Goal: Task Accomplishment & Management: Manage account settings

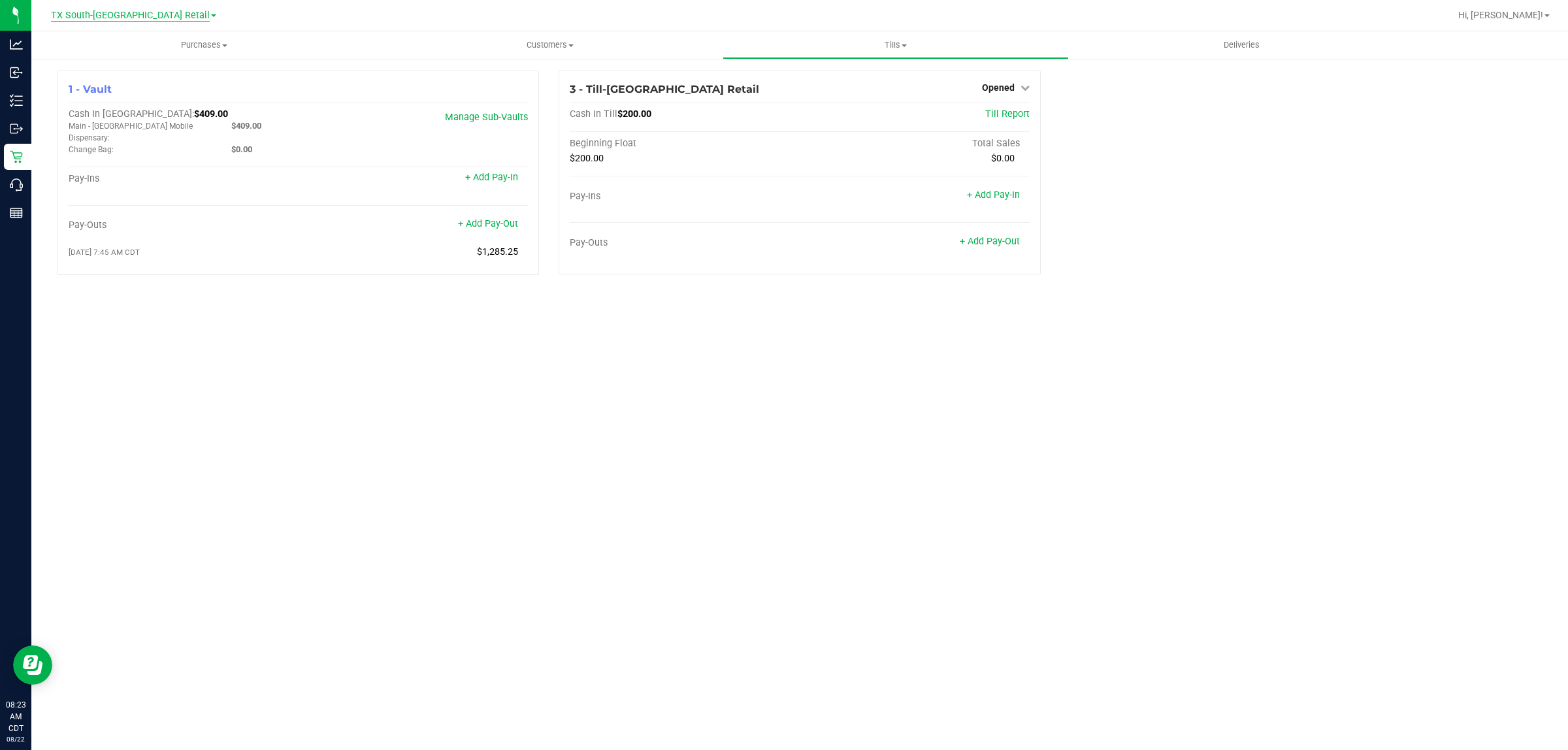
click at [123, 18] on span "TX South-[GEOGRAPHIC_DATA] Retail" at bounding box center [131, 15] width 159 height 12
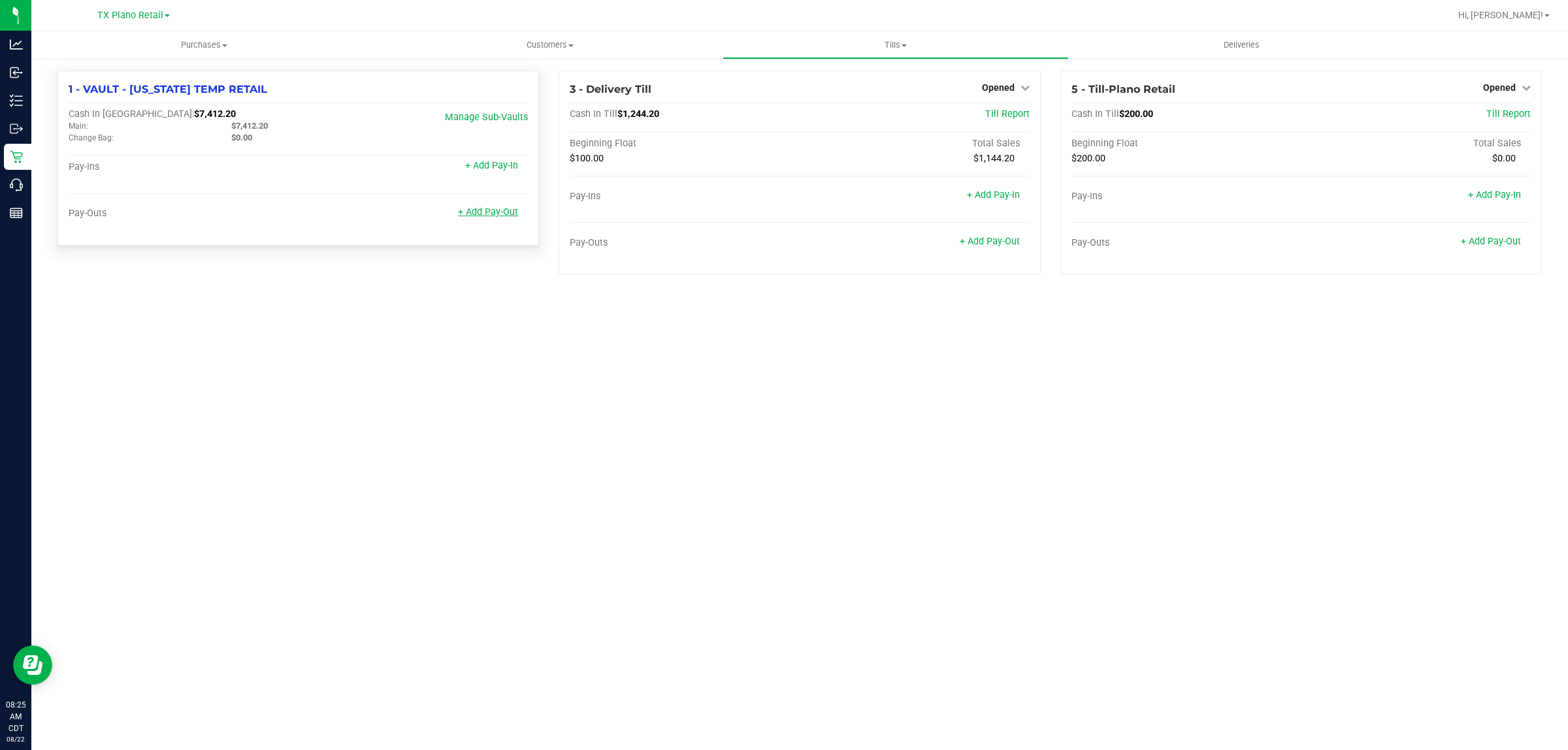
click at [484, 214] on link "+ Add Pay-Out" at bounding box center [488, 212] width 60 height 11
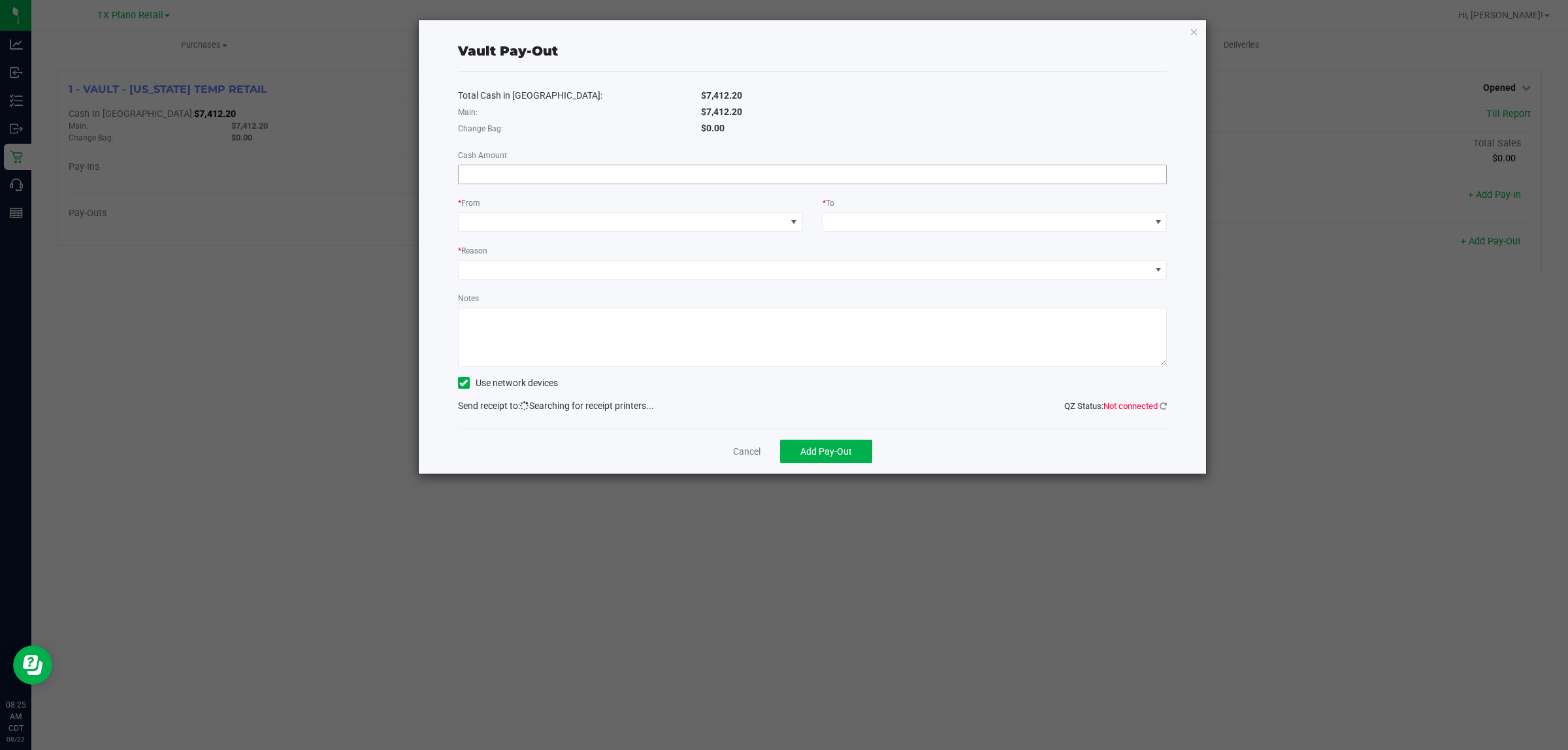
click at [553, 174] on input at bounding box center [812, 174] width 709 height 18
type input "$3,118.70"
click at [729, 227] on span at bounding box center [622, 222] width 327 height 18
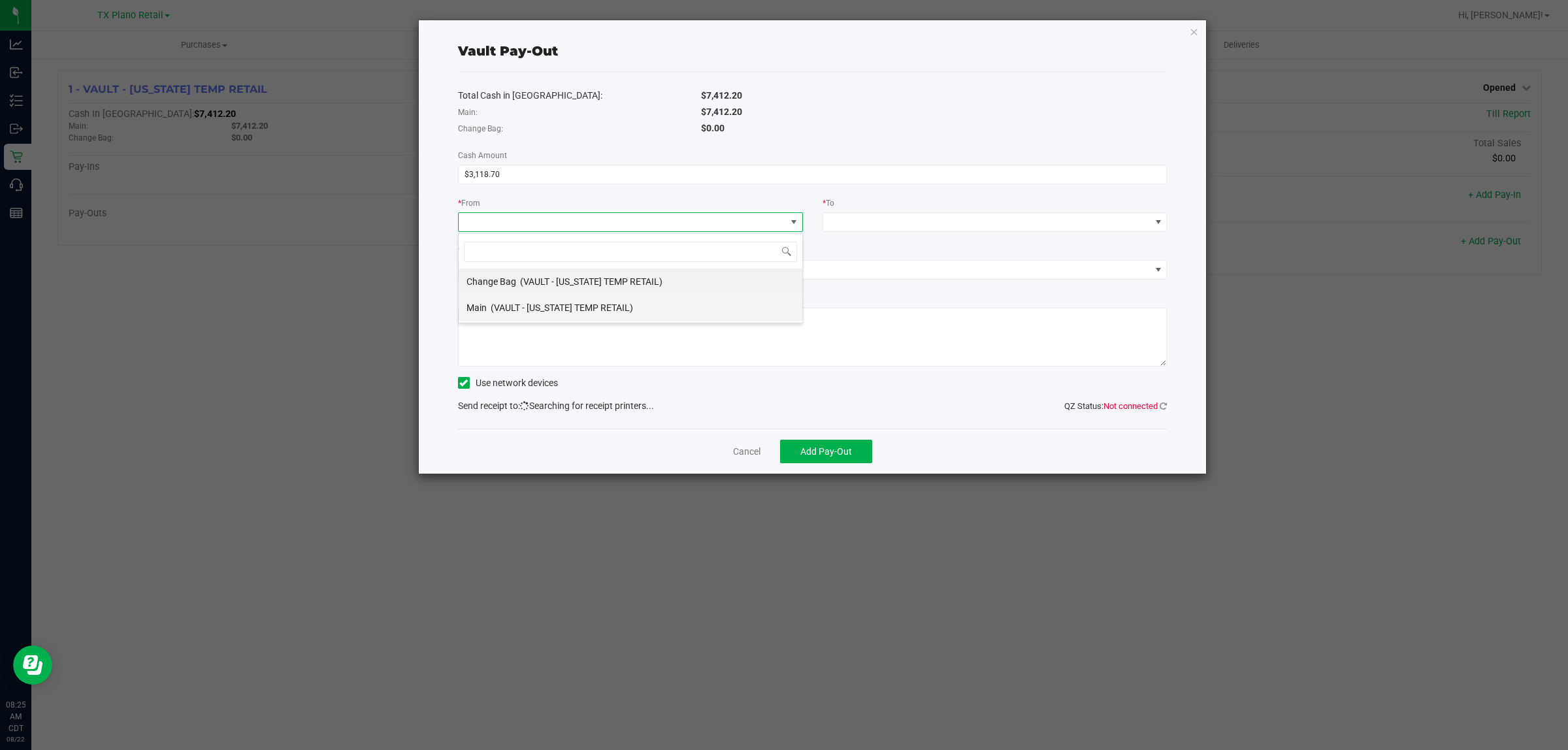
scroll to position [20, 344]
drag, startPoint x: 582, startPoint y: 314, endPoint x: 601, endPoint y: 305, distance: 21.0
click at [582, 314] on div "Main (VAULT - TEXAS TEMP RETAIL)" at bounding box center [550, 307] width 167 height 24
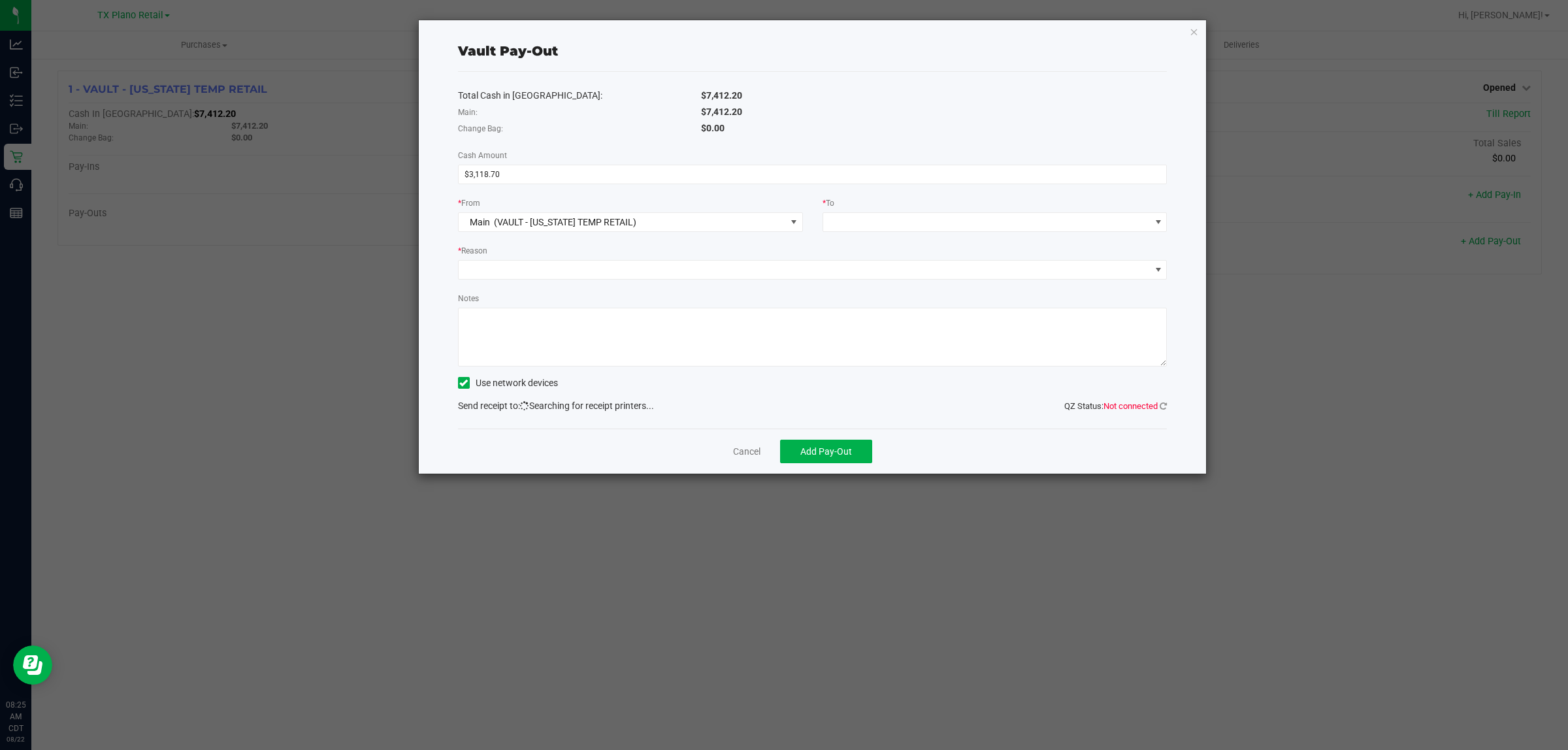
click at [931, 204] on div "* To" at bounding box center [995, 204] width 345 height 17
click at [932, 221] on span at bounding box center [987, 222] width 327 height 18
drag, startPoint x: 876, startPoint y: 335, endPoint x: 795, endPoint y: 292, distance: 91.7
click at [876, 334] on span "Horizon Bank Transfer" at bounding box center [876, 333] width 90 height 10
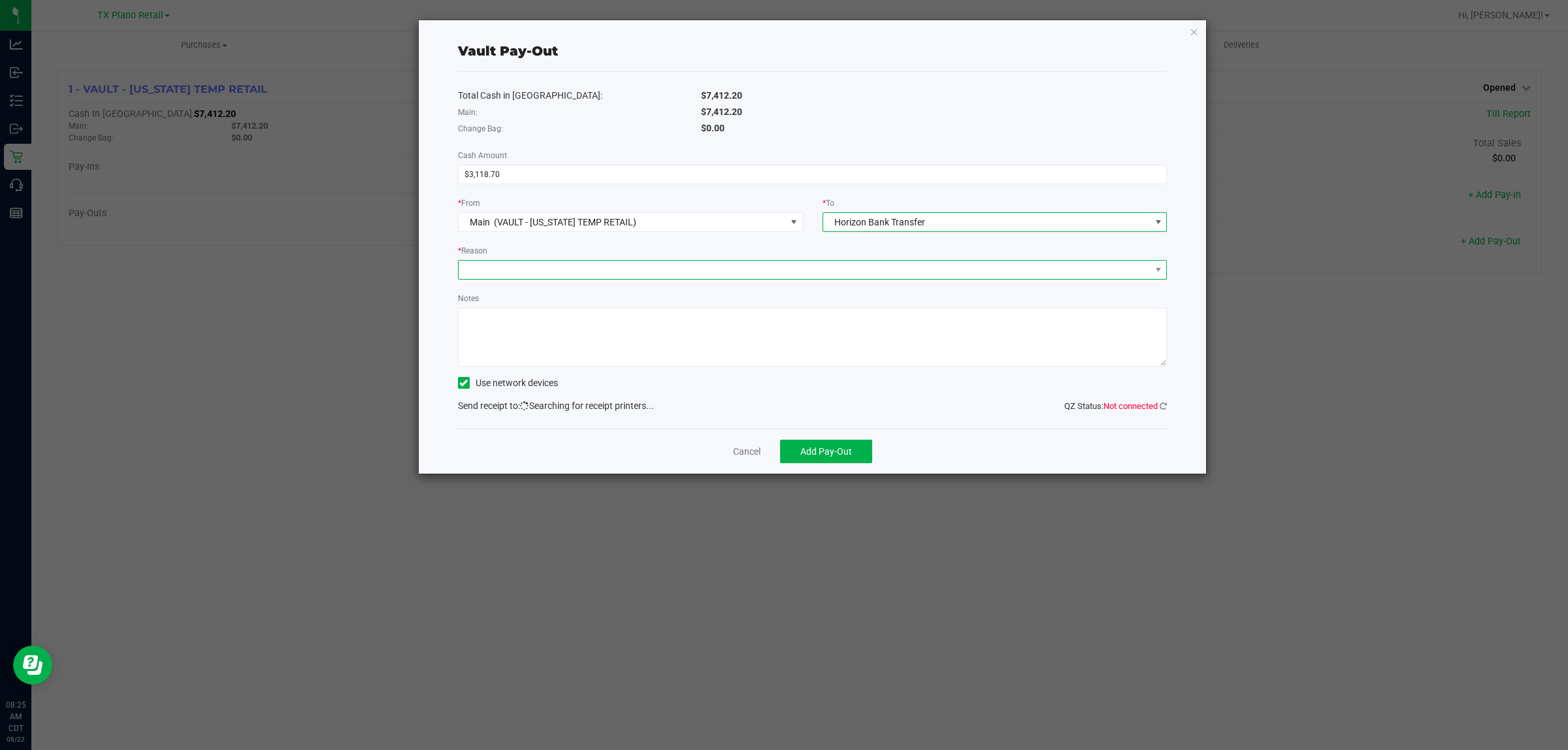
click at [790, 274] on span at bounding box center [804, 269] width 692 height 18
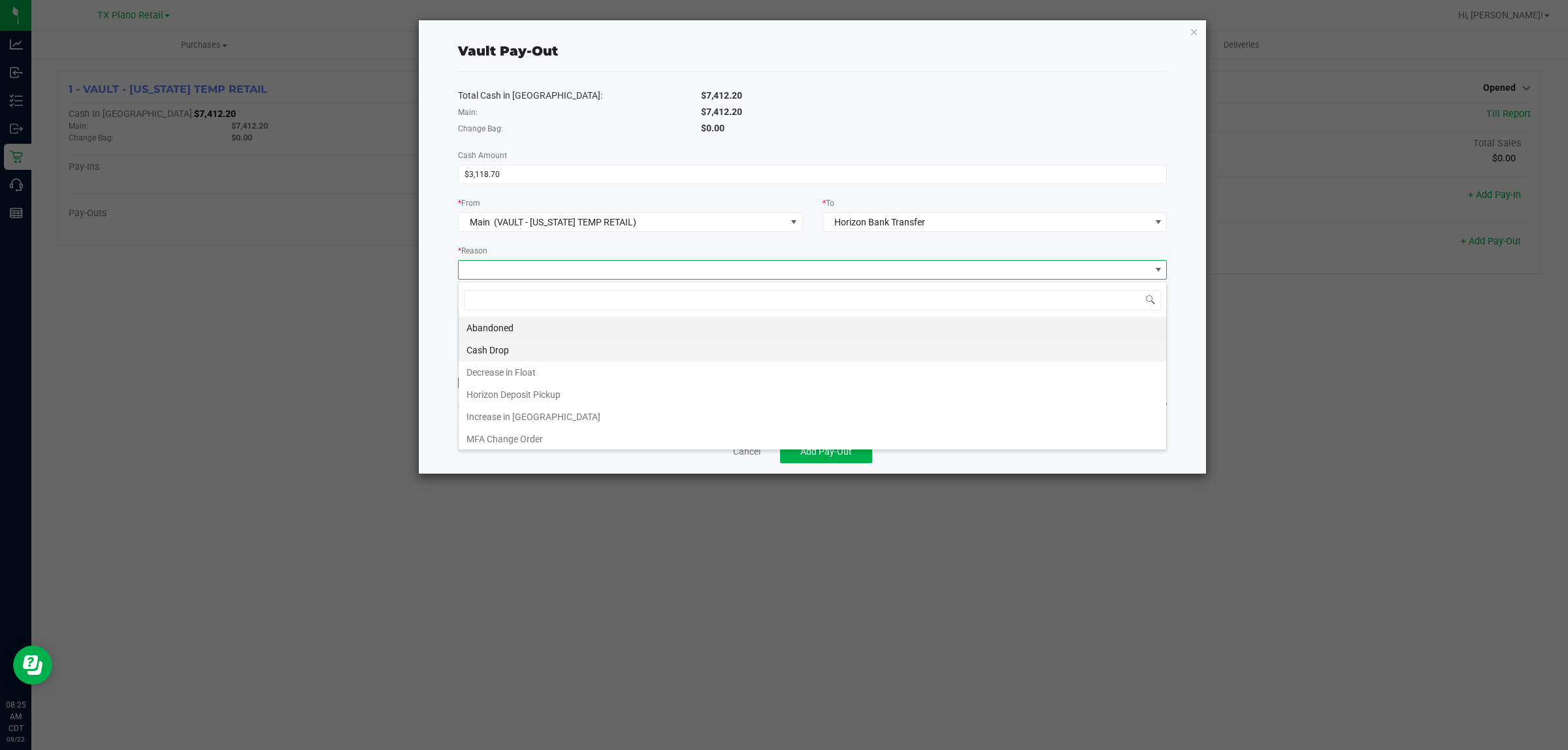
scroll to position [20, 709]
drag, startPoint x: 527, startPoint y: 399, endPoint x: 521, endPoint y: 377, distance: 22.8
click at [524, 395] on li "Horizon Deposit Pickup" at bounding box center [812, 395] width 708 height 22
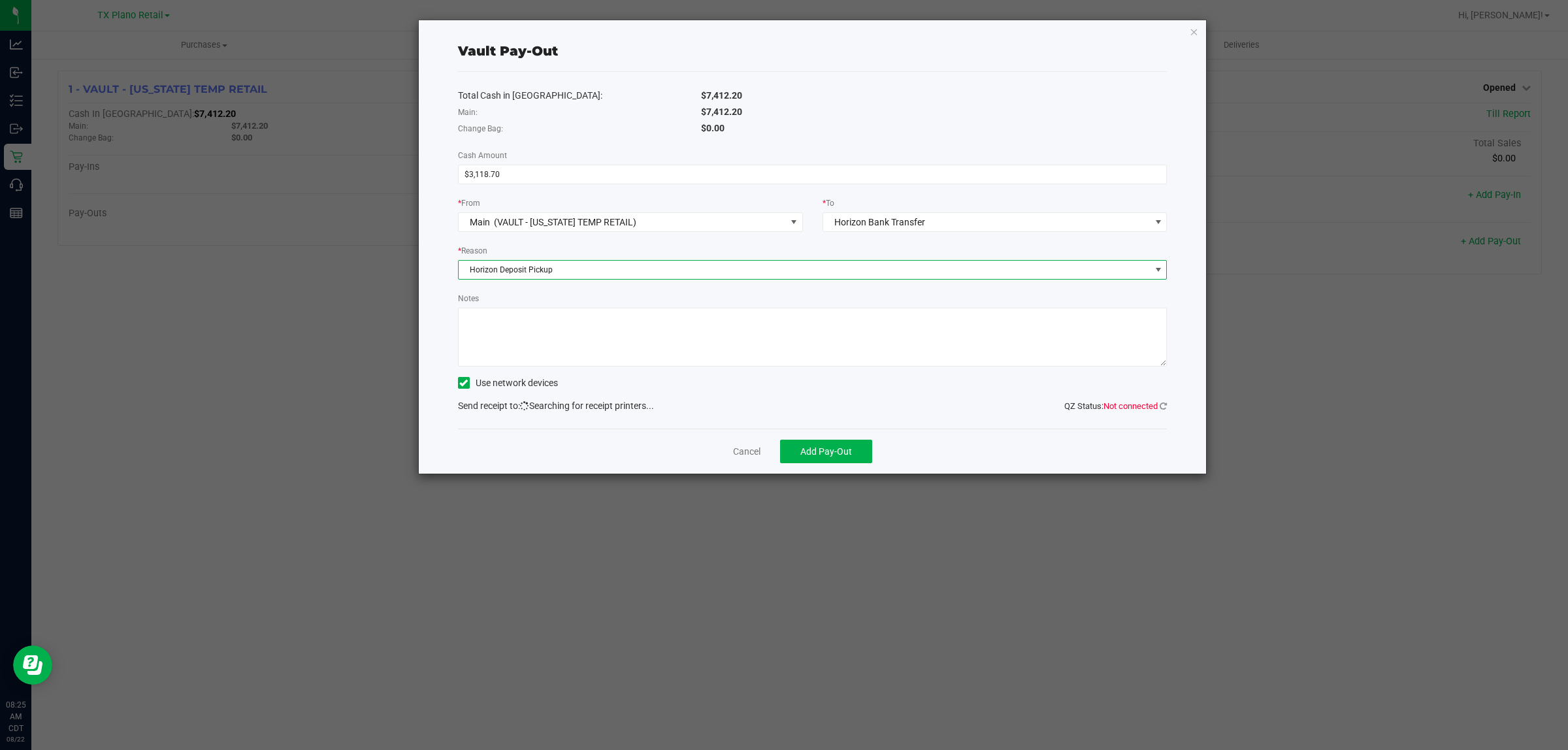
click at [521, 350] on textarea "Notes" at bounding box center [812, 336] width 709 height 59
type textarea "Given to Horizon"
click at [445, 305] on div "Vault Pay-Out Total Cash in Vault: $7,412.20 Main: $7,412.20 Change Bag: $0.00 …" at bounding box center [813, 247] width 788 height 454
click at [824, 447] on span "Add Pay-Out" at bounding box center [826, 450] width 52 height 10
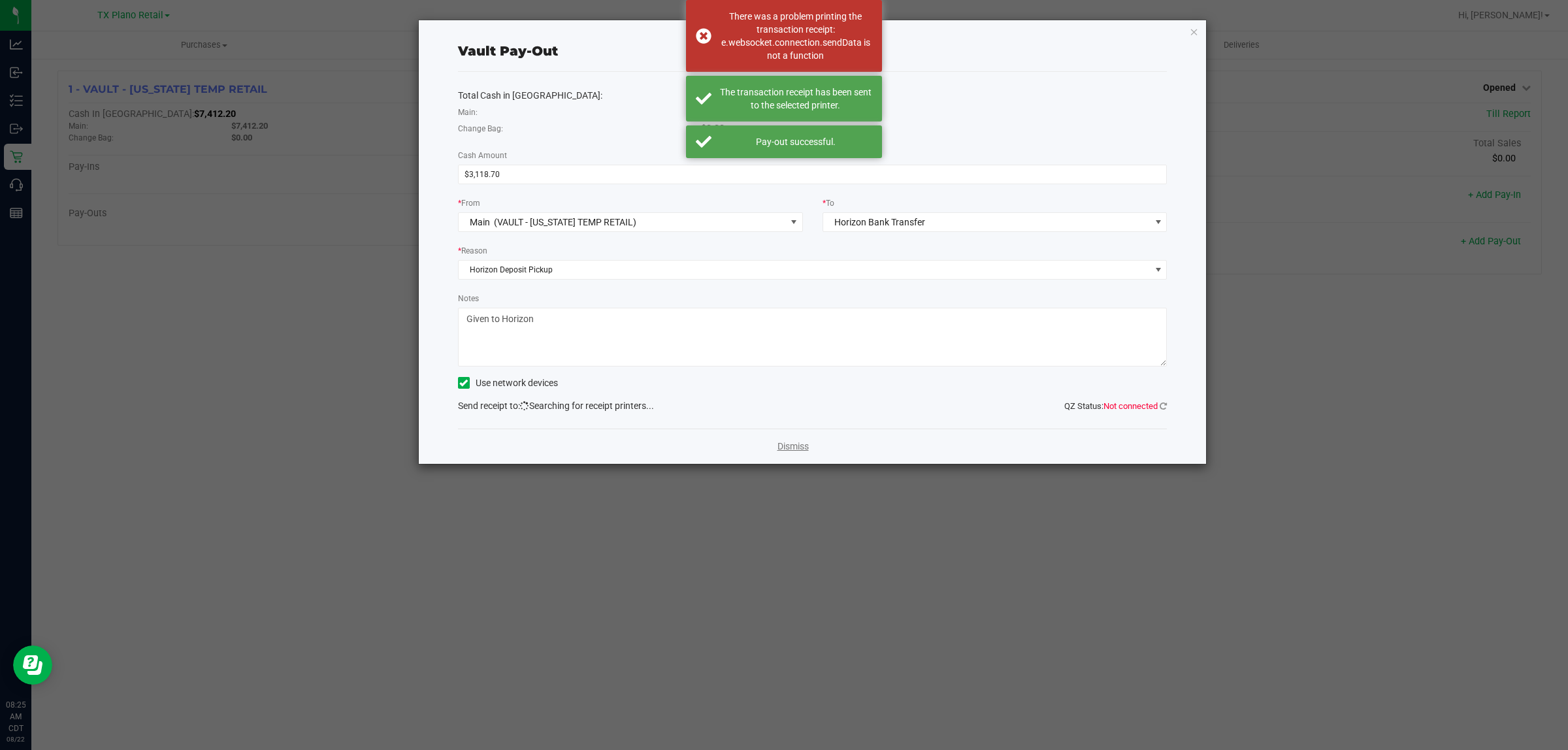
click at [790, 447] on link "Dismiss" at bounding box center [793, 446] width 31 height 13
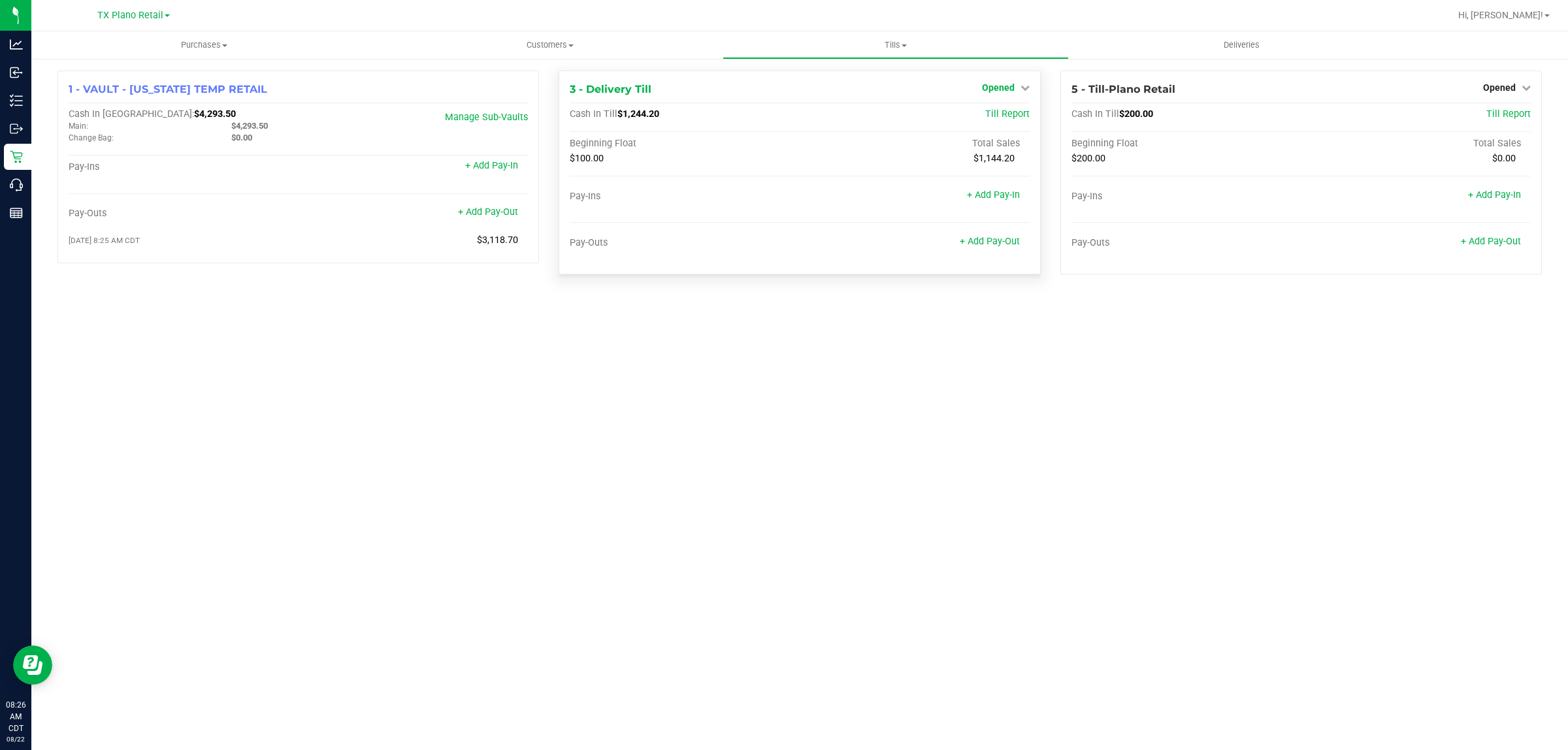
click at [1005, 86] on span "Opened" at bounding box center [999, 87] width 33 height 10
click at [1007, 115] on link "Close Till" at bounding box center [999, 115] width 35 height 10
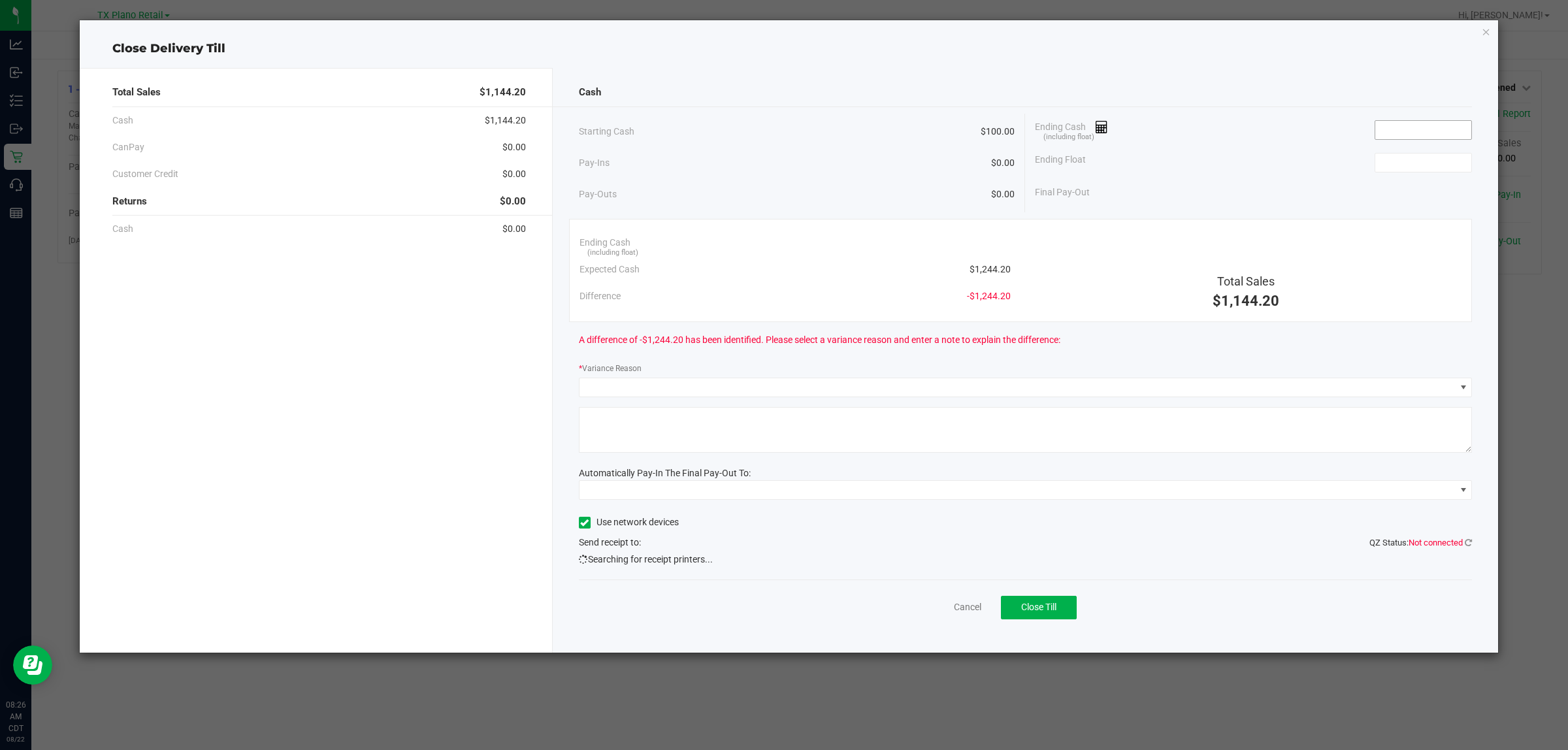
click at [1408, 127] on input at bounding box center [1423, 130] width 96 height 18
type input "$1,244.65"
click at [1415, 161] on input at bounding box center [1423, 162] width 96 height 18
type input "$100.00"
click at [1315, 170] on div "Ending Float $100.00" at bounding box center [1253, 163] width 437 height 33
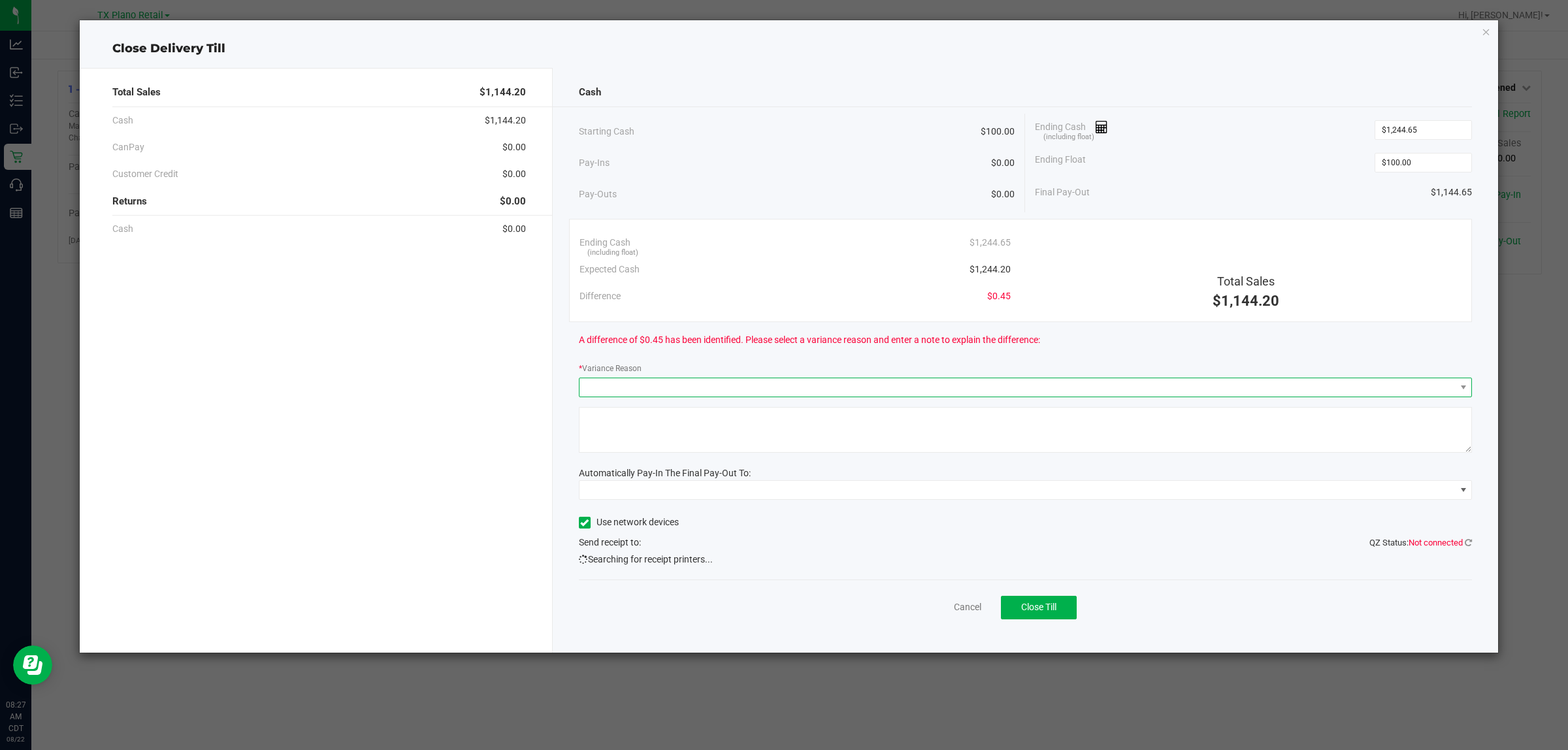
click at [894, 381] on span at bounding box center [1018, 387] width 876 height 18
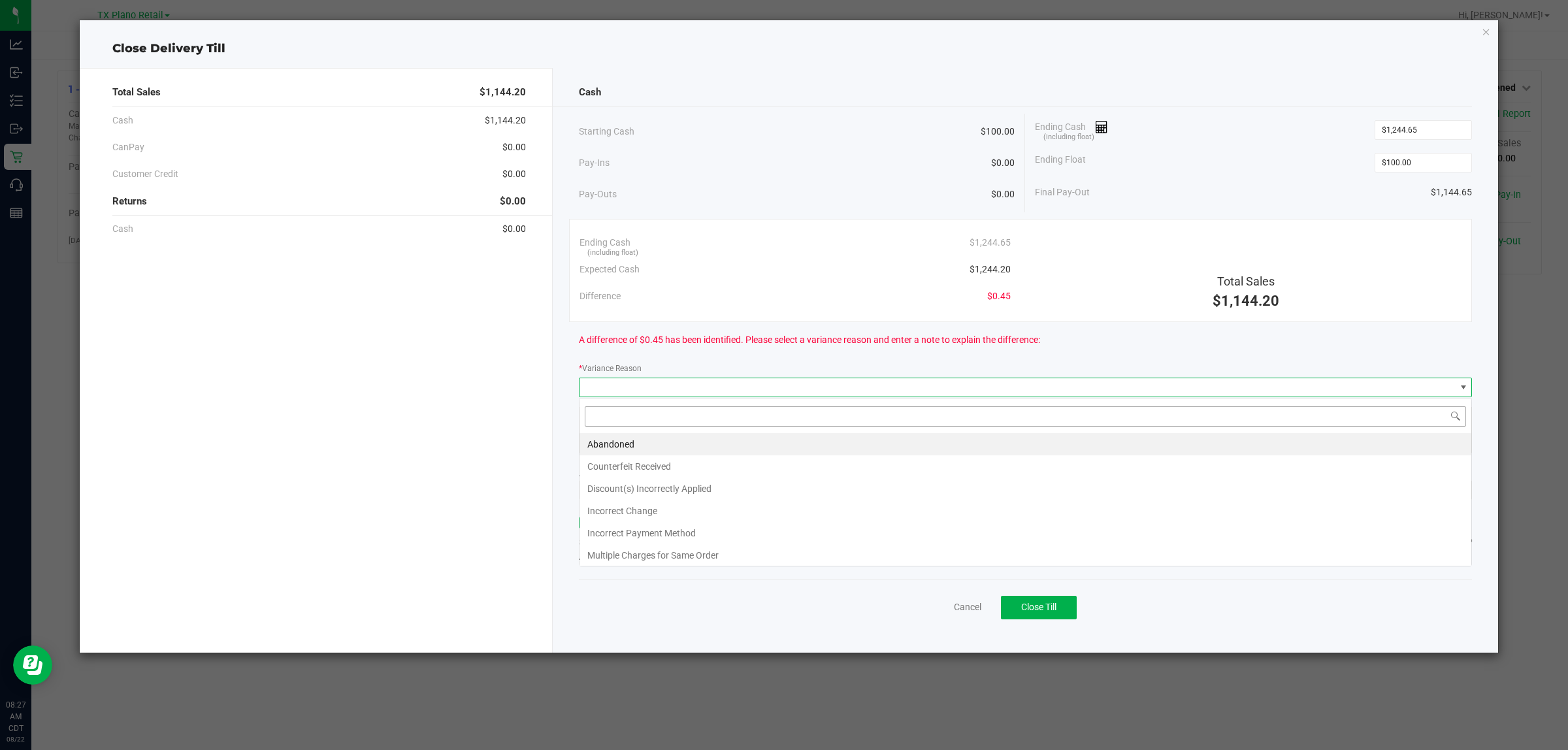
scroll to position [20, 893]
click at [628, 442] on li "Abandoned" at bounding box center [1025, 444] width 892 height 22
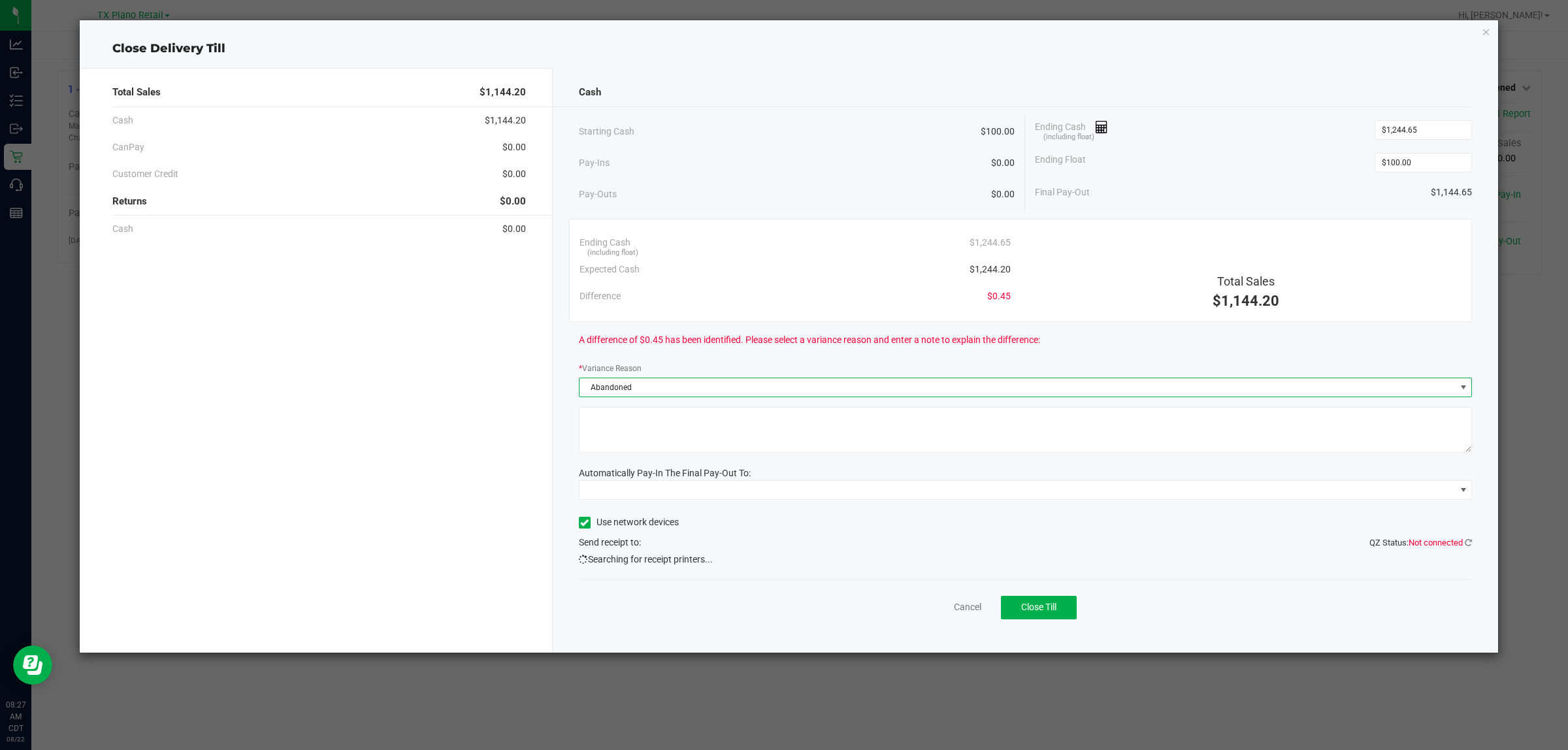
click at [639, 438] on textarea at bounding box center [1025, 430] width 894 height 46
type textarea "pt abandoned change"
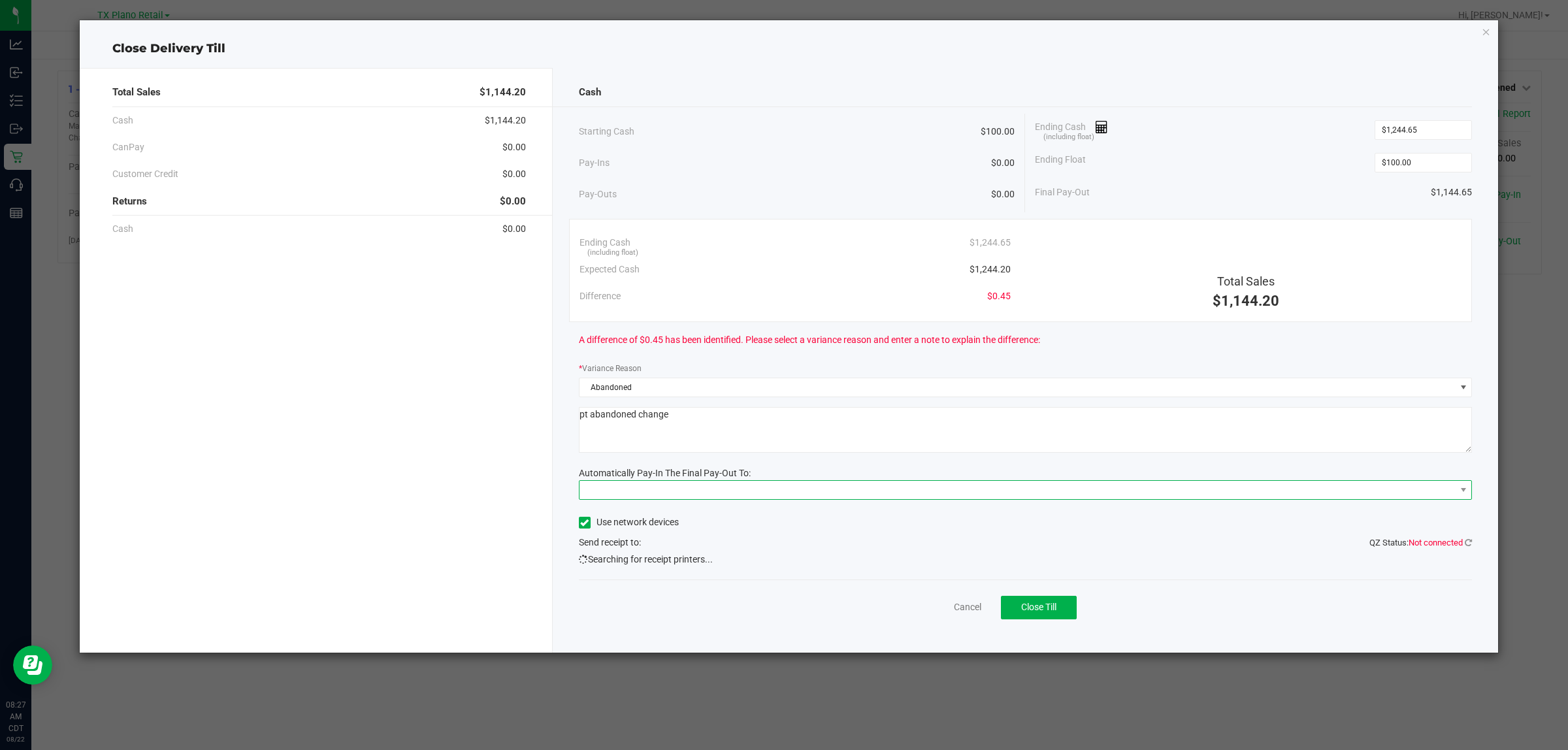
click at [680, 495] on span at bounding box center [1018, 489] width 876 height 18
drag, startPoint x: 643, startPoint y: 583, endPoint x: 654, endPoint y: 583, distance: 11.0
click at [644, 583] on div "Main (VAULT - TEXAS TEMP RETAIL)" at bounding box center [671, 575] width 167 height 24
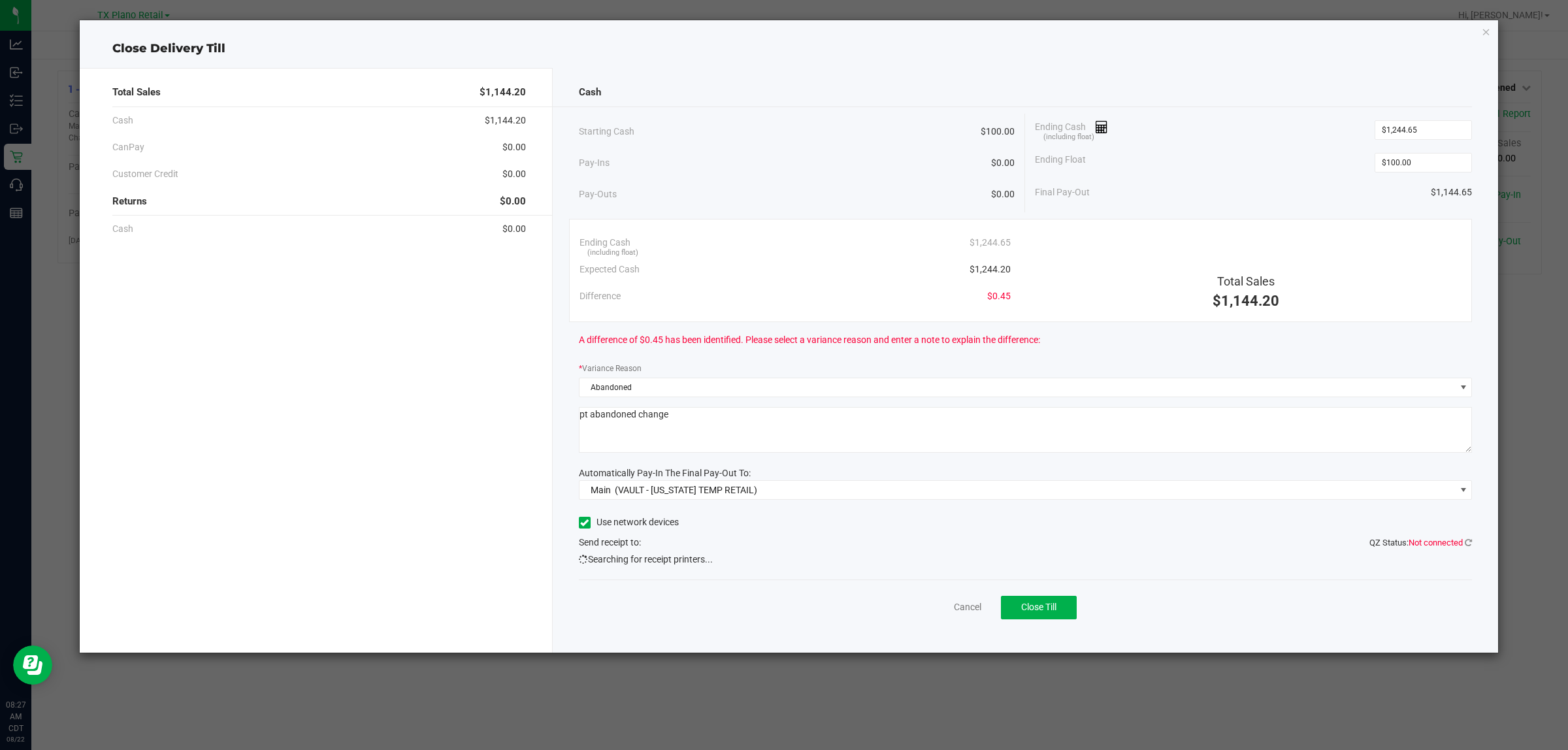
click at [743, 605] on div "Cancel Close Till" at bounding box center [1025, 605] width 894 height 50
click at [1048, 608] on span "Close Till" at bounding box center [1039, 606] width 35 height 10
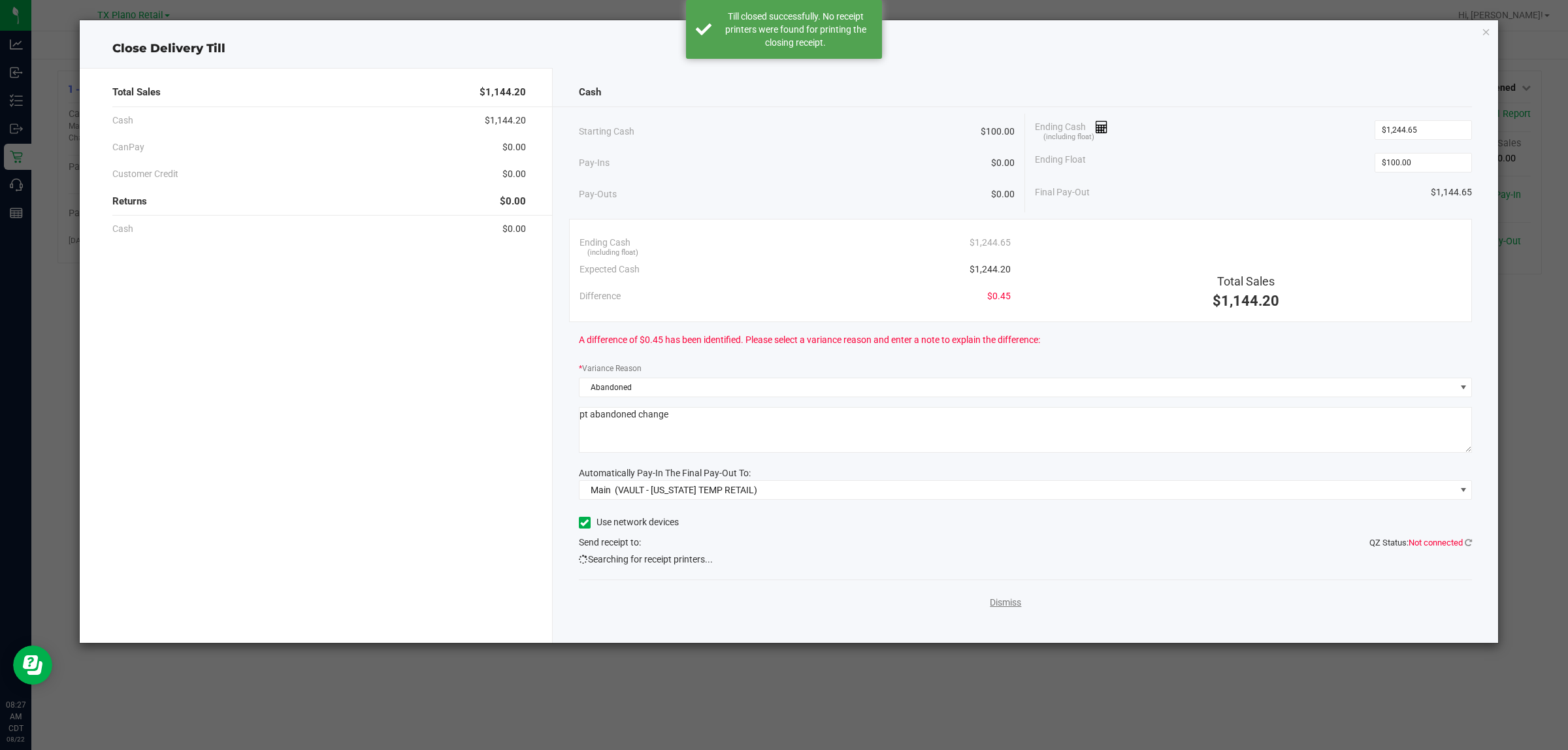
click at [1008, 603] on link "Dismiss" at bounding box center [1006, 602] width 31 height 13
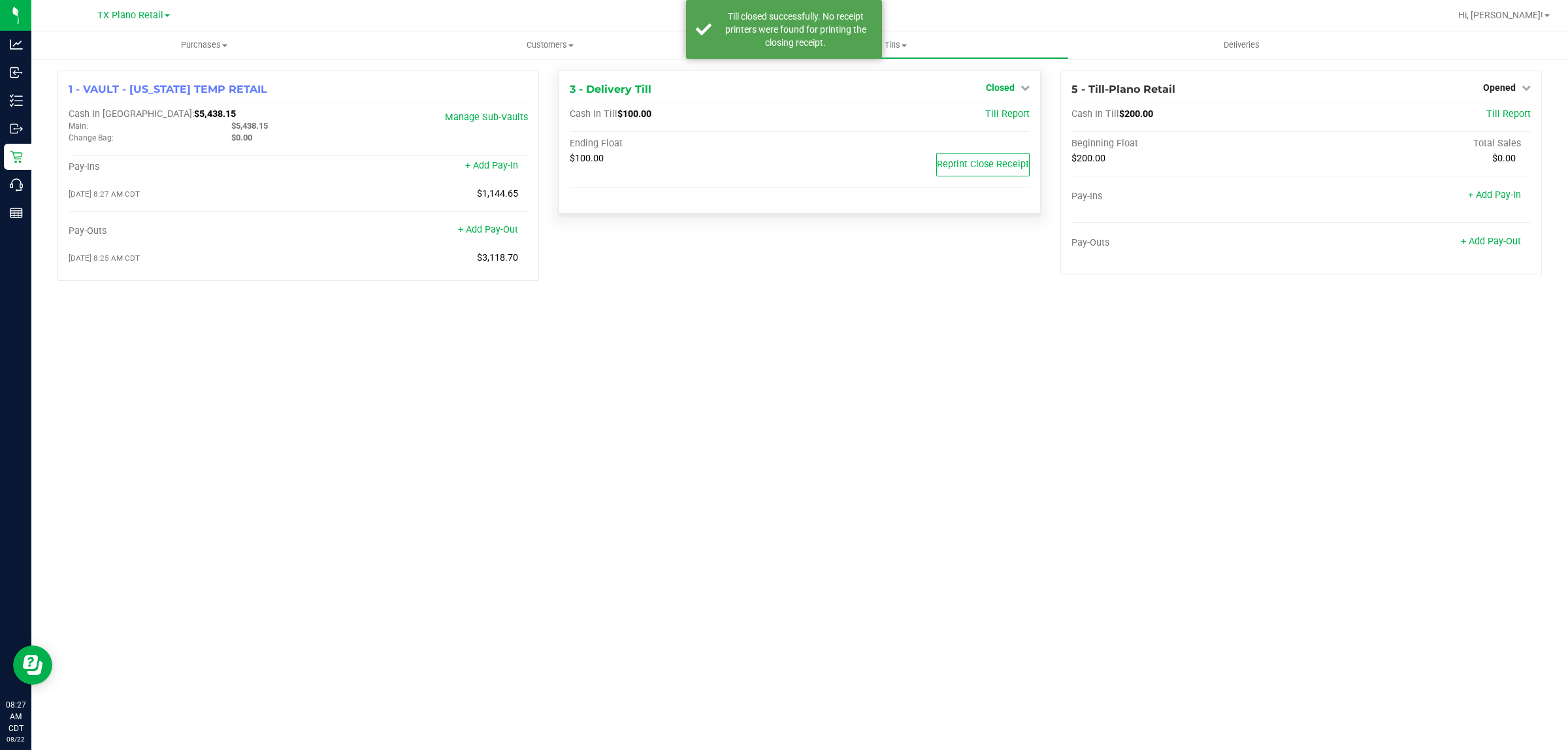
click at [1006, 86] on span "Closed" at bounding box center [1000, 87] width 29 height 10
click at [1004, 115] on link "Open Till" at bounding box center [1000, 115] width 35 height 10
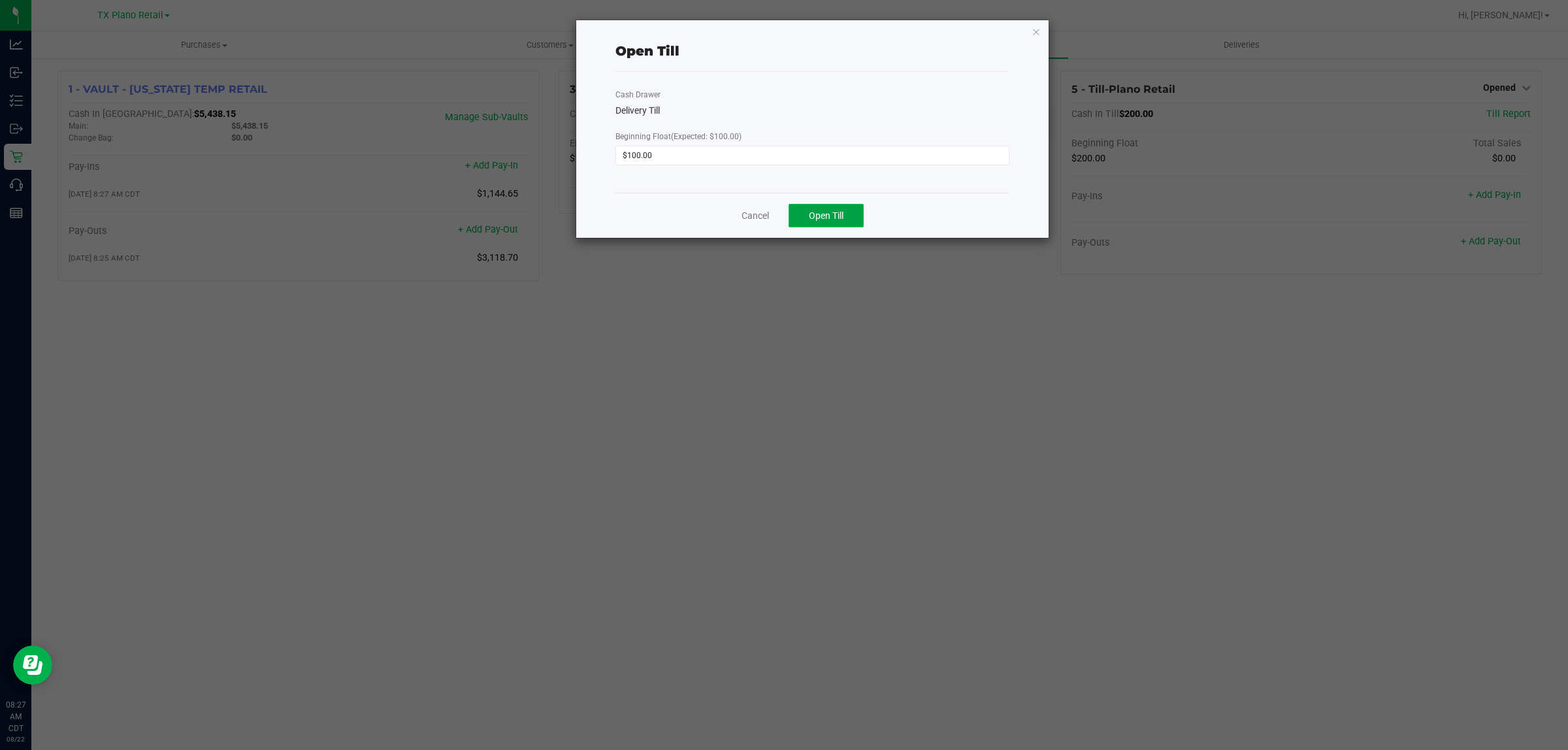
click at [843, 215] on span "Open Till" at bounding box center [826, 215] width 35 height 10
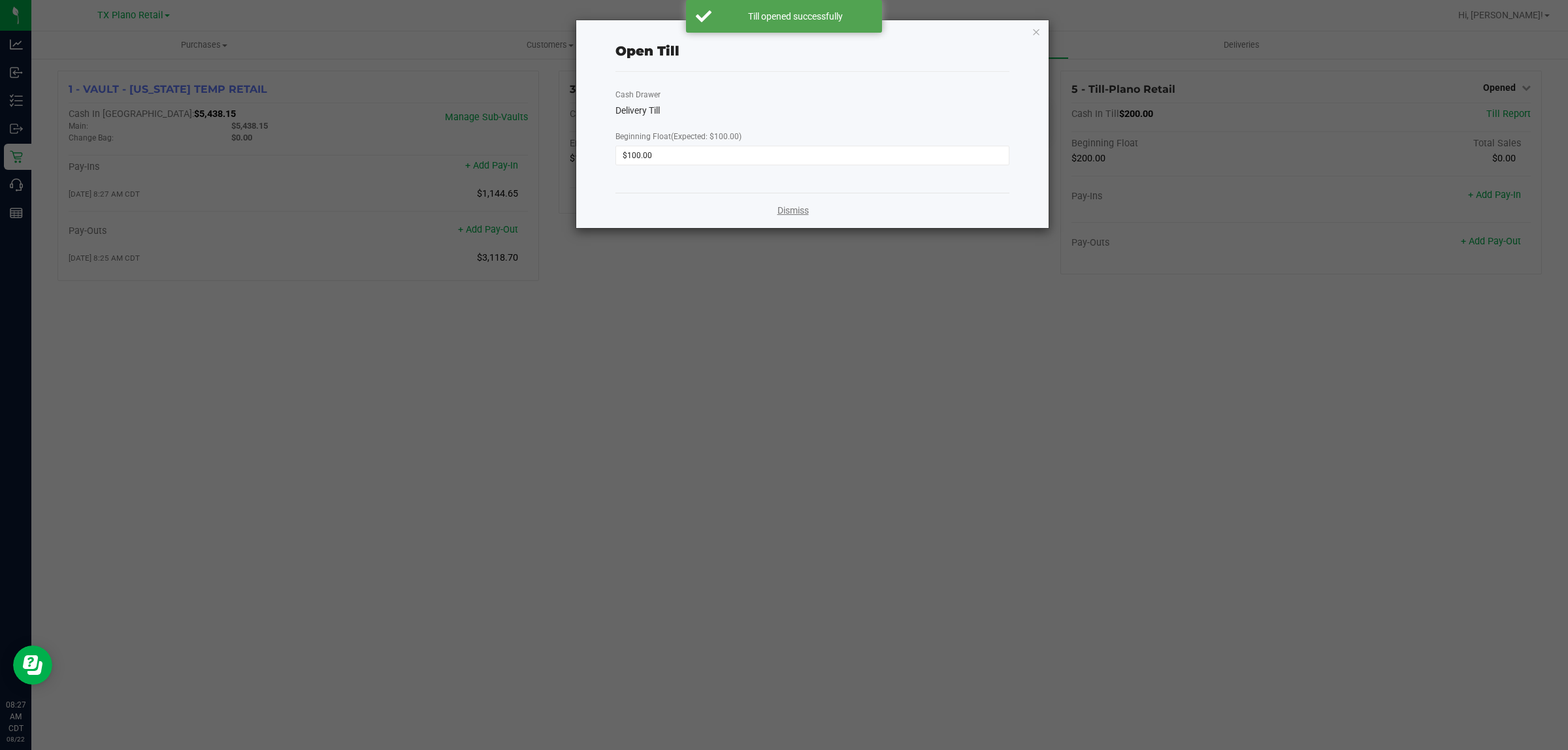
click at [805, 212] on link "Dismiss" at bounding box center [793, 210] width 31 height 13
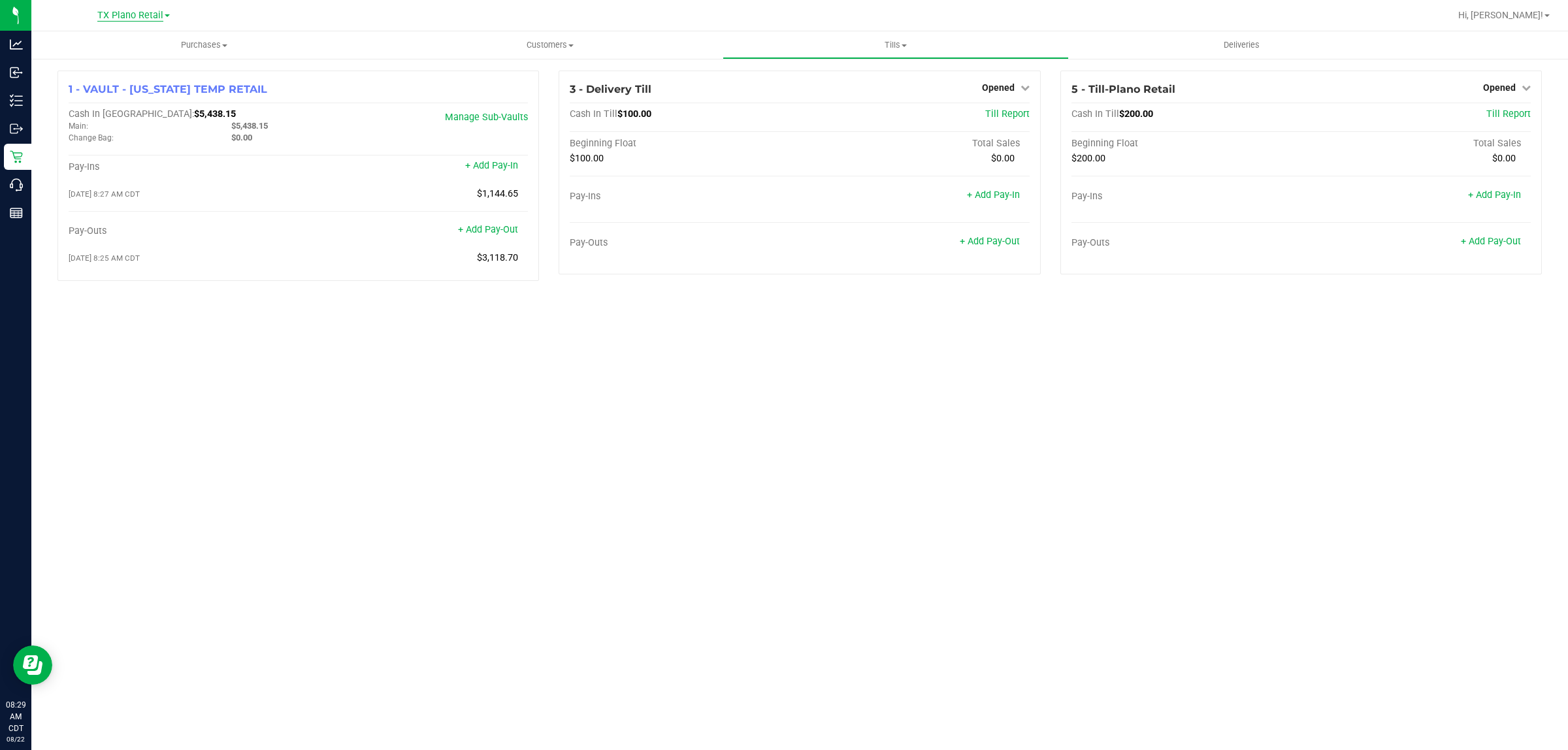
click at [132, 15] on span "TX Plano Retail" at bounding box center [131, 15] width 66 height 12
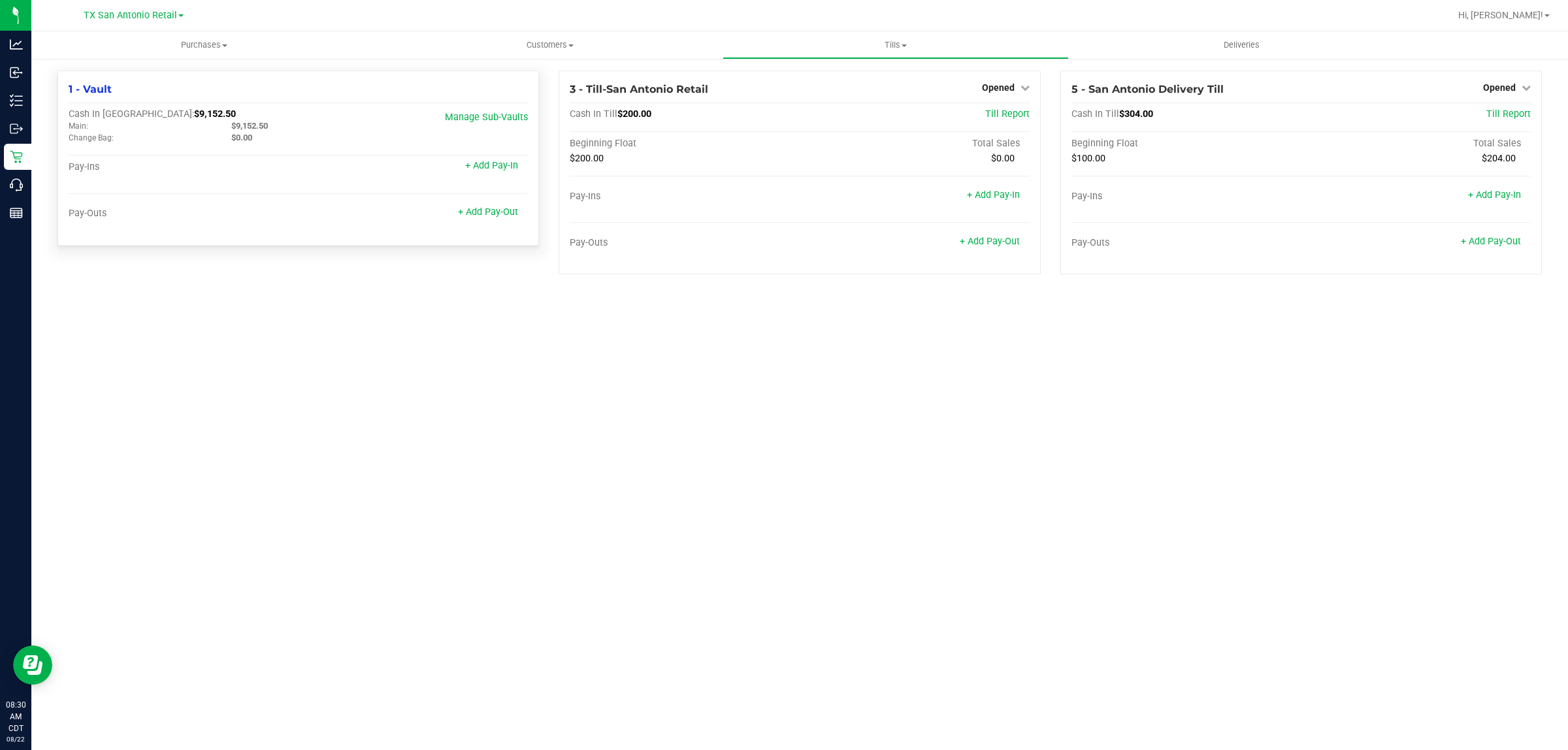
click at [480, 207] on div "+ Add Pay-Out" at bounding box center [488, 204] width 60 height 28
click at [480, 215] on link "+ Add Pay-Out" at bounding box center [488, 212] width 60 height 11
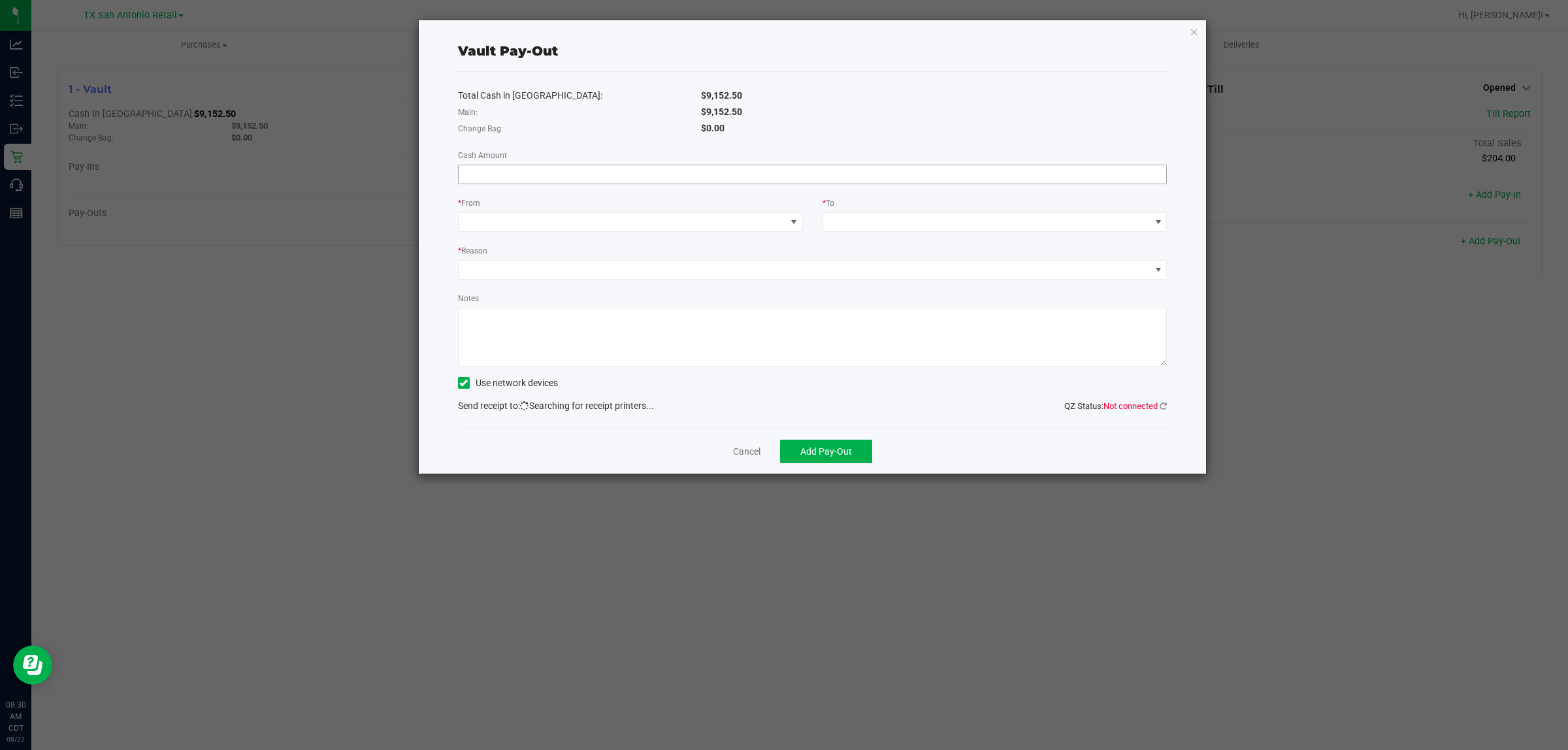
click at [815, 173] on input at bounding box center [812, 174] width 709 height 18
type input "$4,123.75"
click at [782, 226] on span at bounding box center [622, 222] width 327 height 18
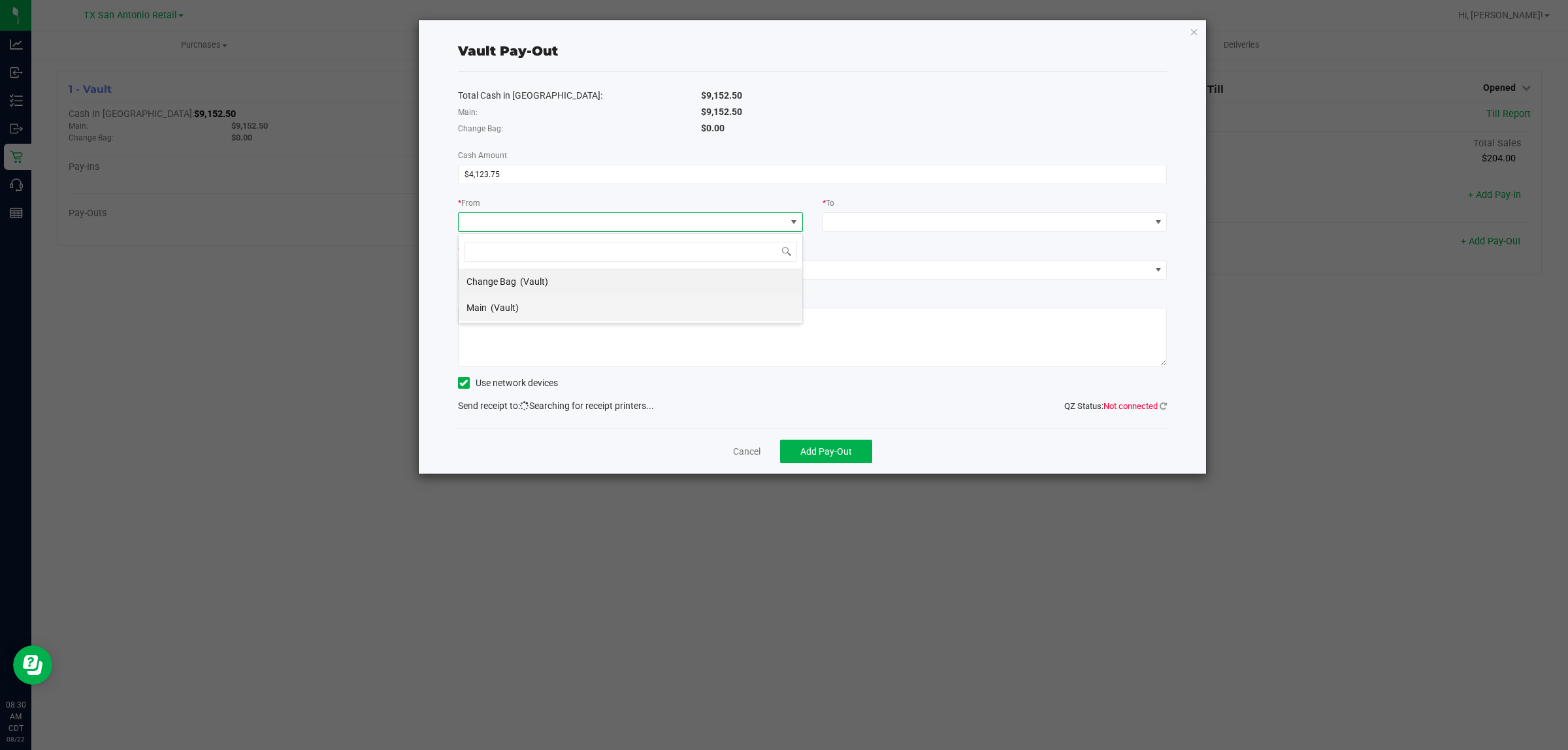
drag, startPoint x: 561, startPoint y: 311, endPoint x: 778, endPoint y: 250, distance: 225.4
click at [561, 311] on li "Main (Vault)" at bounding box center [630, 307] width 344 height 26
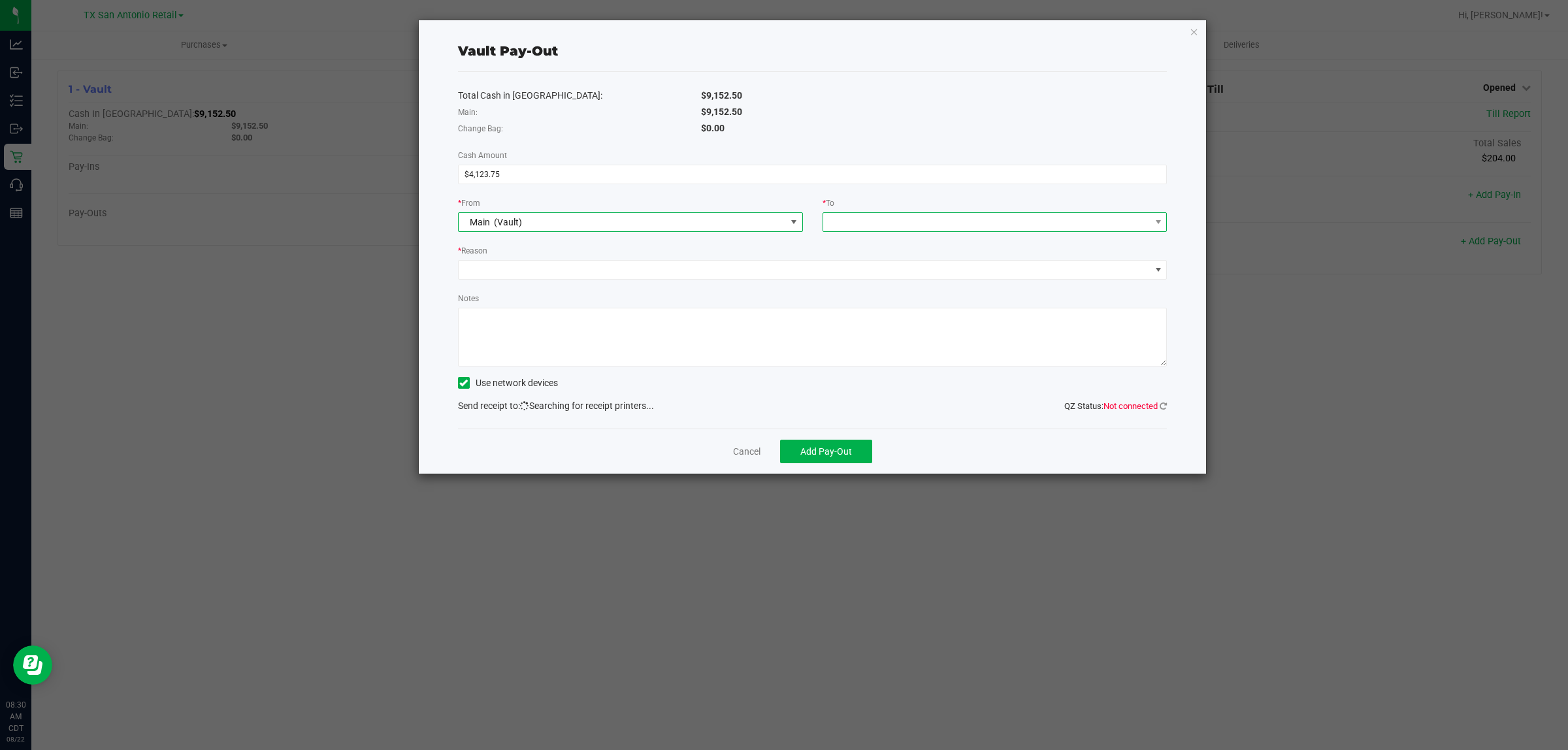
click at [870, 222] on span at bounding box center [987, 222] width 327 height 18
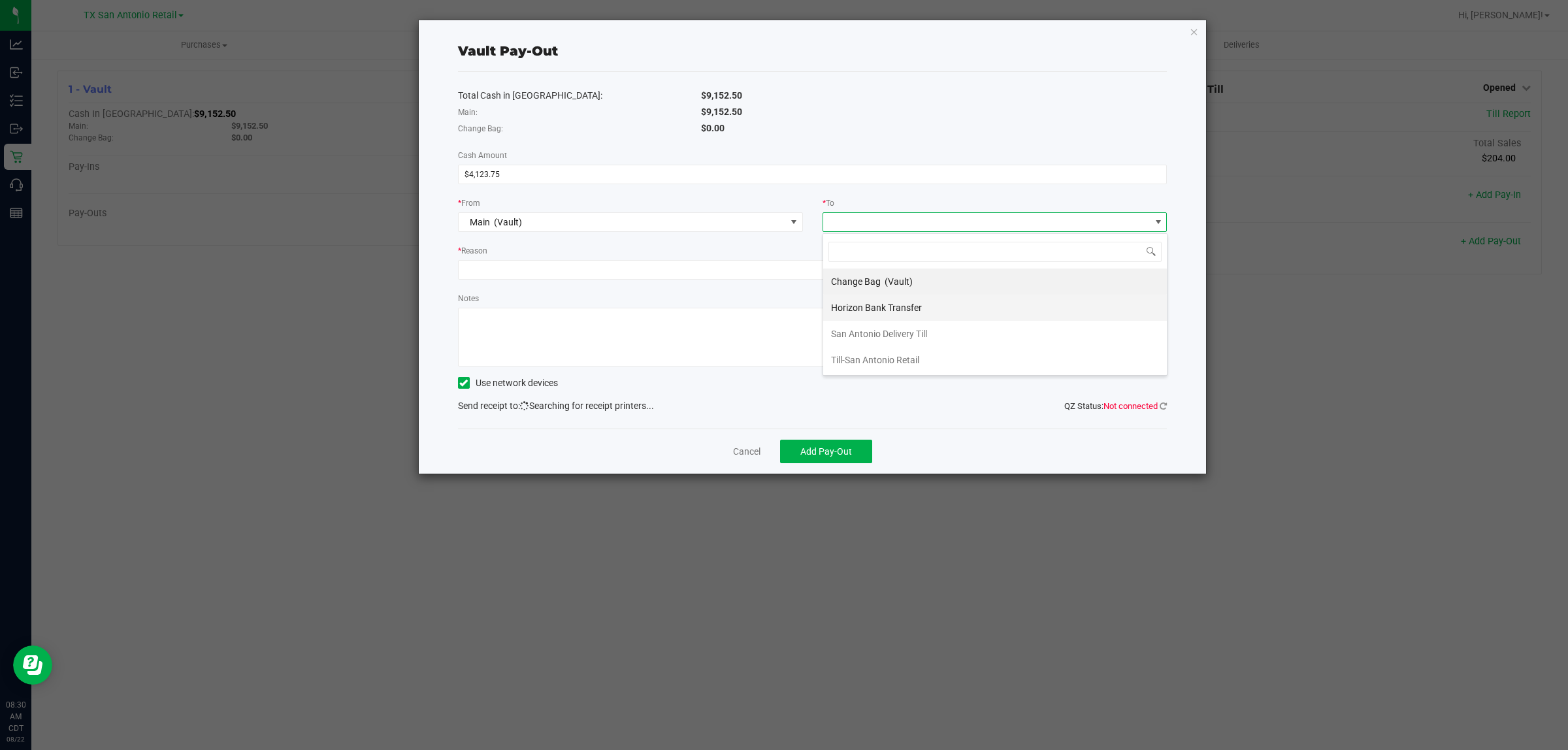
click at [886, 311] on span "Horizon Bank Transfer" at bounding box center [876, 307] width 90 height 10
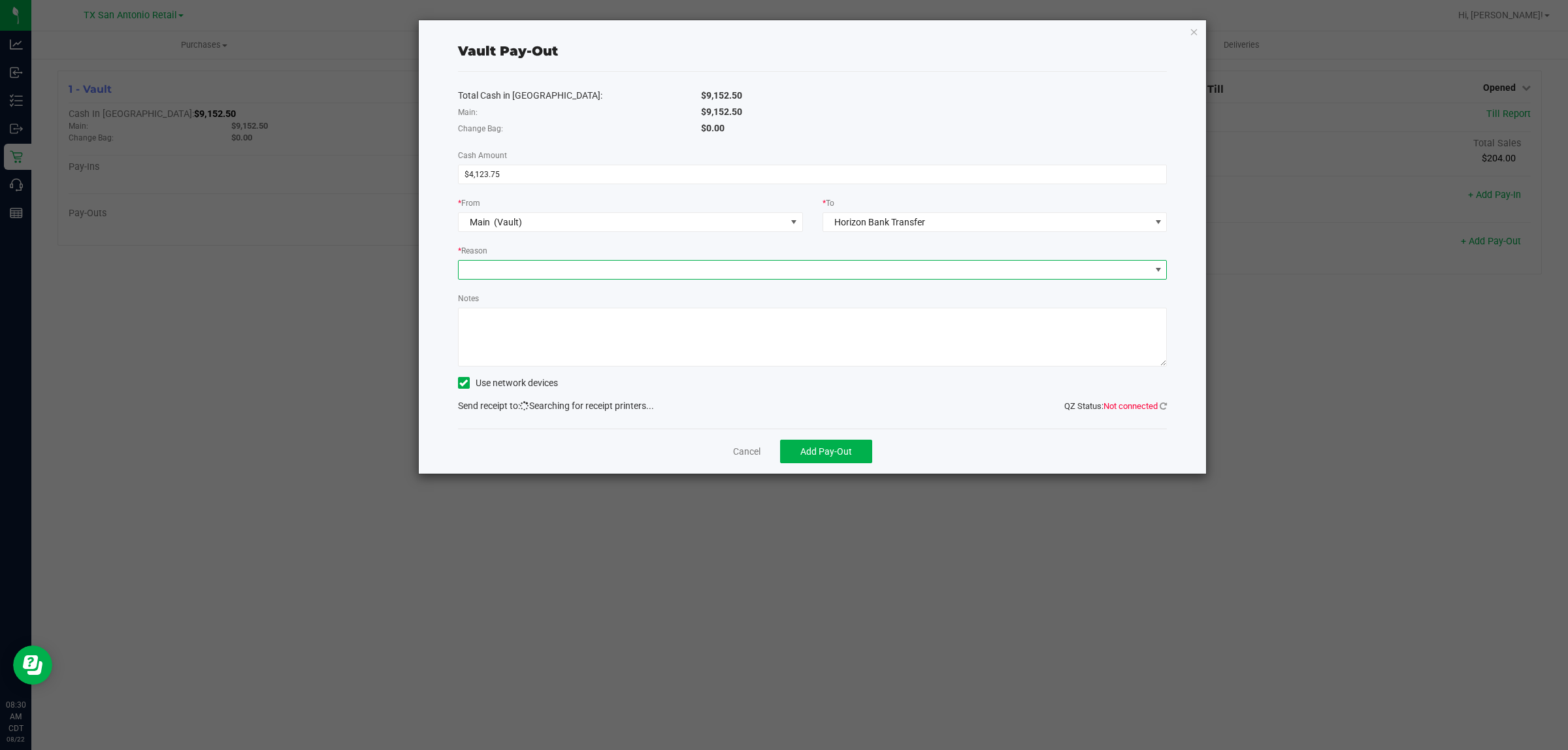
click at [791, 270] on span at bounding box center [804, 269] width 692 height 18
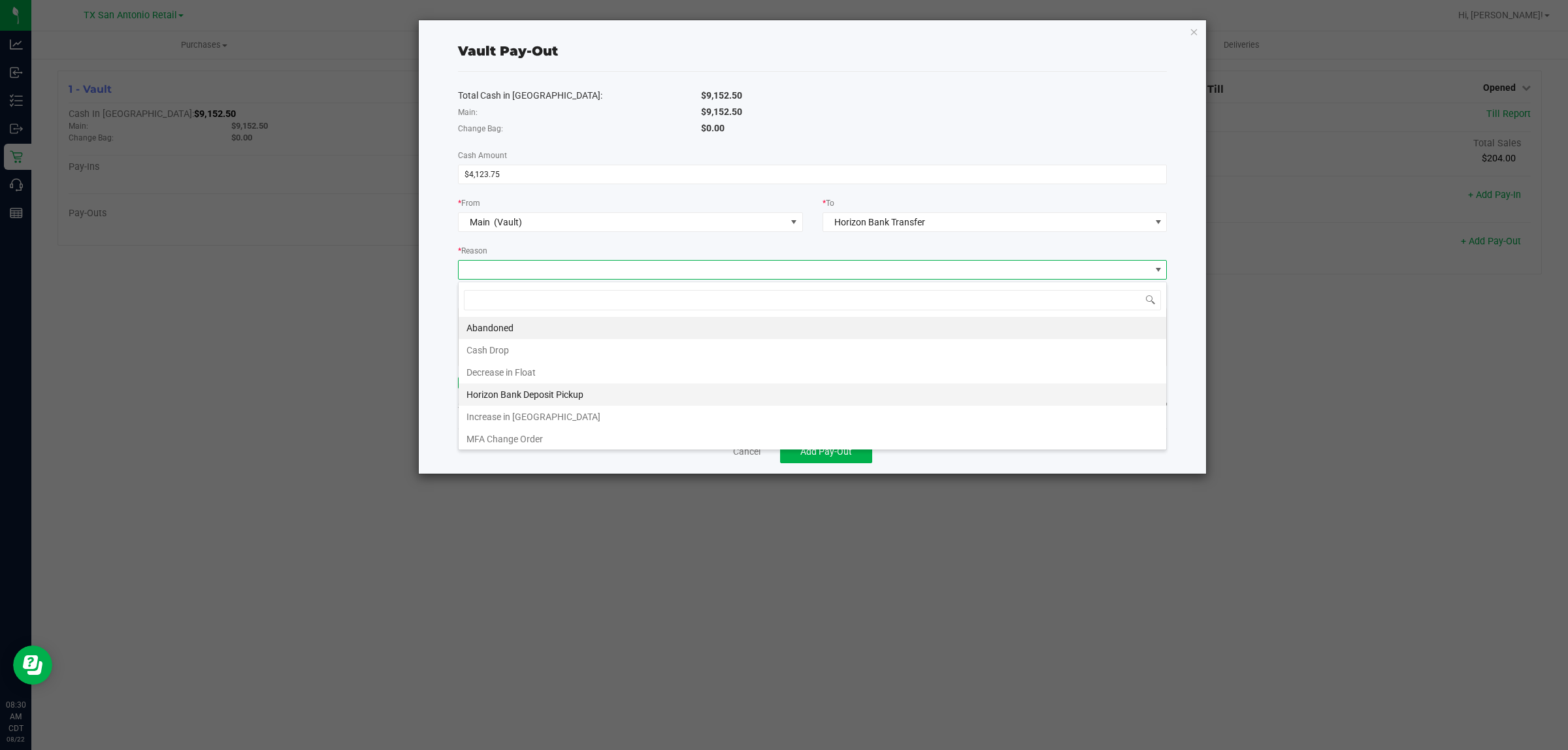
scroll to position [20, 709]
click at [532, 395] on li "Horizon Bank Deposit Pickup" at bounding box center [812, 395] width 708 height 22
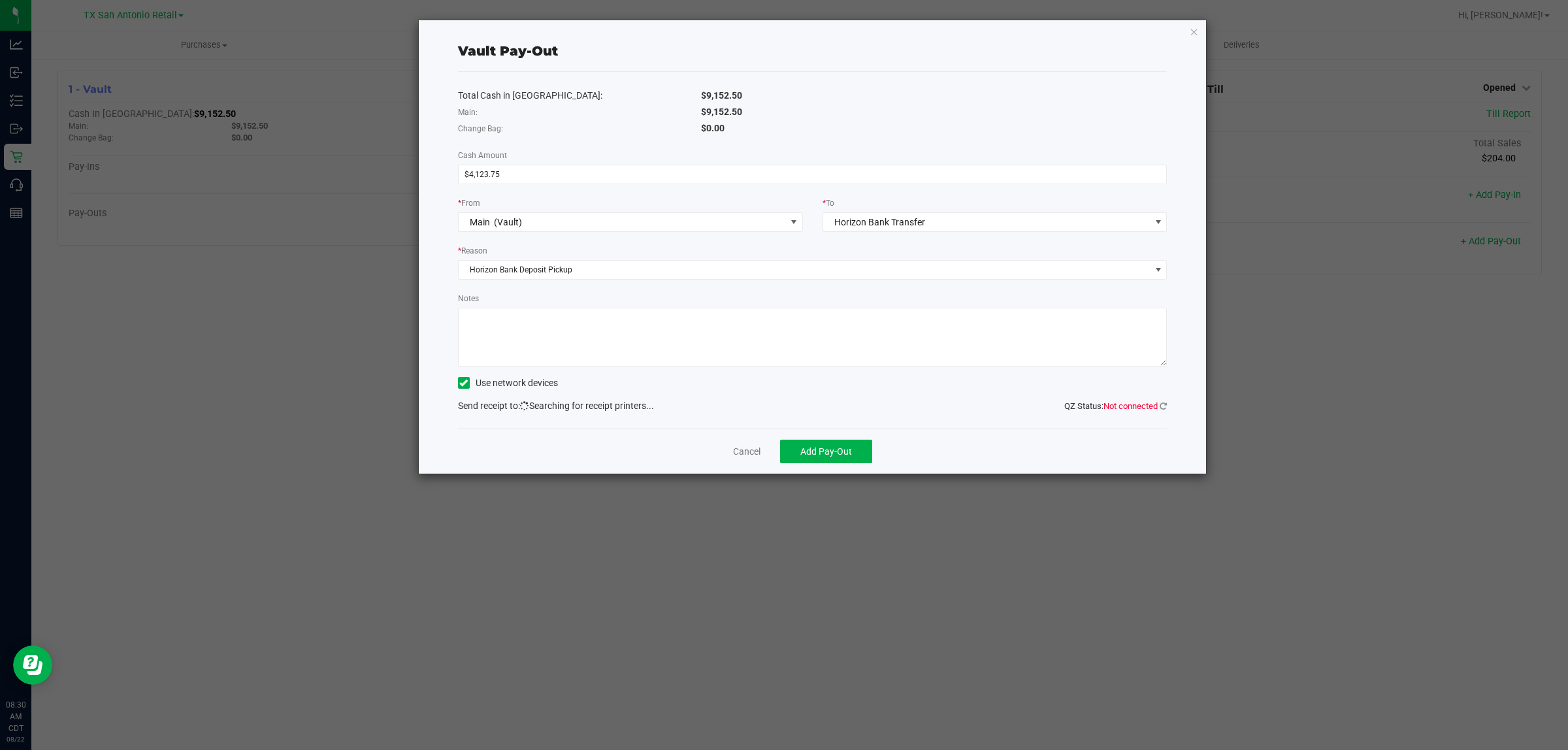
click at [562, 333] on textarea "Notes" at bounding box center [812, 336] width 709 height 59
type textarea "Given to Horizon on 8/21"
click at [847, 450] on span "Add Pay-Out" at bounding box center [826, 450] width 52 height 10
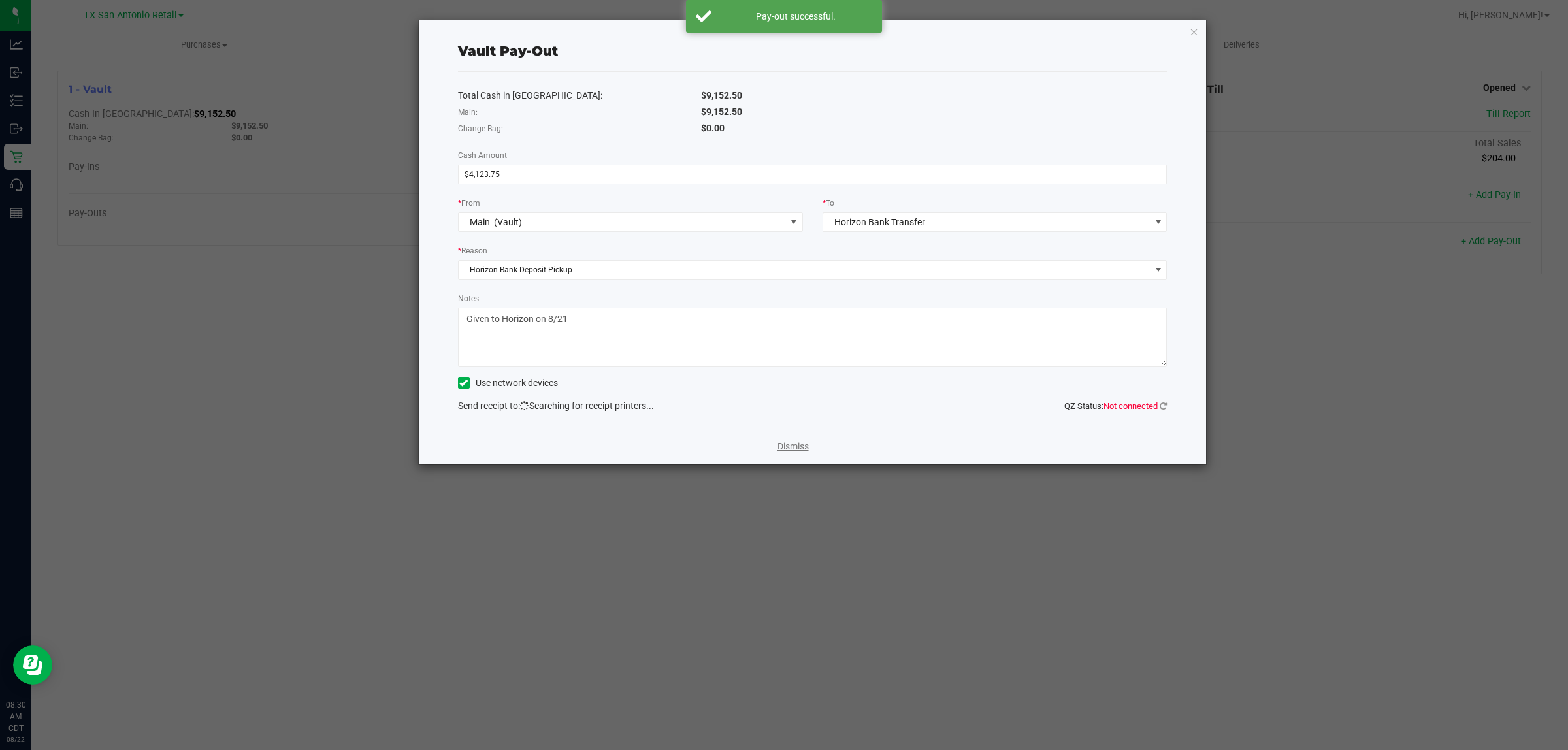
click at [786, 449] on link "Dismiss" at bounding box center [793, 446] width 31 height 13
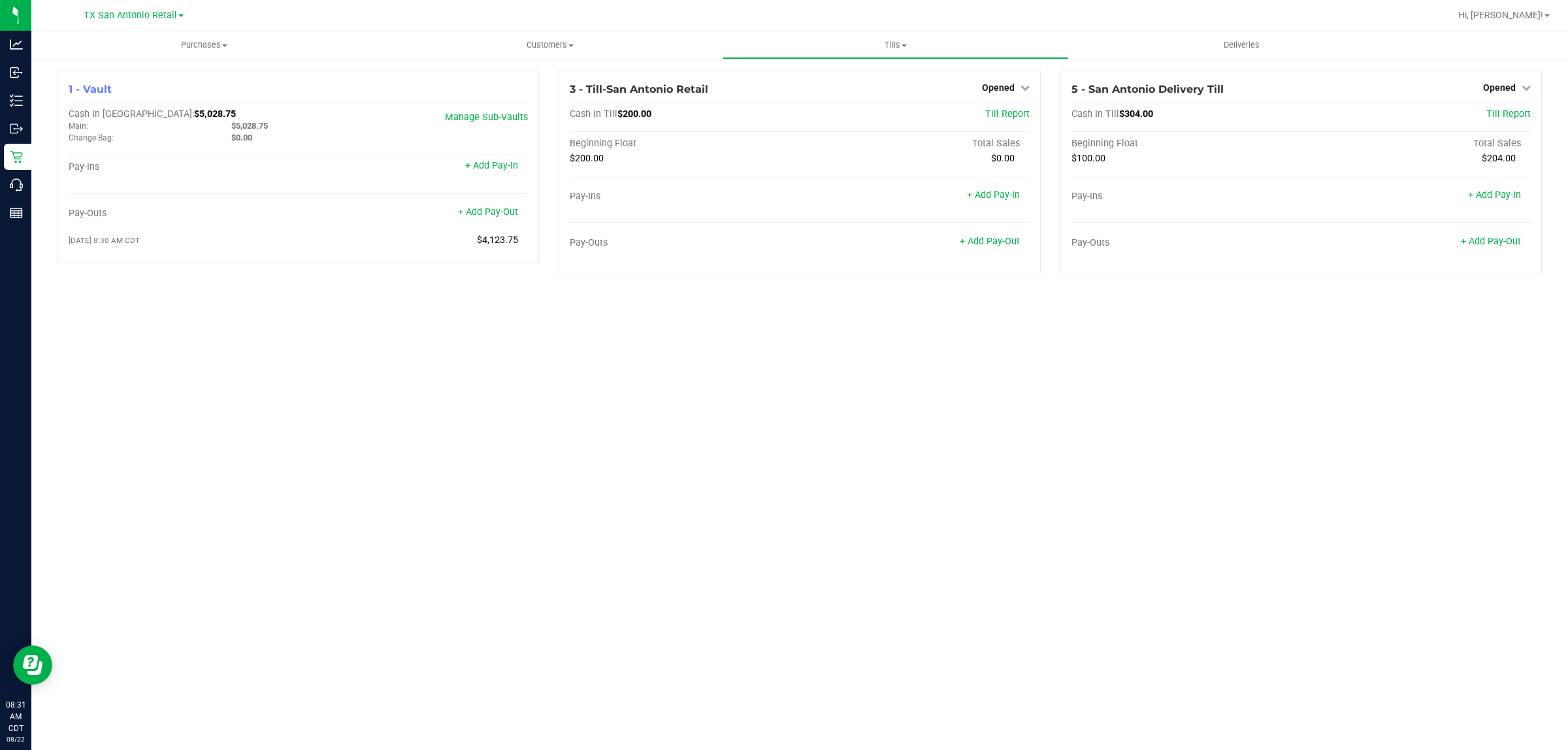
click at [922, 408] on div "Purchases Summary of purchases Fulfillment All purchases Customers All customer…" at bounding box center [800, 391] width 1537 height 719
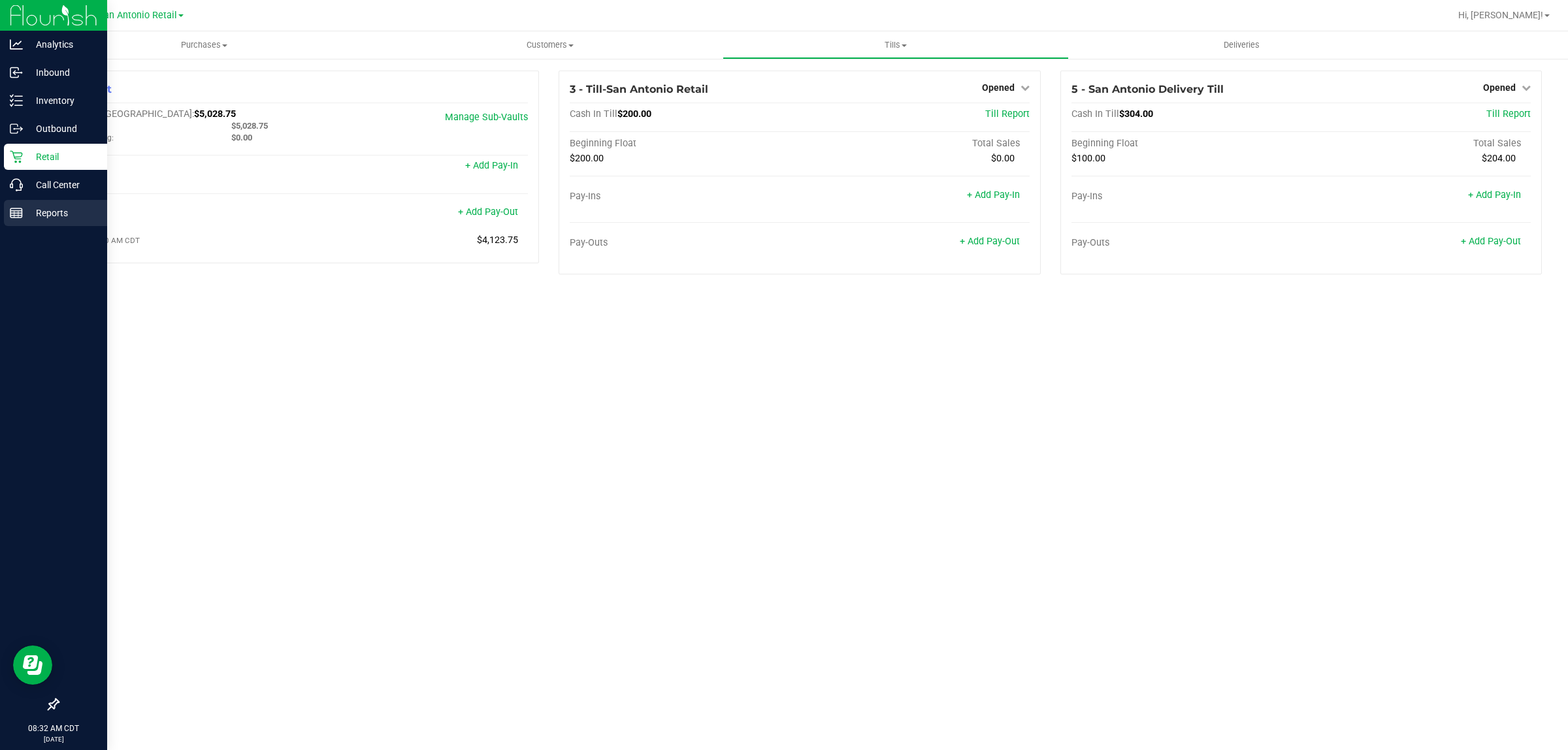
click at [27, 218] on p "Reports" at bounding box center [62, 213] width 79 height 16
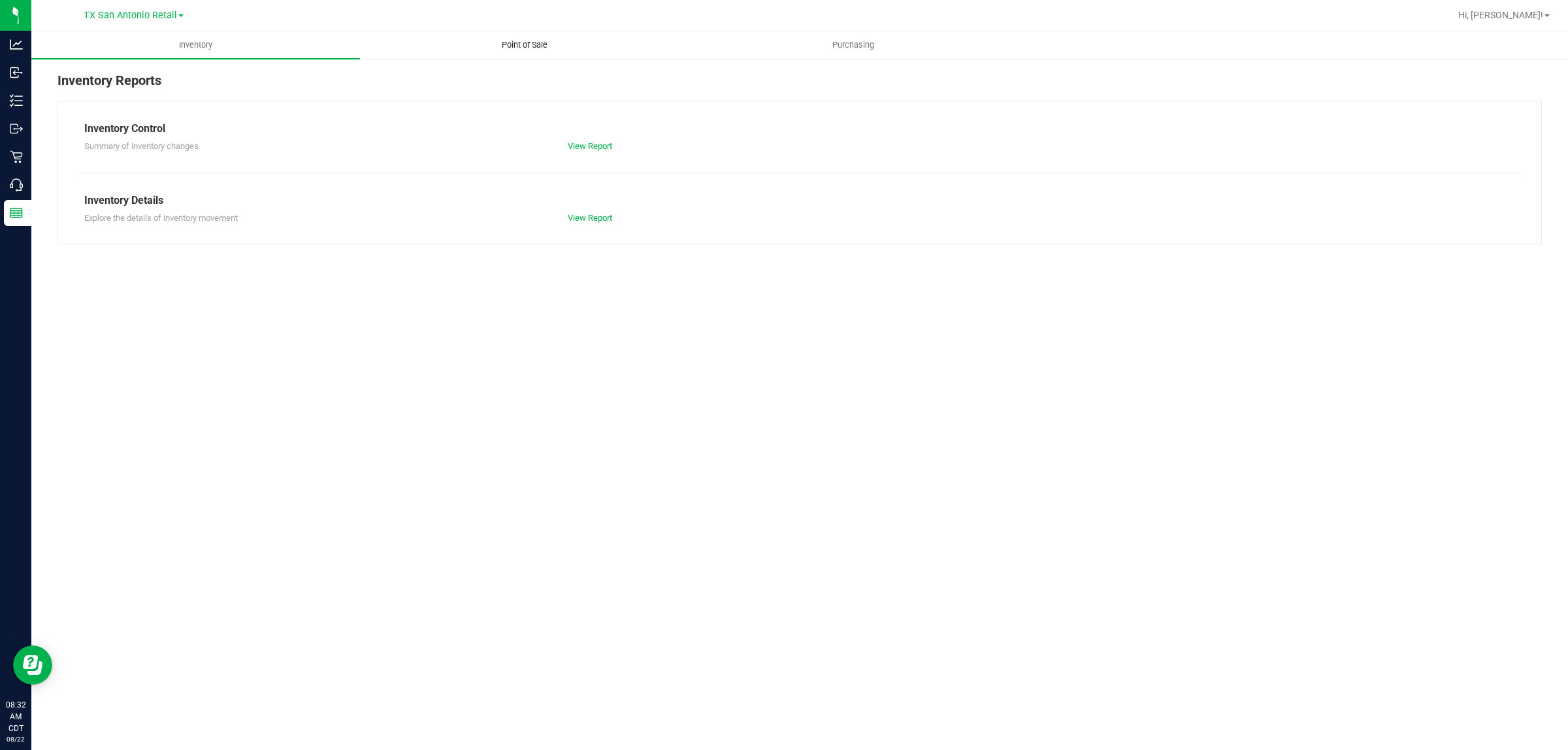
click at [510, 37] on uib-tab-heading "Point of Sale" at bounding box center [525, 45] width 327 height 26
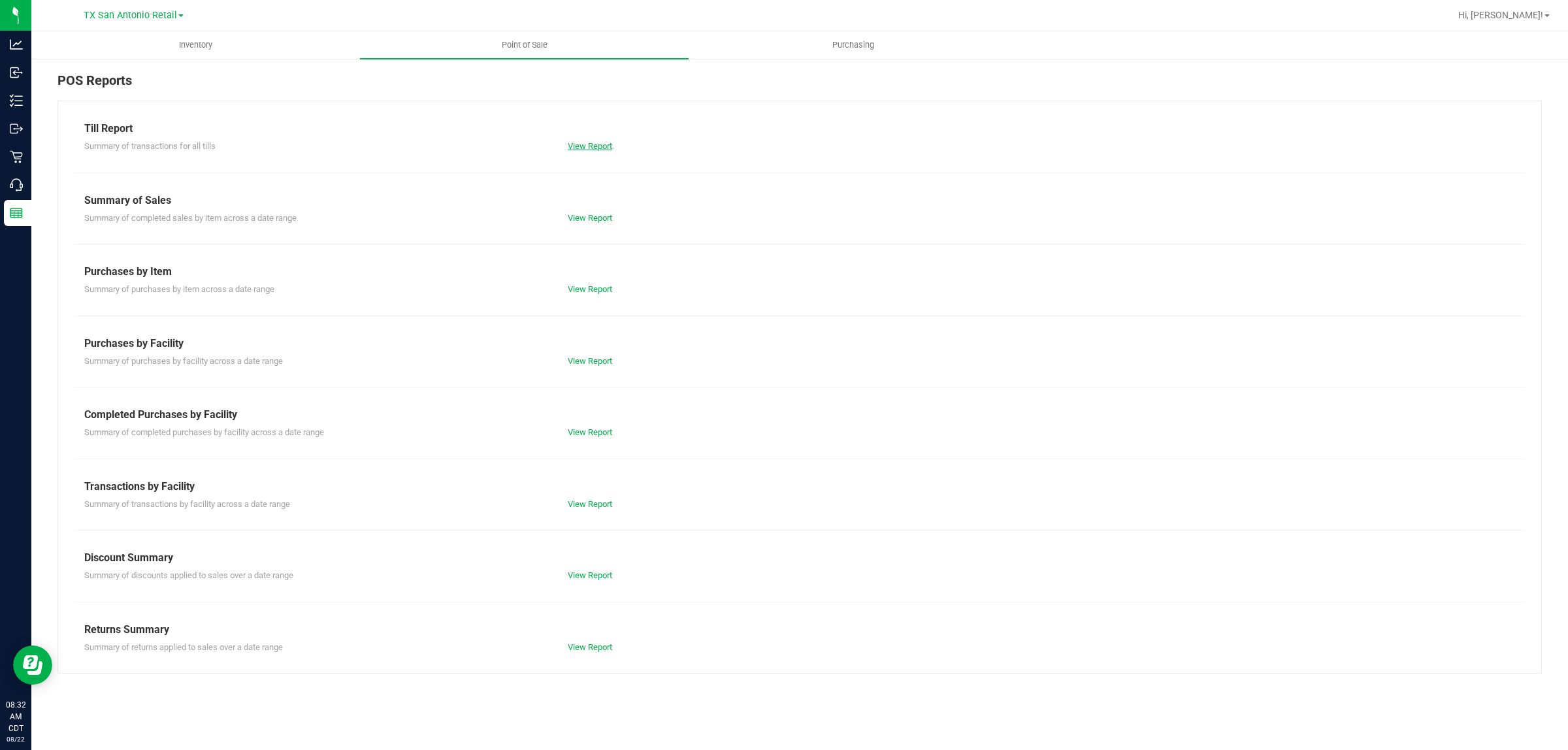
click at [588, 141] on link "View Report" at bounding box center [590, 145] width 44 height 9
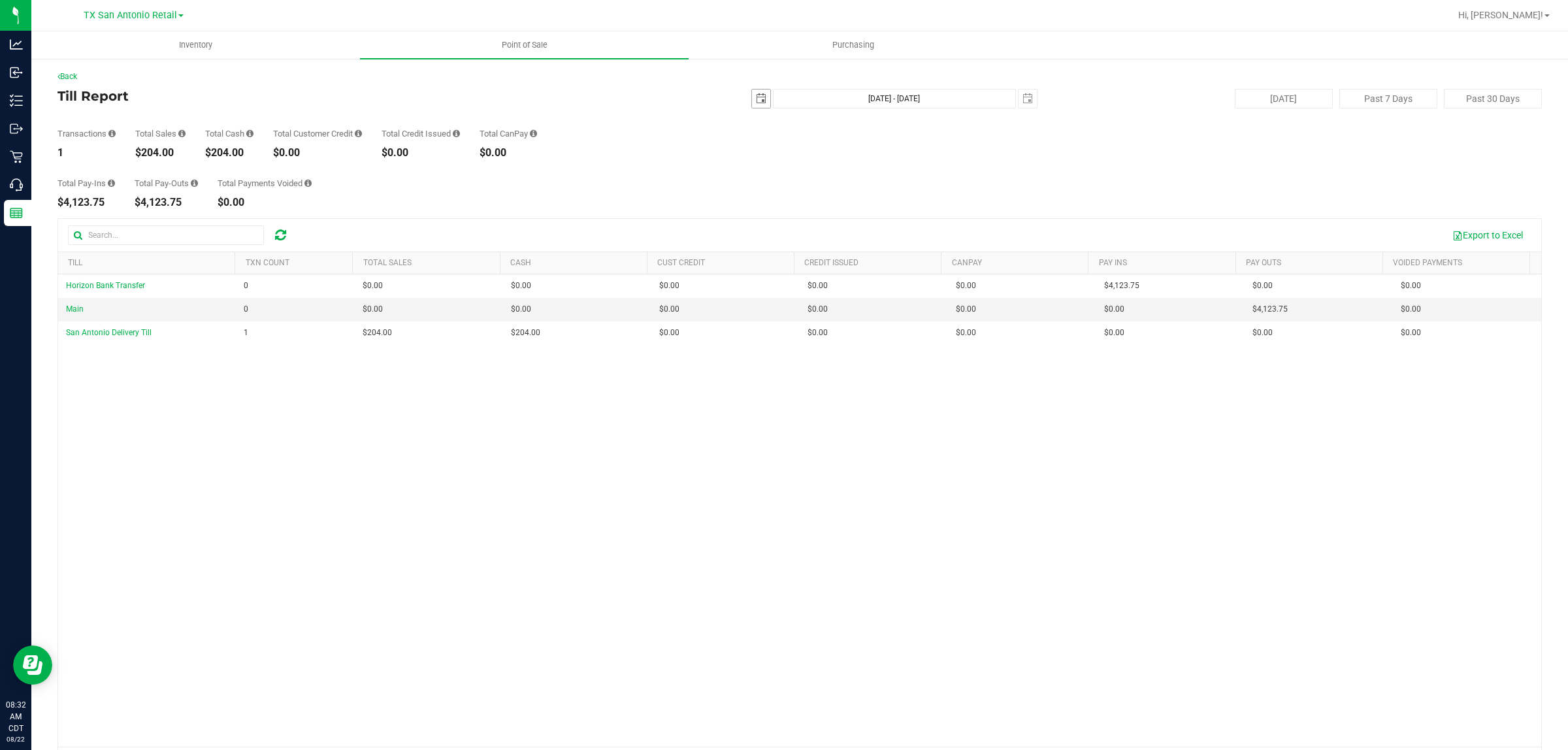
click at [756, 101] on span "select" at bounding box center [760, 98] width 10 height 10
click at [830, 230] on link "21" at bounding box center [831, 232] width 19 height 20
type input "2025-08-21"
click at [1022, 98] on span "select" at bounding box center [1027, 98] width 10 height 10
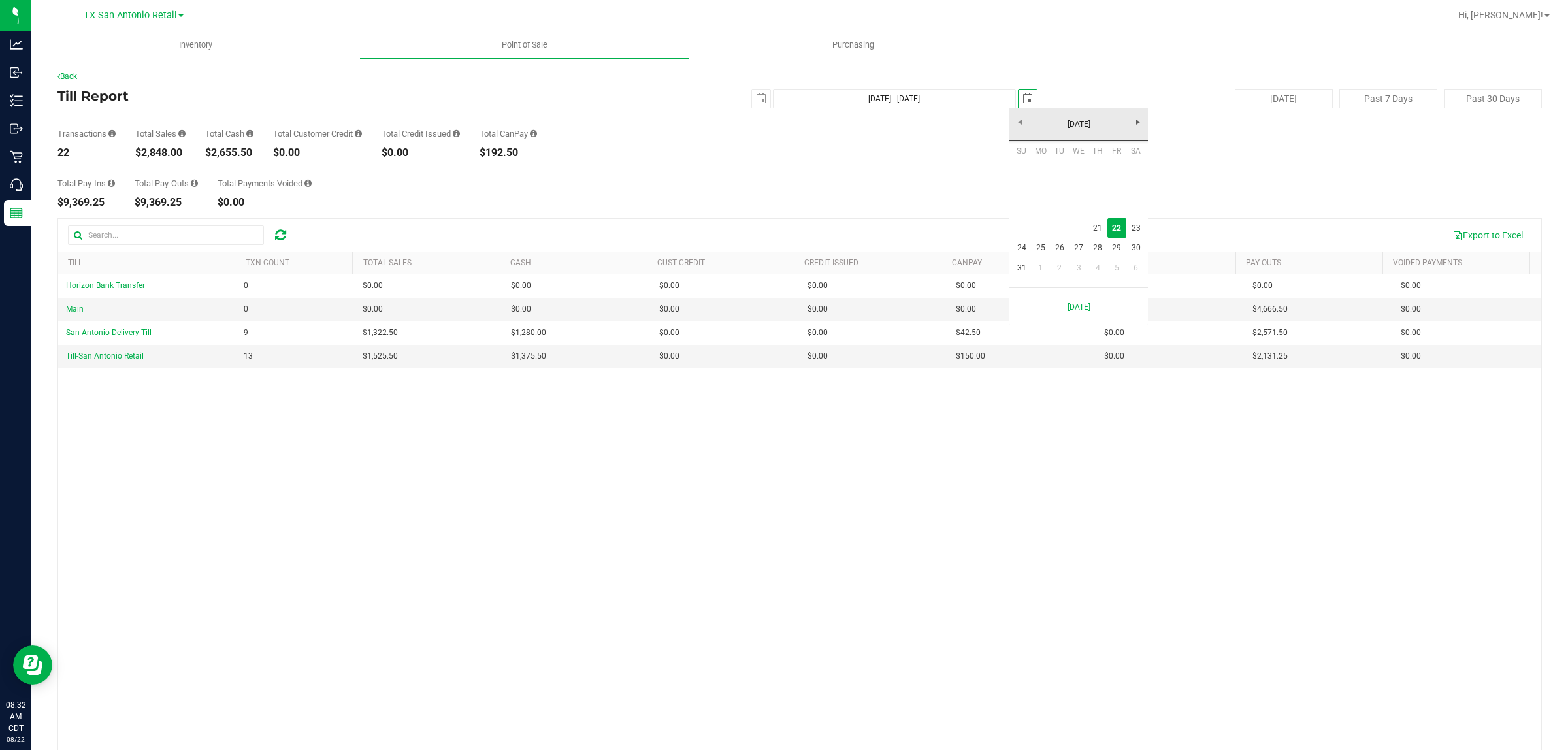
scroll to position [0, 33]
click at [1102, 227] on link "21" at bounding box center [1098, 228] width 19 height 20
type input "Aug 21, 2025 - Aug 21, 2025"
type input "2025-08-21"
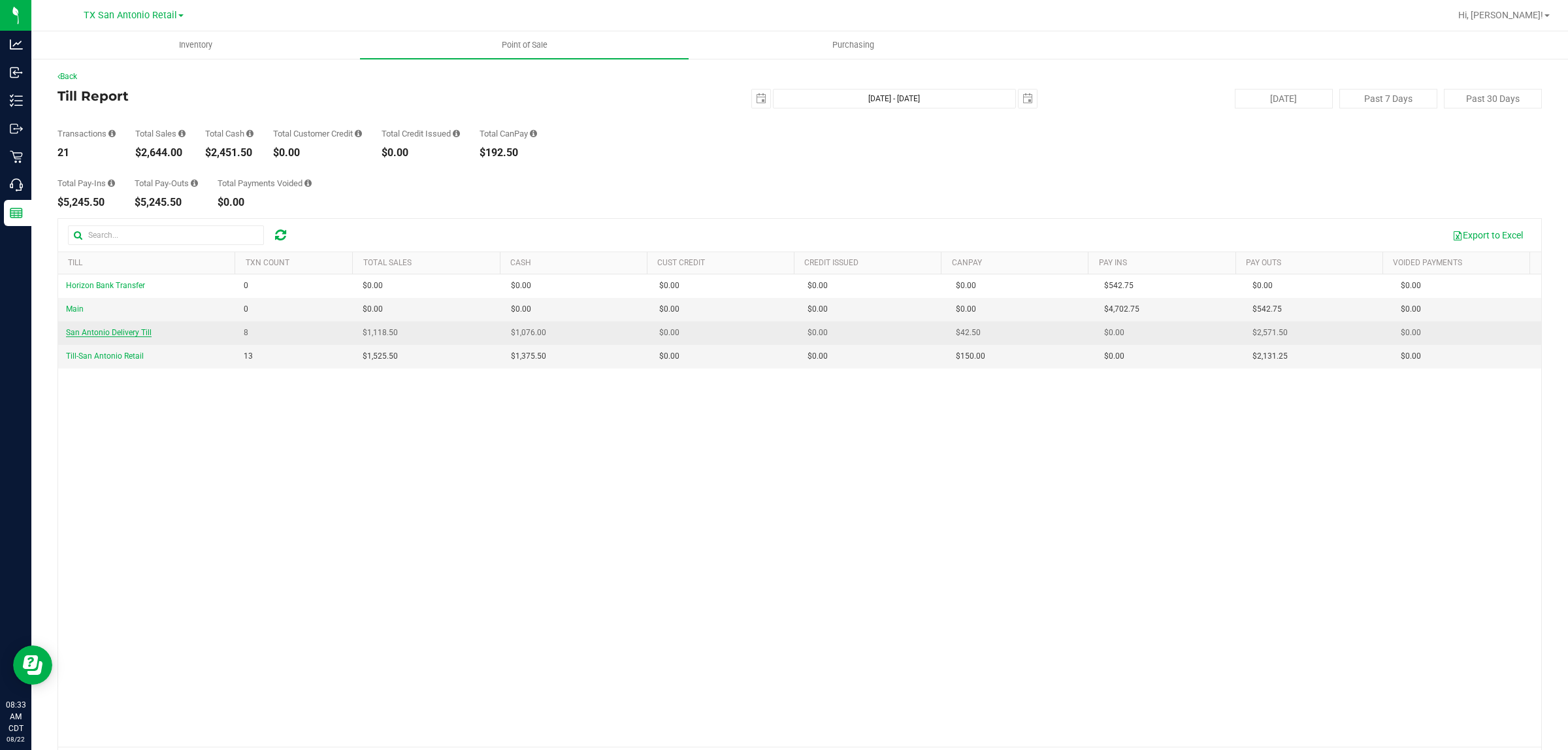
click at [122, 336] on span "San Antonio Delivery Till" at bounding box center [109, 333] width 86 height 9
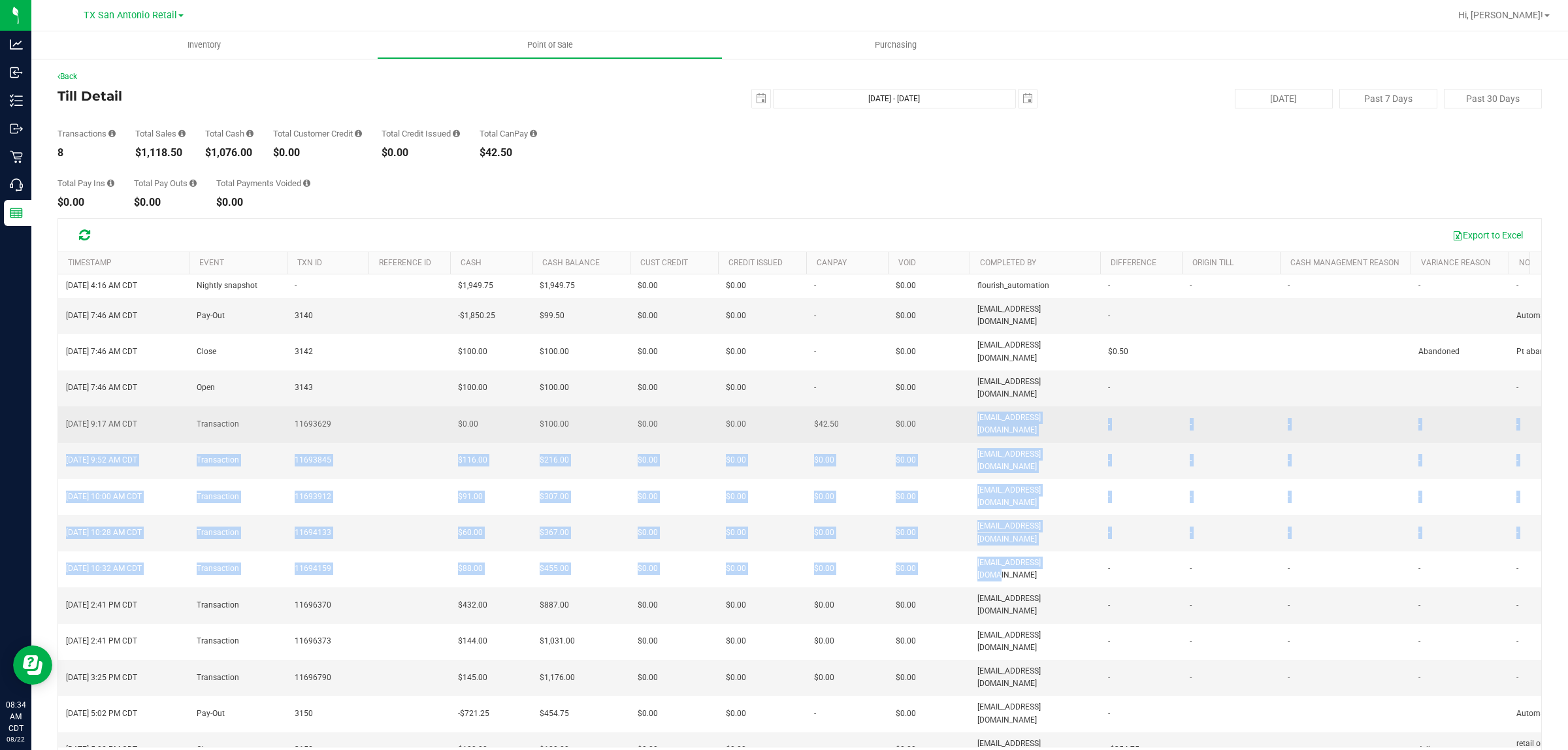
drag, startPoint x: 1065, startPoint y: 478, endPoint x: 979, endPoint y: 382, distance: 128.9
click at [979, 382] on tbody "Aug 21, 2025 4:16 AM CDT Nightly snapshot - $1,949.75 $1,949.75 $0.00 - $0.00 $…" at bounding box center [979, 539] width 1842 height 530
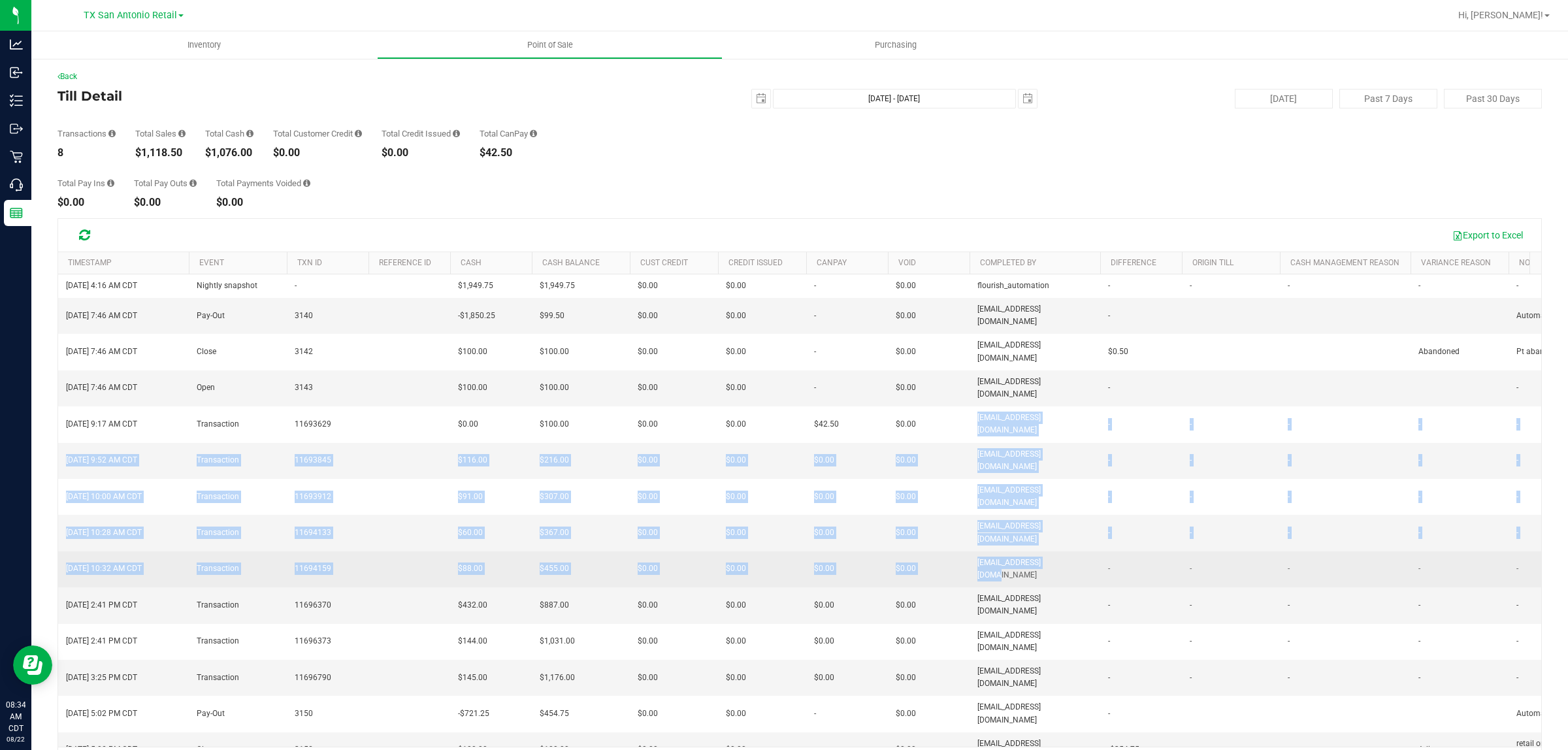
click at [1026, 557] on span "mortiz@goodblend.com" at bounding box center [1035, 569] width 115 height 25
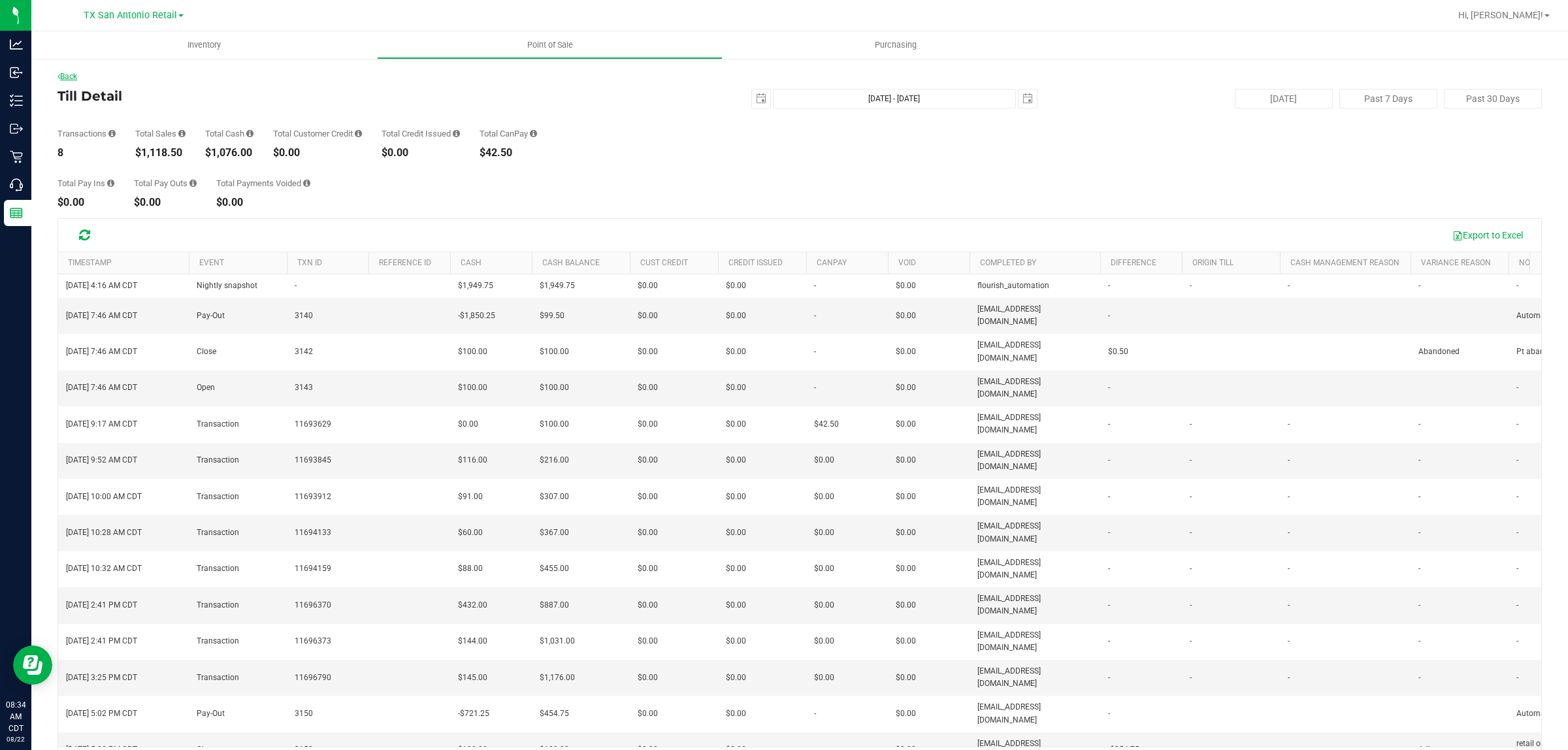
click at [75, 75] on link "Back" at bounding box center [67, 76] width 20 height 9
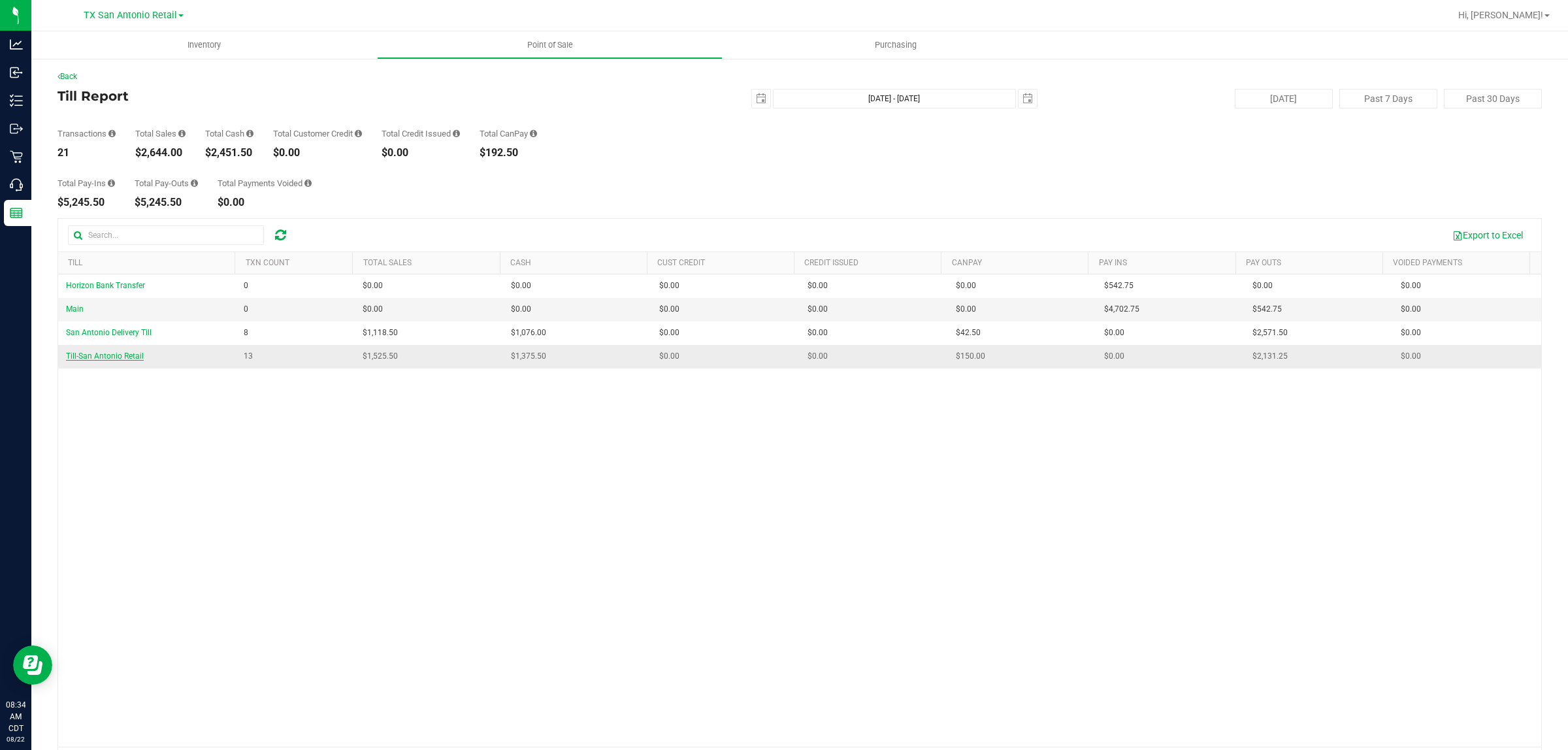
click at [99, 357] on span "Till-San Antonio Retail" at bounding box center [105, 356] width 78 height 9
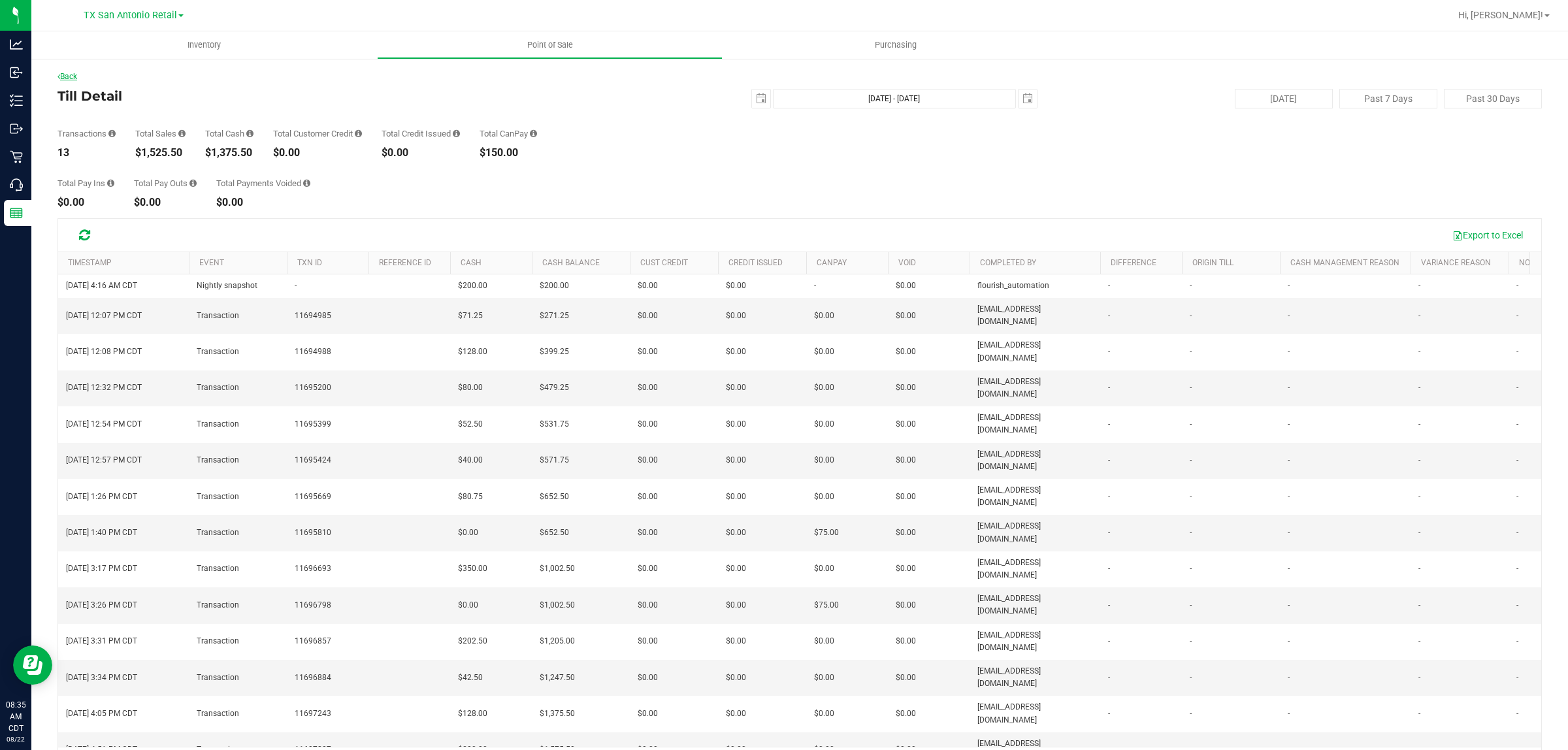
click at [66, 73] on link "Back" at bounding box center [67, 76] width 20 height 9
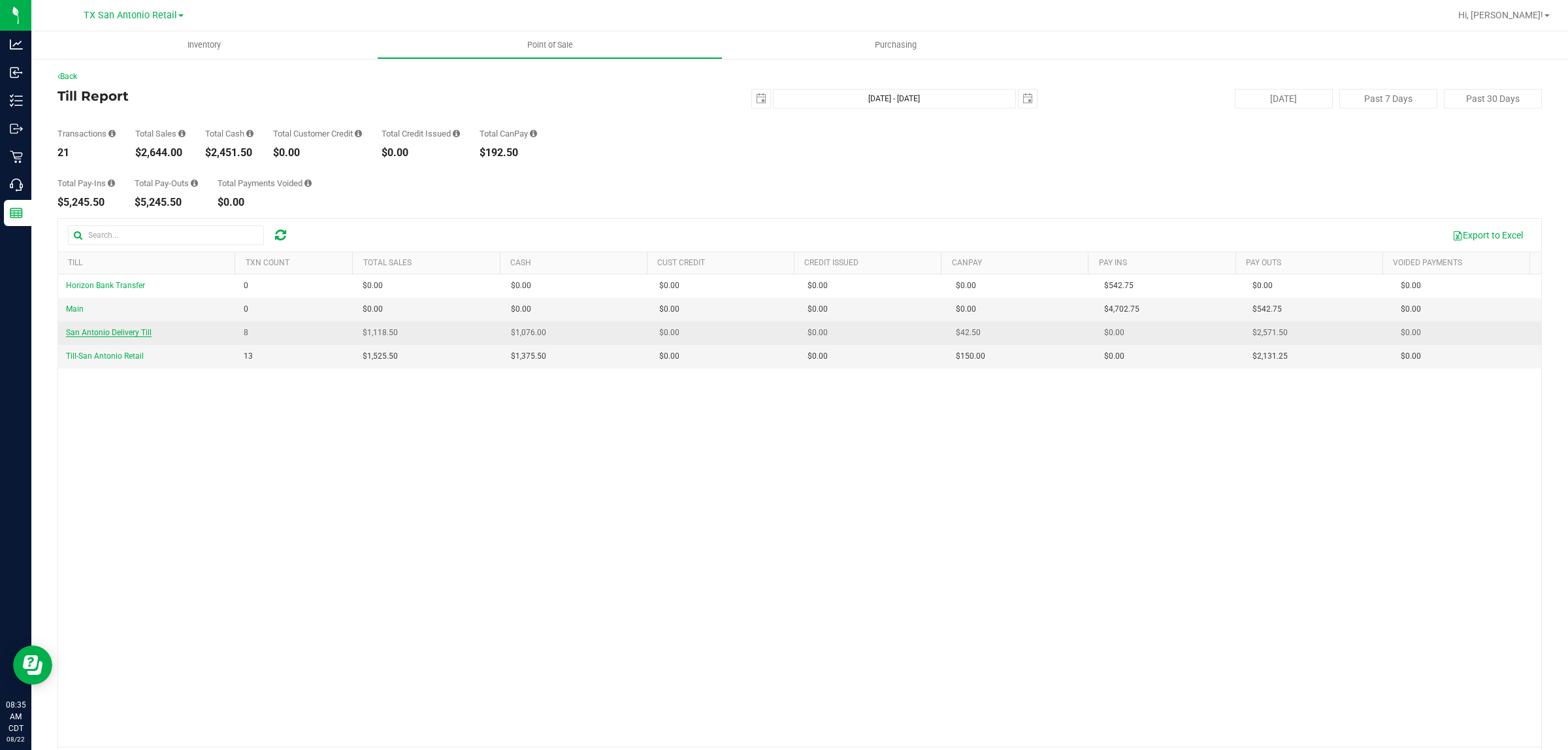
click at [129, 334] on span "San Antonio Delivery Till" at bounding box center [109, 333] width 86 height 9
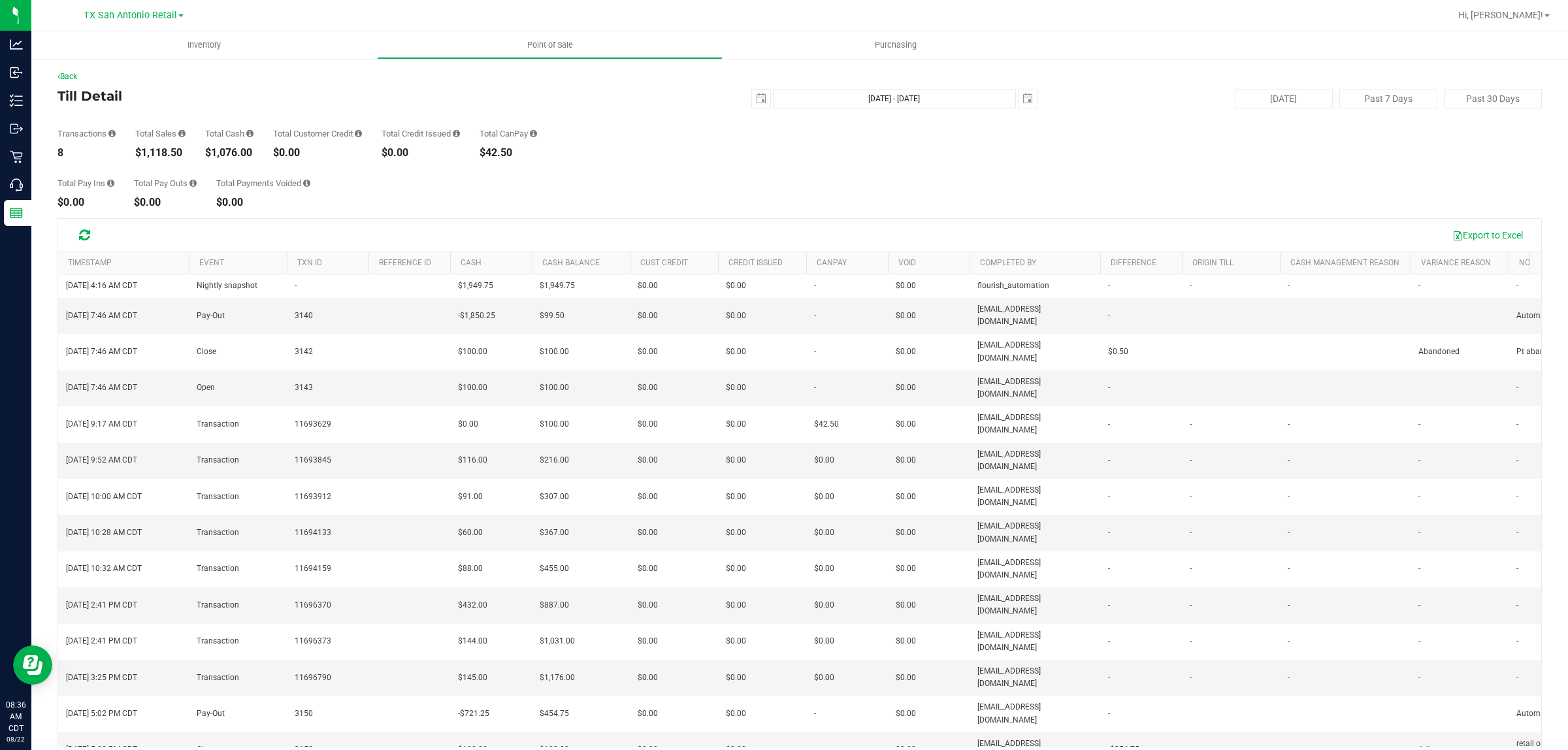
drag, startPoint x: 558, startPoint y: 502, endPoint x: 569, endPoint y: 650, distance: 148.4
click at [569, 650] on div "Aug 21, 2025 4:16 AM CDT Nightly snapshot - $1,949.75 $1,949.75 $0.00 - $0.00 $…" at bounding box center [800, 510] width 1483 height 472
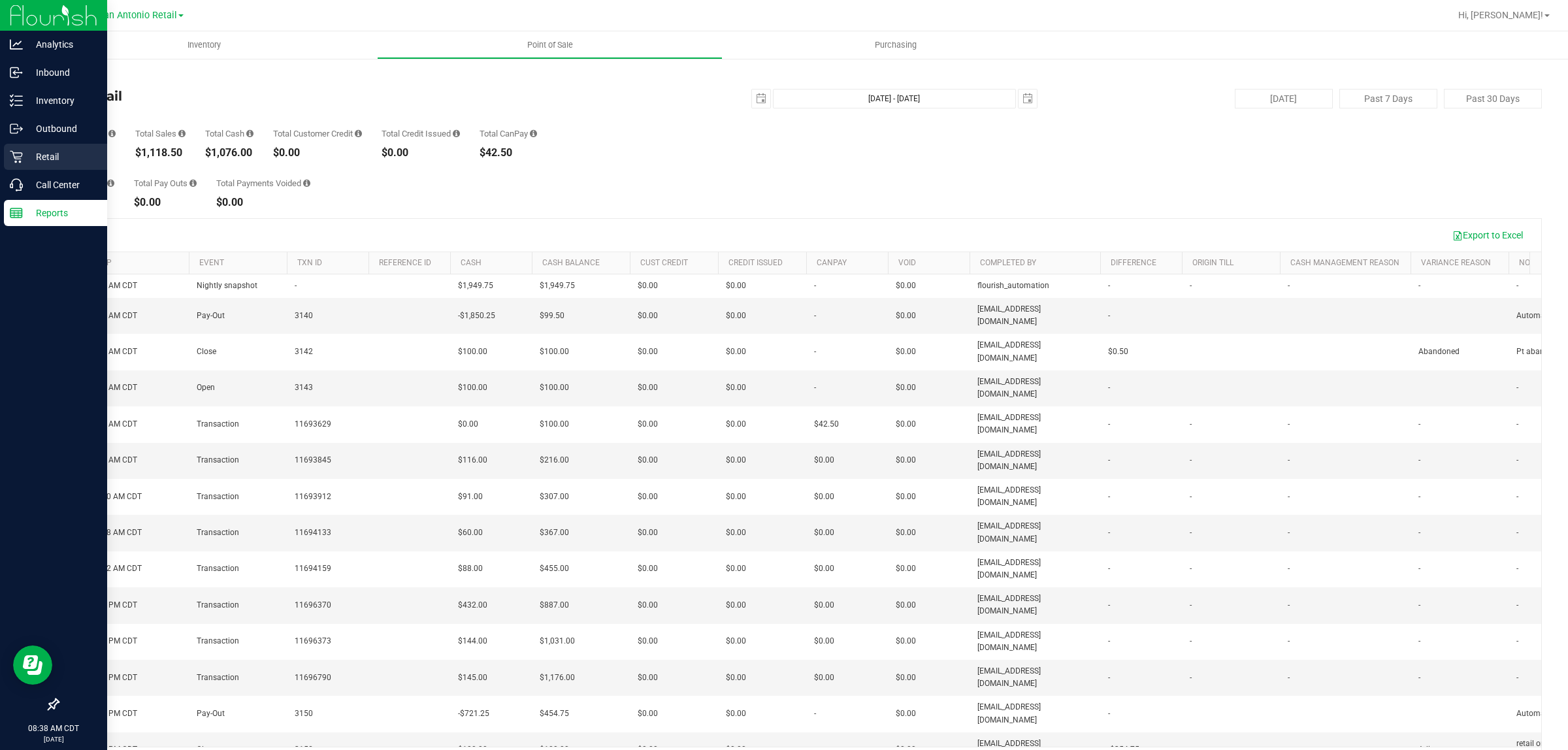
click at [31, 153] on p "Retail" at bounding box center [62, 156] width 79 height 16
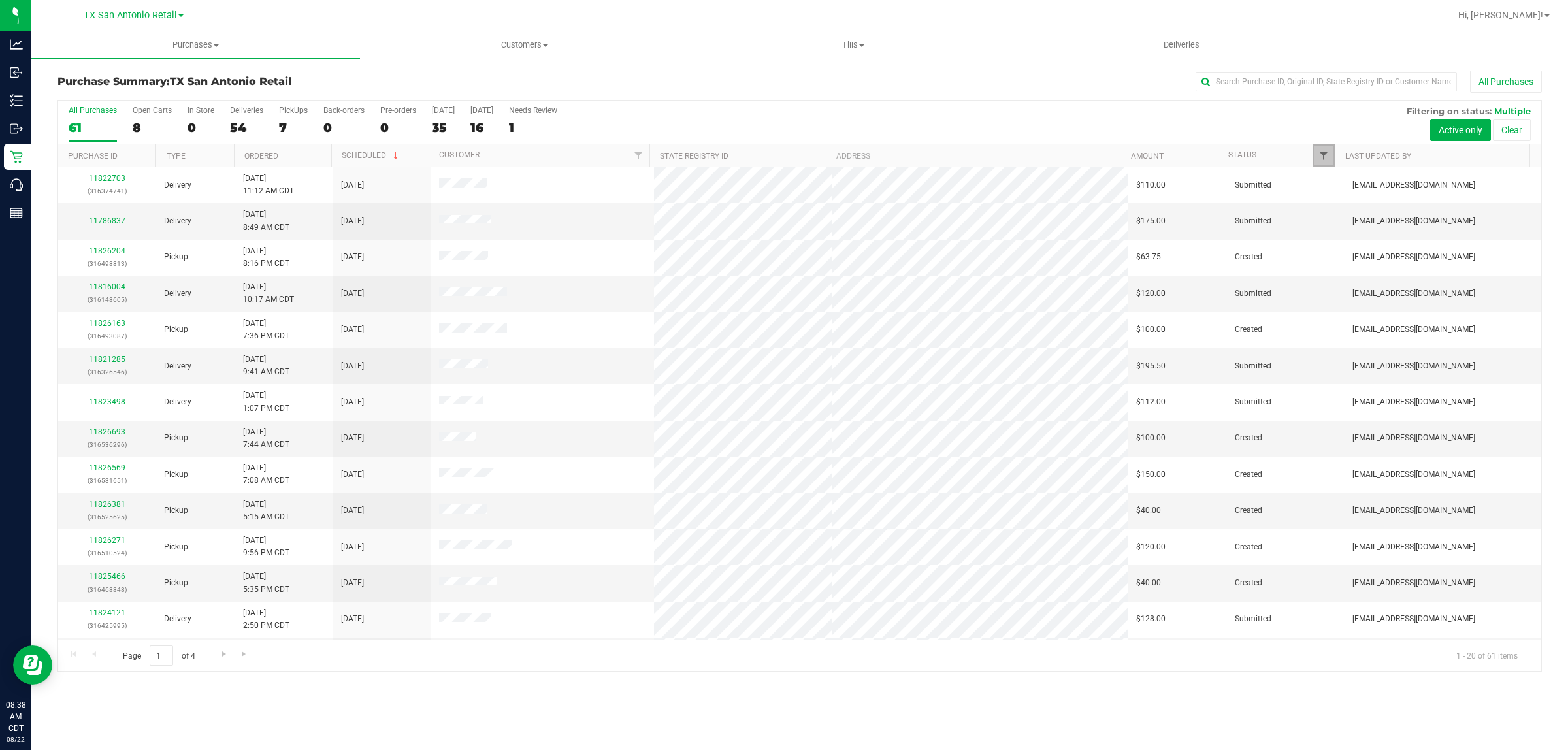
click at [1322, 153] on span "Filter" at bounding box center [1323, 155] width 10 height 10
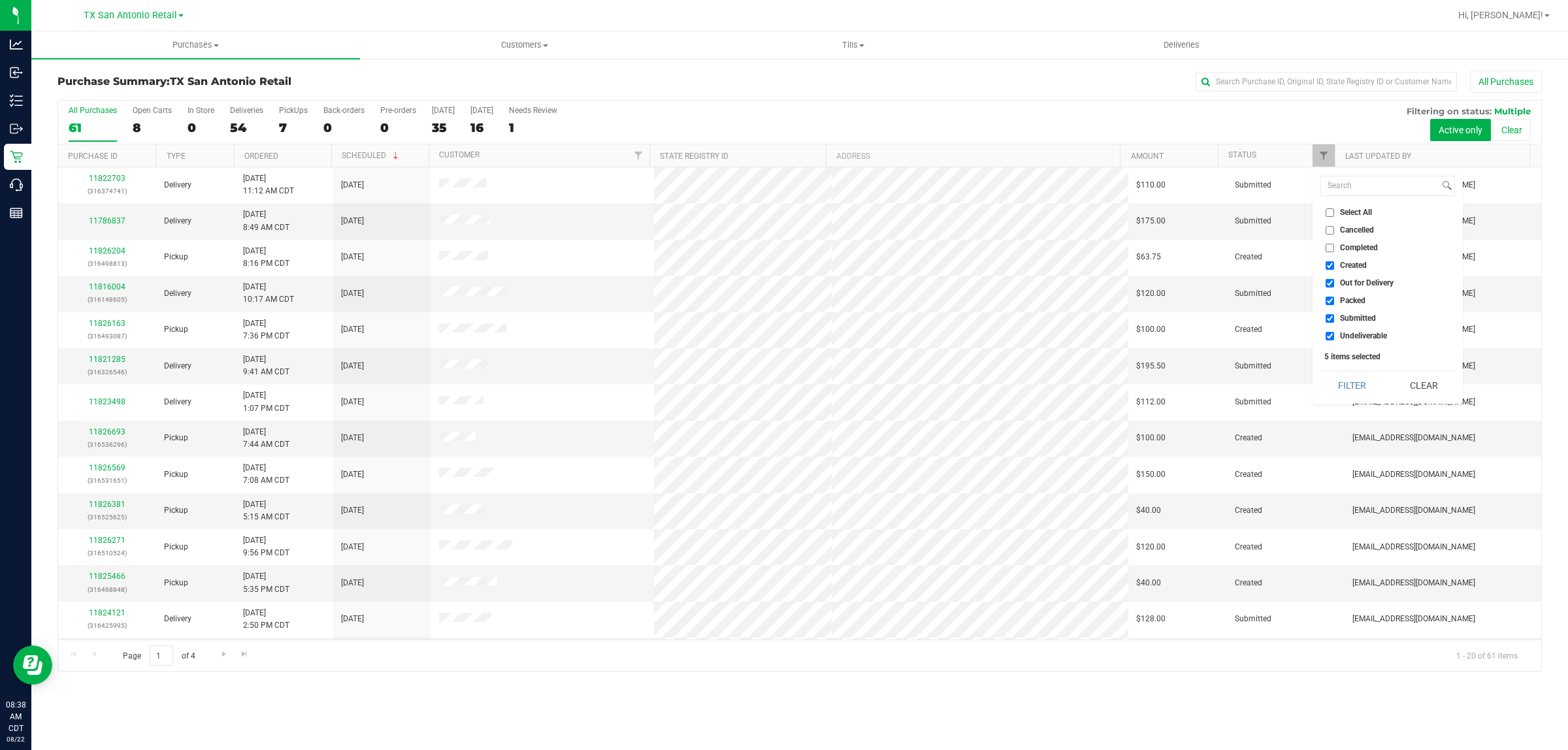
click at [1357, 265] on span "Created" at bounding box center [1353, 265] width 27 height 8
click at [1334, 265] on input "Created" at bounding box center [1330, 265] width 9 height 9
checkbox input "false"
click at [1367, 318] on span "Submitted" at bounding box center [1358, 318] width 36 height 8
click at [1334, 318] on input "Submitted" at bounding box center [1330, 318] width 9 height 9
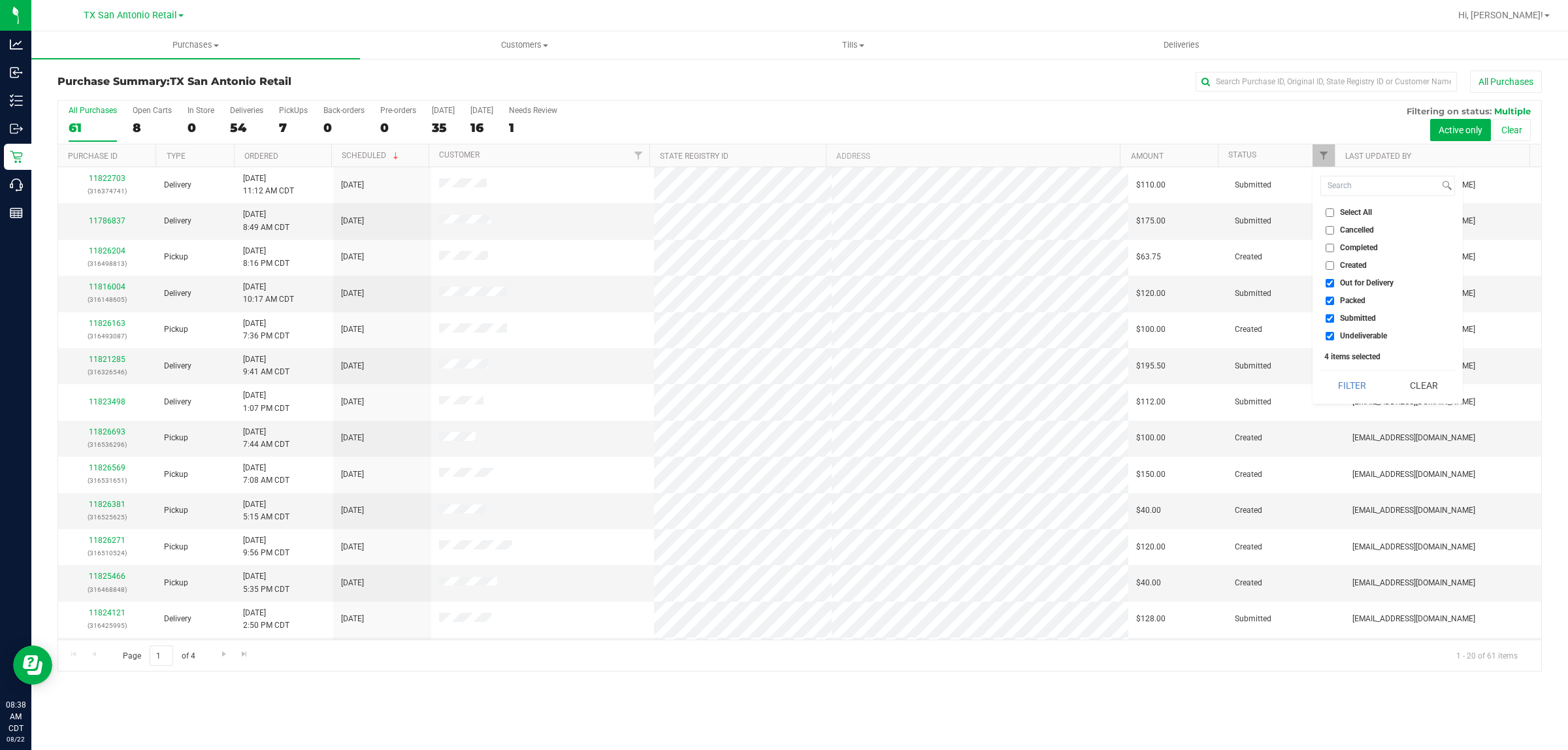
checkbox input "false"
click at [1360, 298] on span "Packed" at bounding box center [1353, 300] width 25 height 8
click at [1334, 298] on input "Packed" at bounding box center [1330, 300] width 9 height 9
checkbox input "false"
click at [1363, 329] on li "Undeliverable" at bounding box center [1387, 336] width 134 height 13
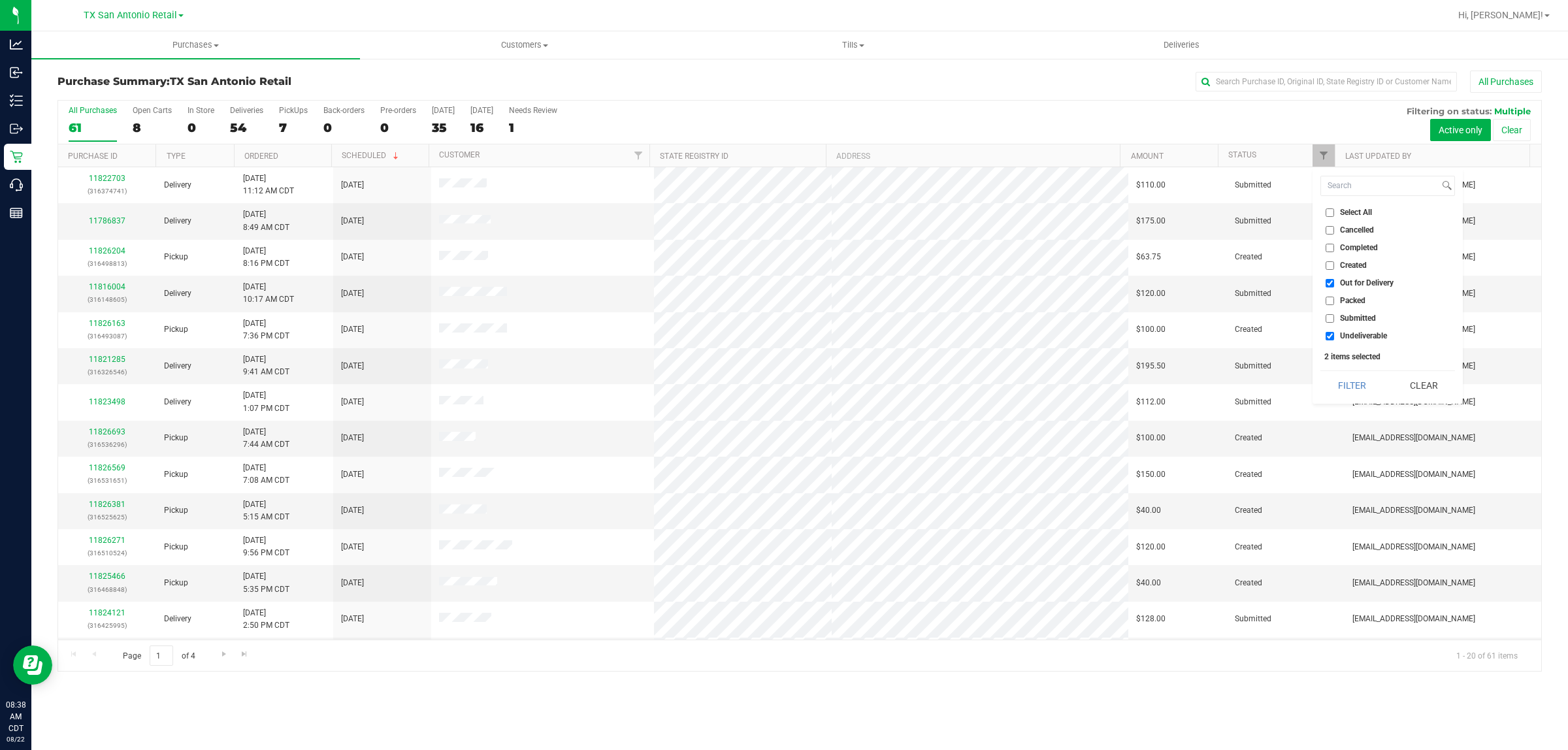
click at [1371, 334] on span "Undeliverable" at bounding box center [1364, 336] width 47 height 8
click at [1334, 334] on input "Undeliverable" at bounding box center [1330, 336] width 9 height 9
checkbox input "false"
click at [1359, 383] on button "Filter" at bounding box center [1352, 385] width 63 height 29
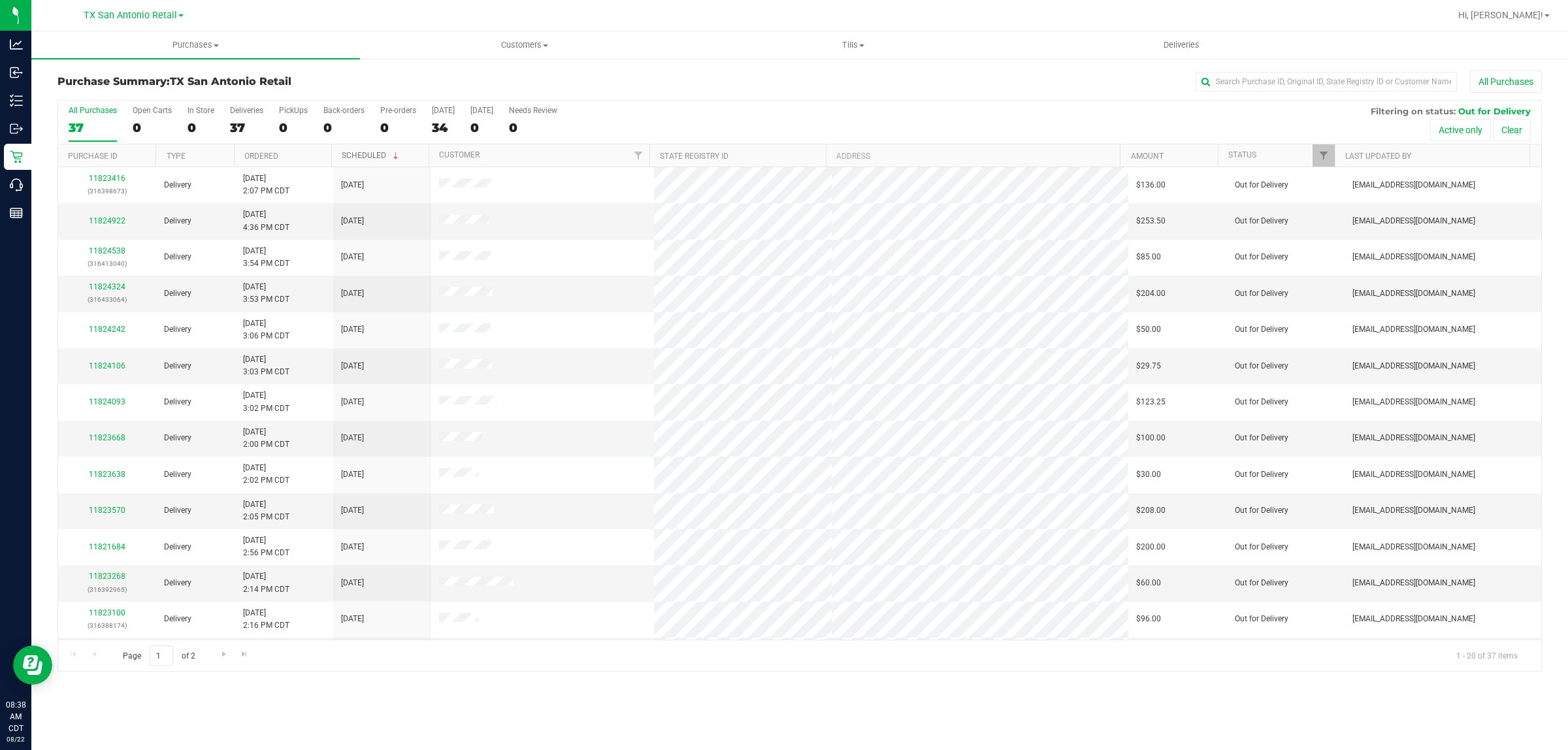
click at [368, 158] on link "Scheduled" at bounding box center [372, 156] width 60 height 9
click at [368, 156] on link "Scheduled" at bounding box center [364, 156] width 44 height 9
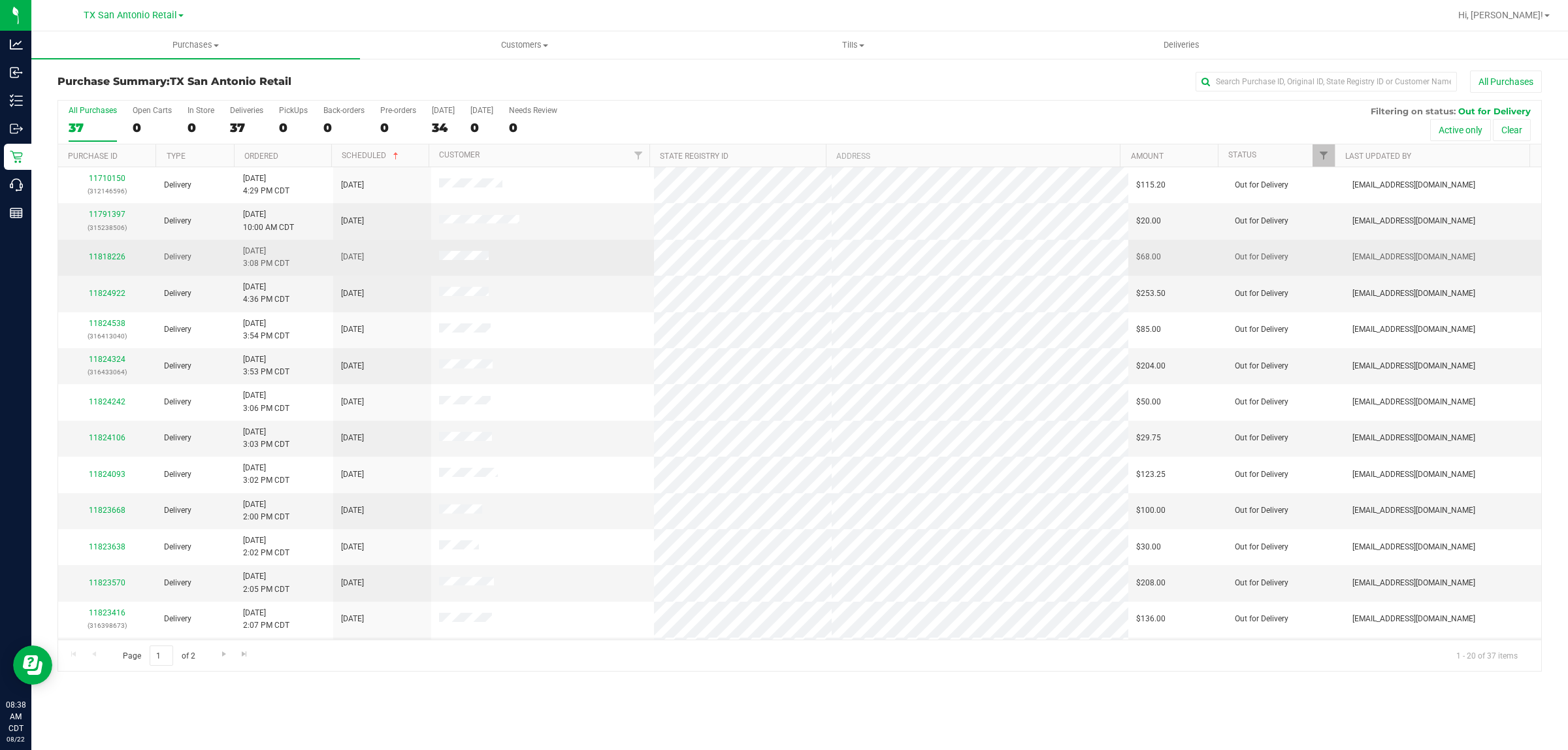
click at [1116, 256] on tr "11818226 Delivery 8/20/2025 3:08 PM CDT 8/21/2025 $68.00 Out for Delivery lsher…" at bounding box center [800, 258] width 1483 height 36
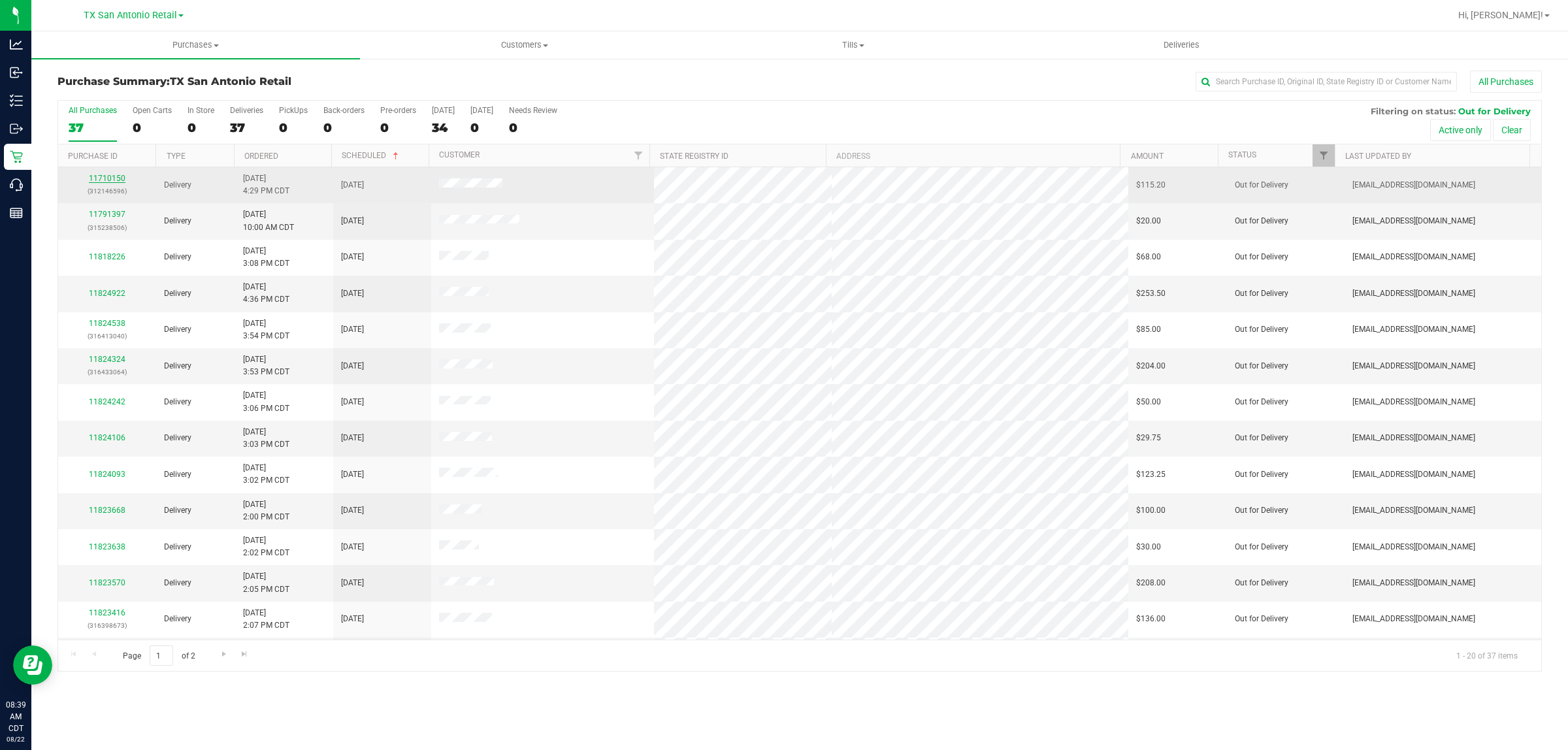
click at [111, 179] on link "11710150" at bounding box center [107, 178] width 37 height 9
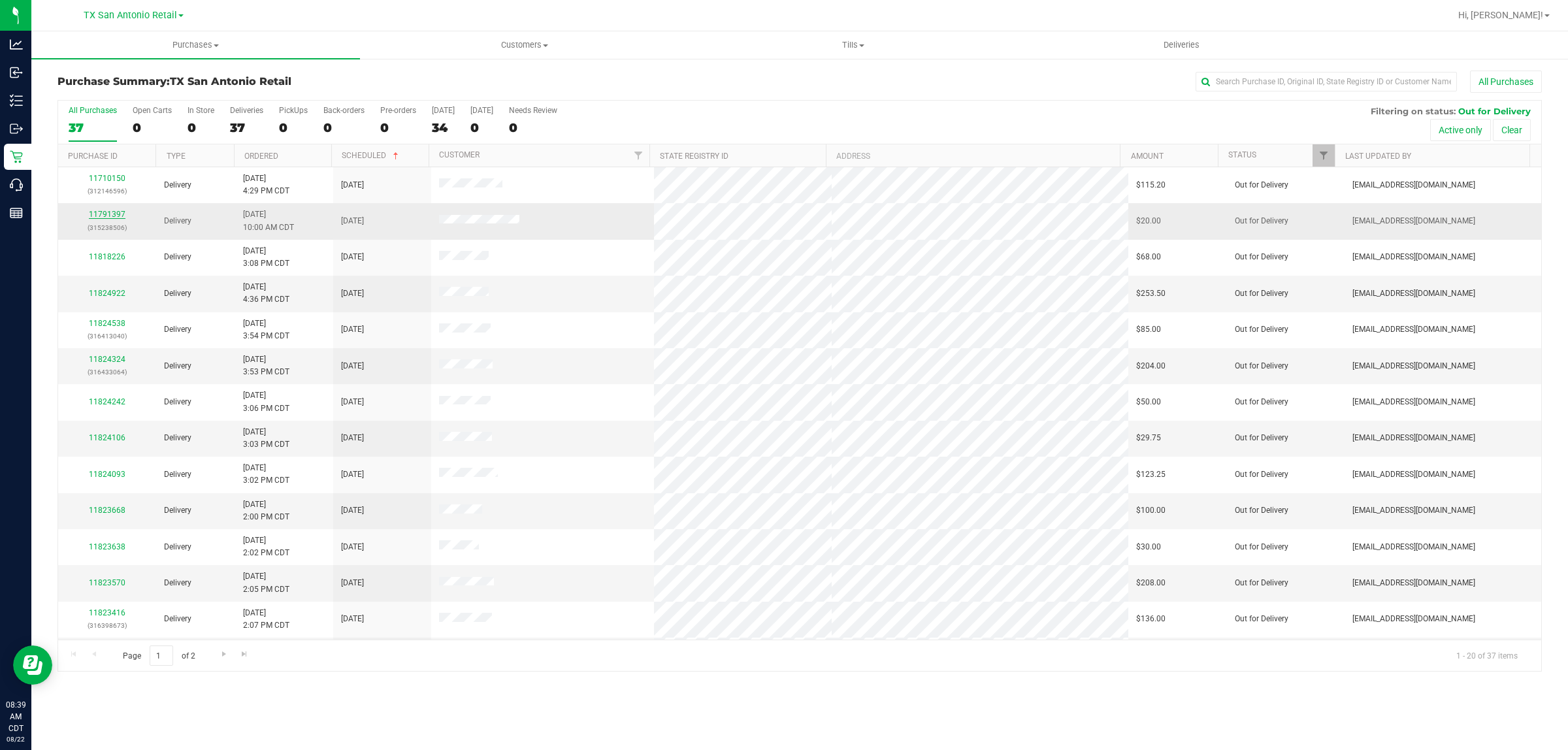
click at [106, 217] on link "11791397" at bounding box center [107, 215] width 37 height 9
click at [93, 114] on div "All Purchases" at bounding box center [92, 111] width 48 height 9
click at [0, 0] on input "All Purchases 37" at bounding box center [0, 0] width 0 height 0
click at [352, 158] on link "Scheduled" at bounding box center [372, 156] width 60 height 9
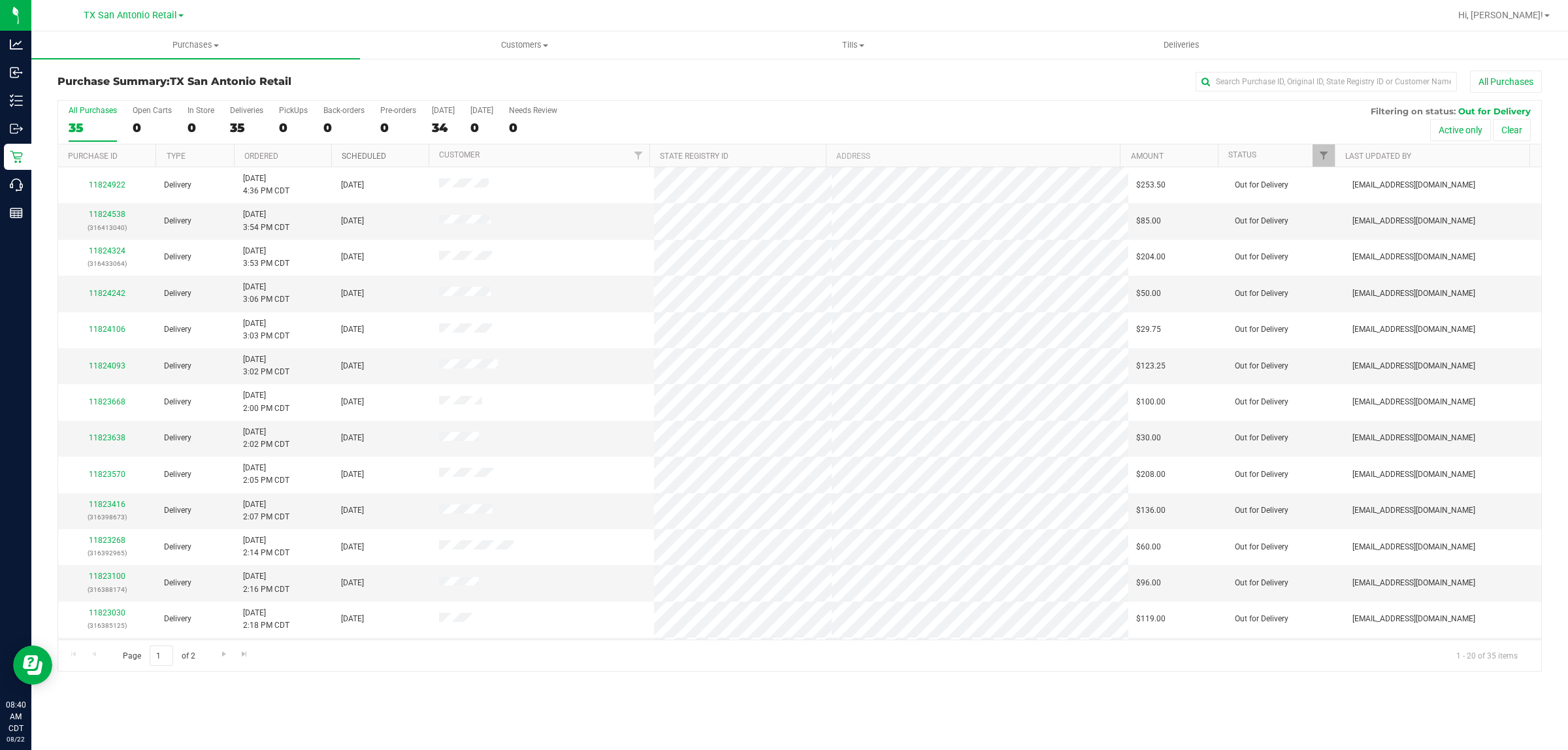
click at [352, 158] on link "Scheduled" at bounding box center [364, 156] width 44 height 9
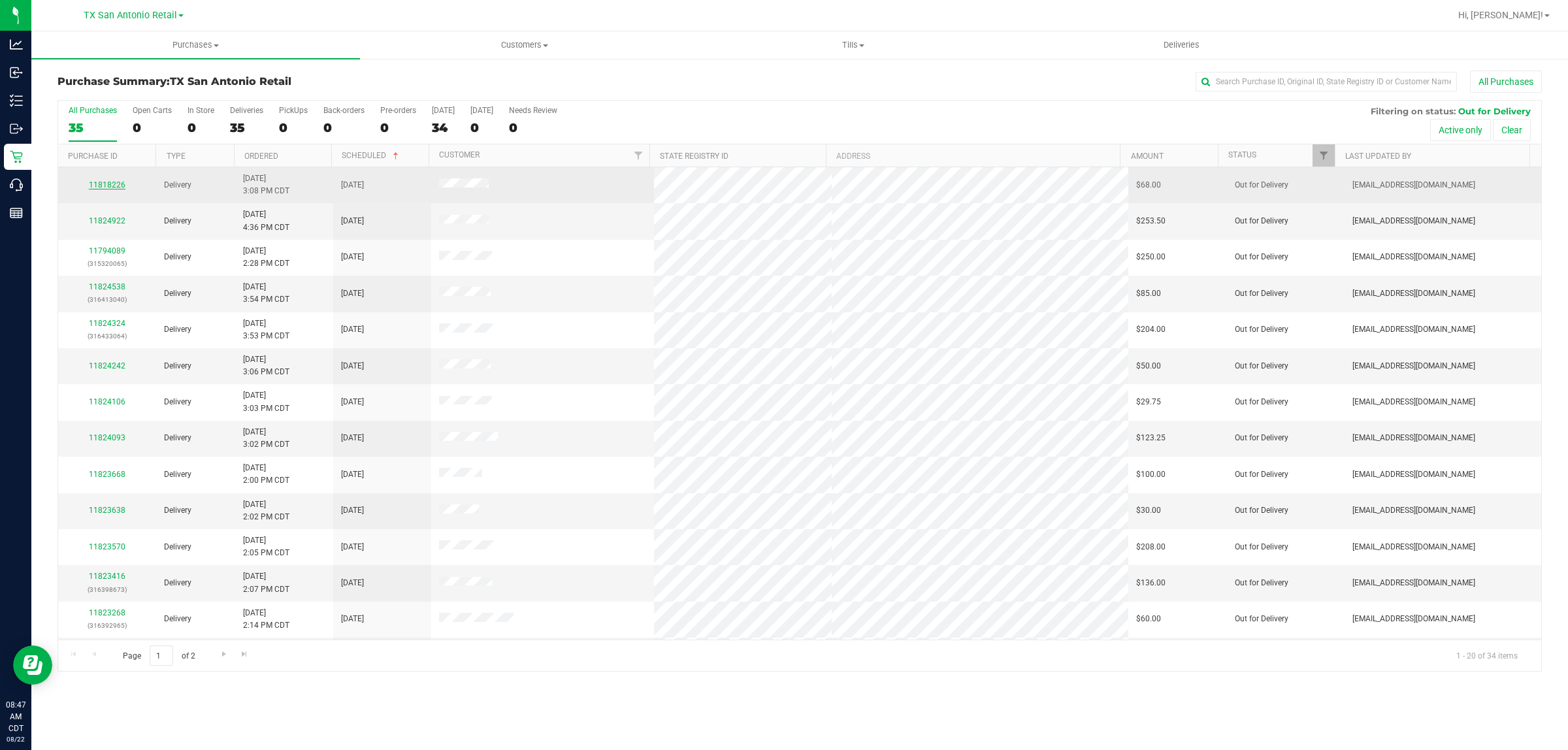
click at [114, 187] on link "11818226" at bounding box center [107, 185] width 37 height 9
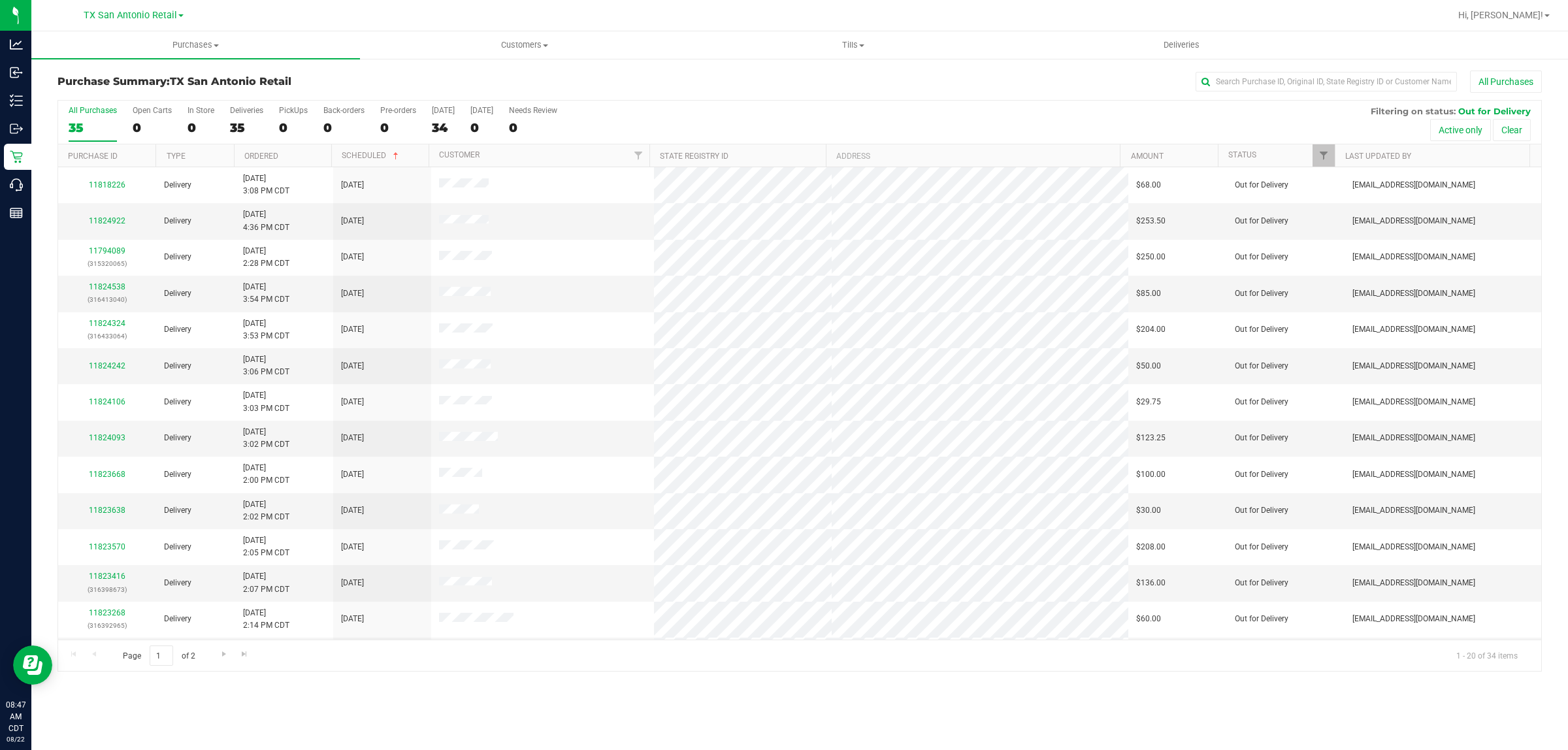
click at [72, 126] on div "35" at bounding box center [92, 127] width 48 height 15
click at [0, 0] on input "All Purchases 35" at bounding box center [0, 0] width 0 height 0
click at [857, 697] on div "Purchases Summary of purchases Fulfillment All purchases Customers All customer…" at bounding box center [800, 391] width 1537 height 719
click at [790, 105] on div "All Purchases 33 Open Carts 0 In Store 0 Deliveries 33 PickUps 0 Back-orders 0 …" at bounding box center [800, 105] width 1483 height 10
click at [1095, 114] on div "All Purchases 33 Open Carts 0 In Store 0 Deliveries 33 PickUps 0 Back-orders 0 …" at bounding box center [800, 123] width 1483 height 44
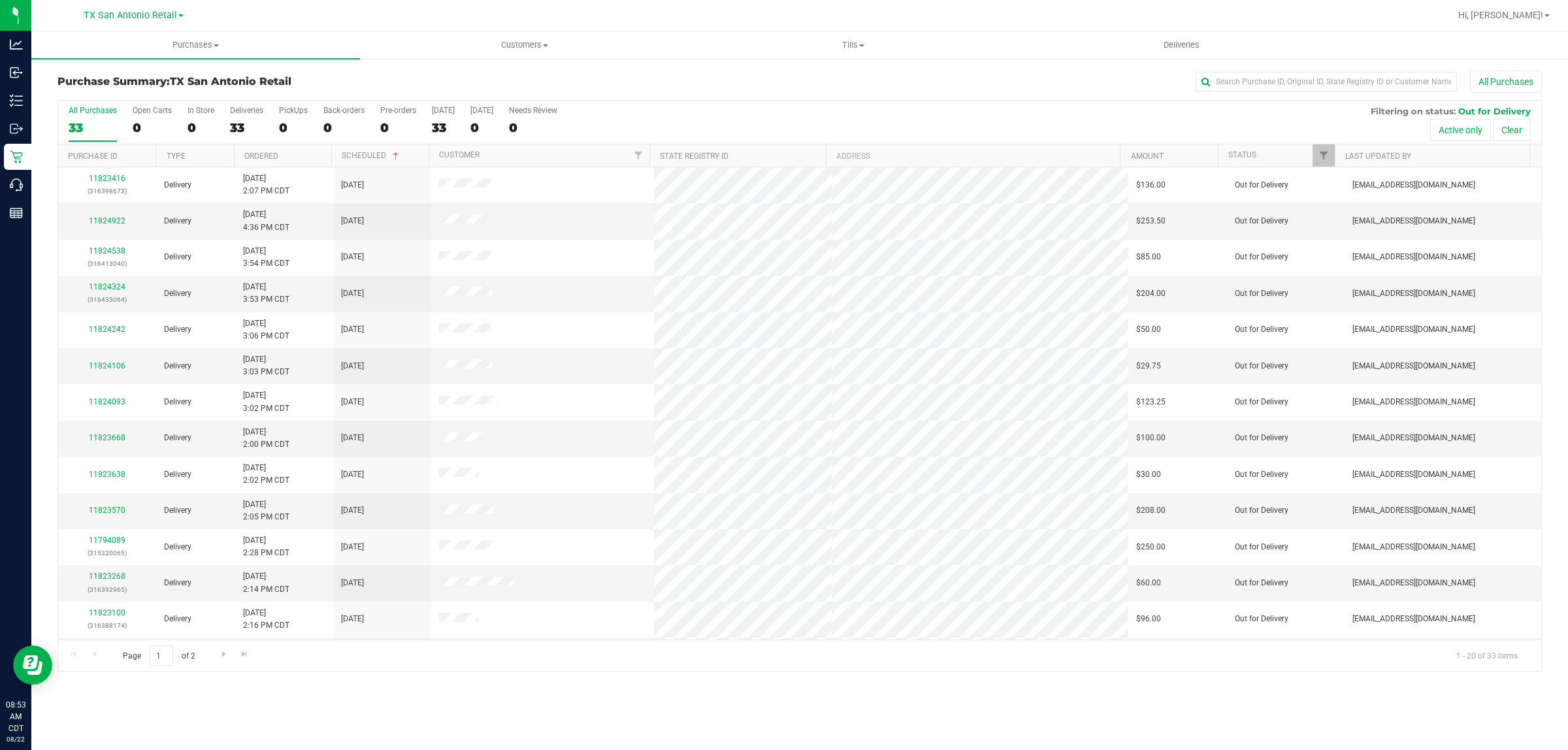
click at [726, 122] on div "All Purchases 33 Open Carts 0 In Store 0 Deliveries 33 PickUps 0 Back-orders 0 …" at bounding box center [800, 123] width 1483 height 44
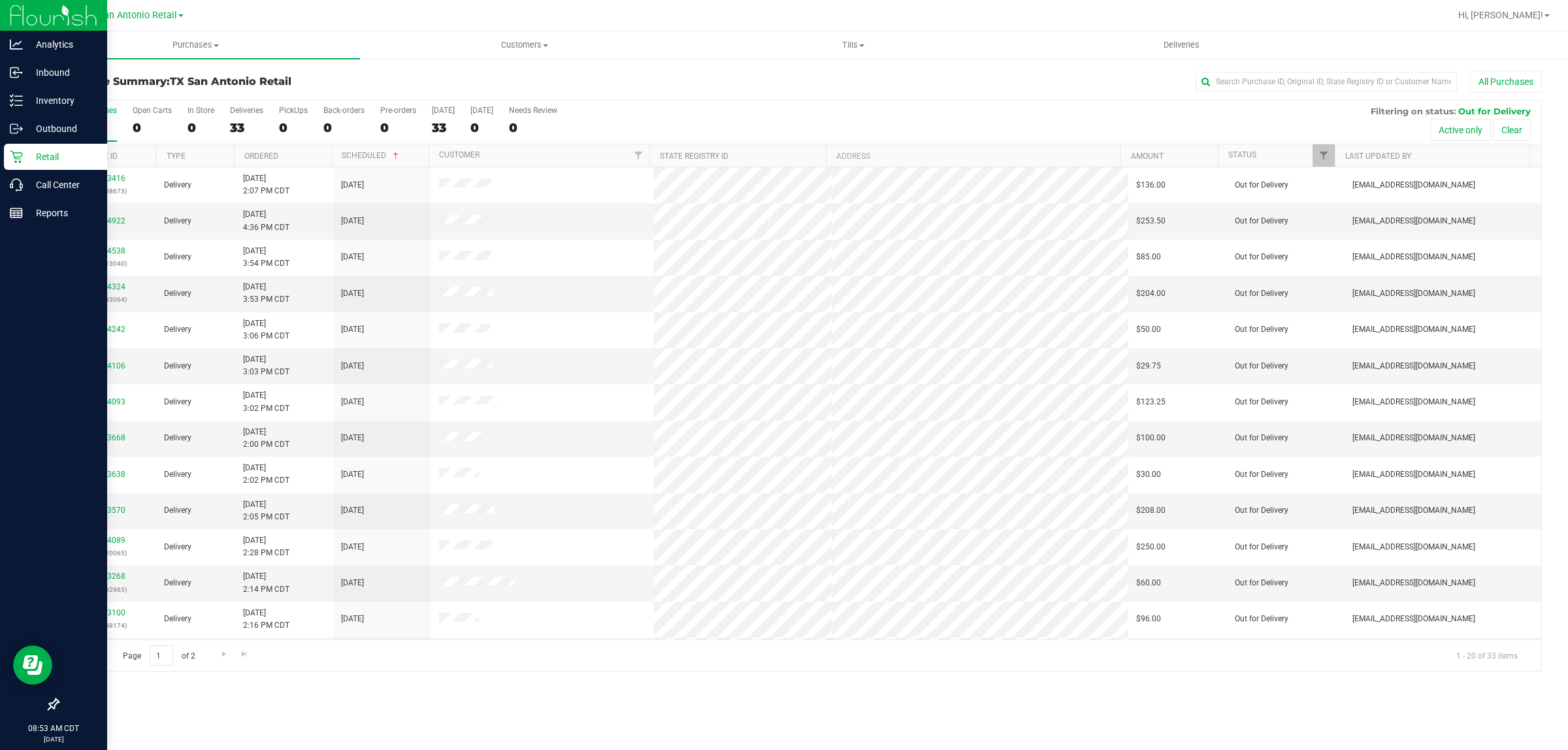
click at [29, 153] on p "Retail" at bounding box center [62, 156] width 79 height 16
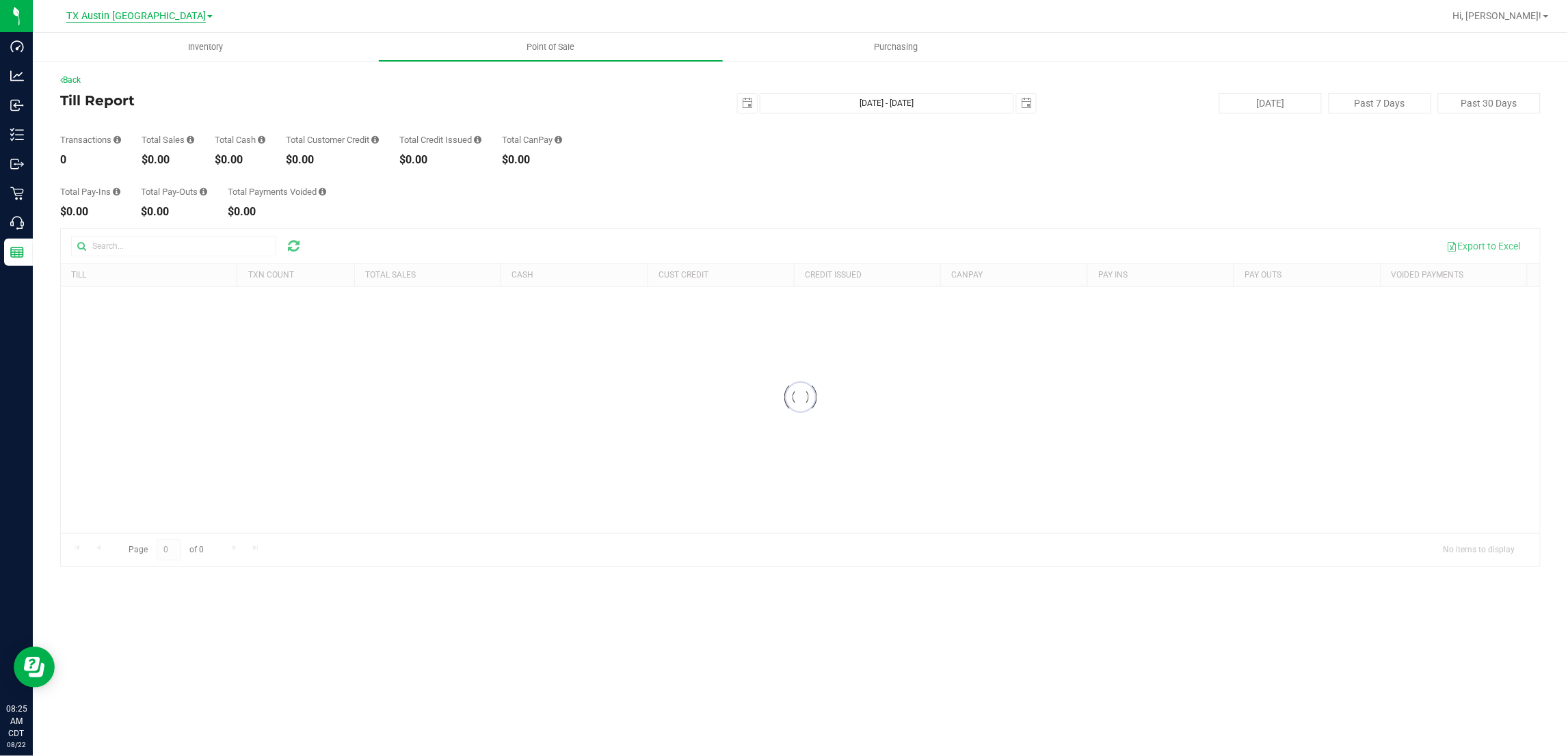
click at [133, 19] on span "TX Austin [GEOGRAPHIC_DATA]" at bounding box center [136, 16] width 139 height 12
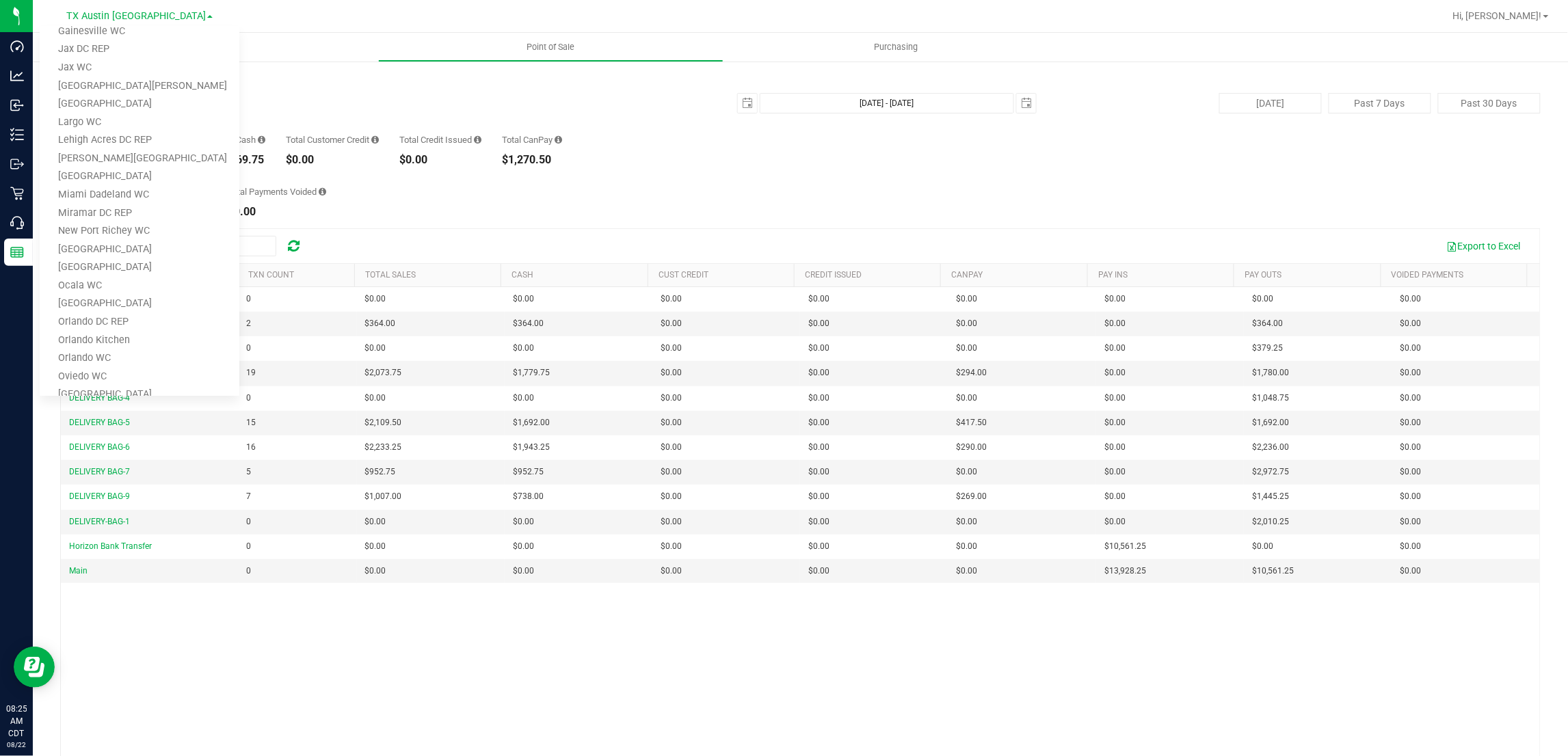
scroll to position [598, 0]
click at [100, 282] on link "TX Plano Retail" at bounding box center [139, 285] width 200 height 18
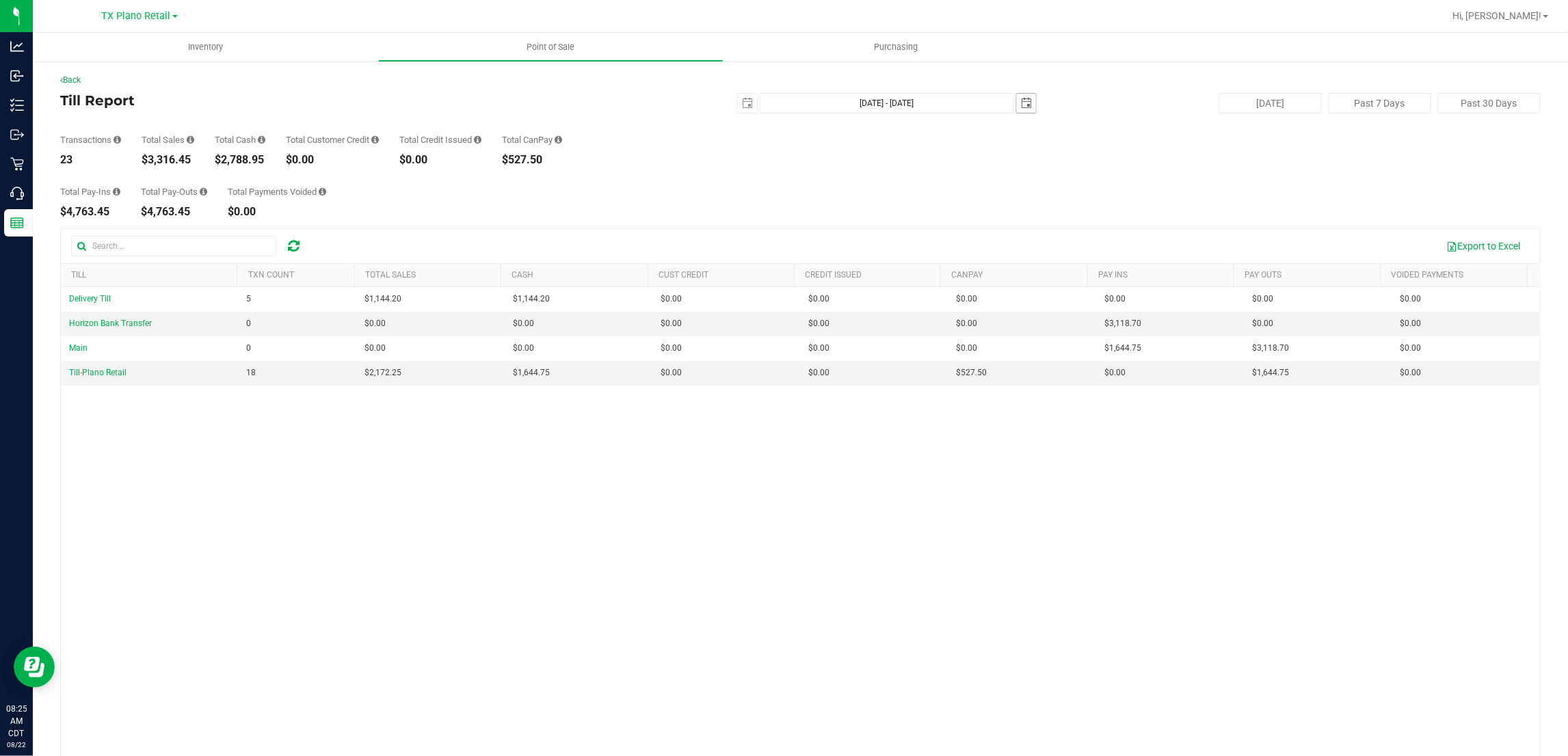
click at [1026, 103] on span "select" at bounding box center [1026, 103] width 19 height 19
click at [1095, 240] on link "21" at bounding box center [1100, 239] width 20 height 21
type input "[DATE] - [DATE]"
type input "[DATE]"
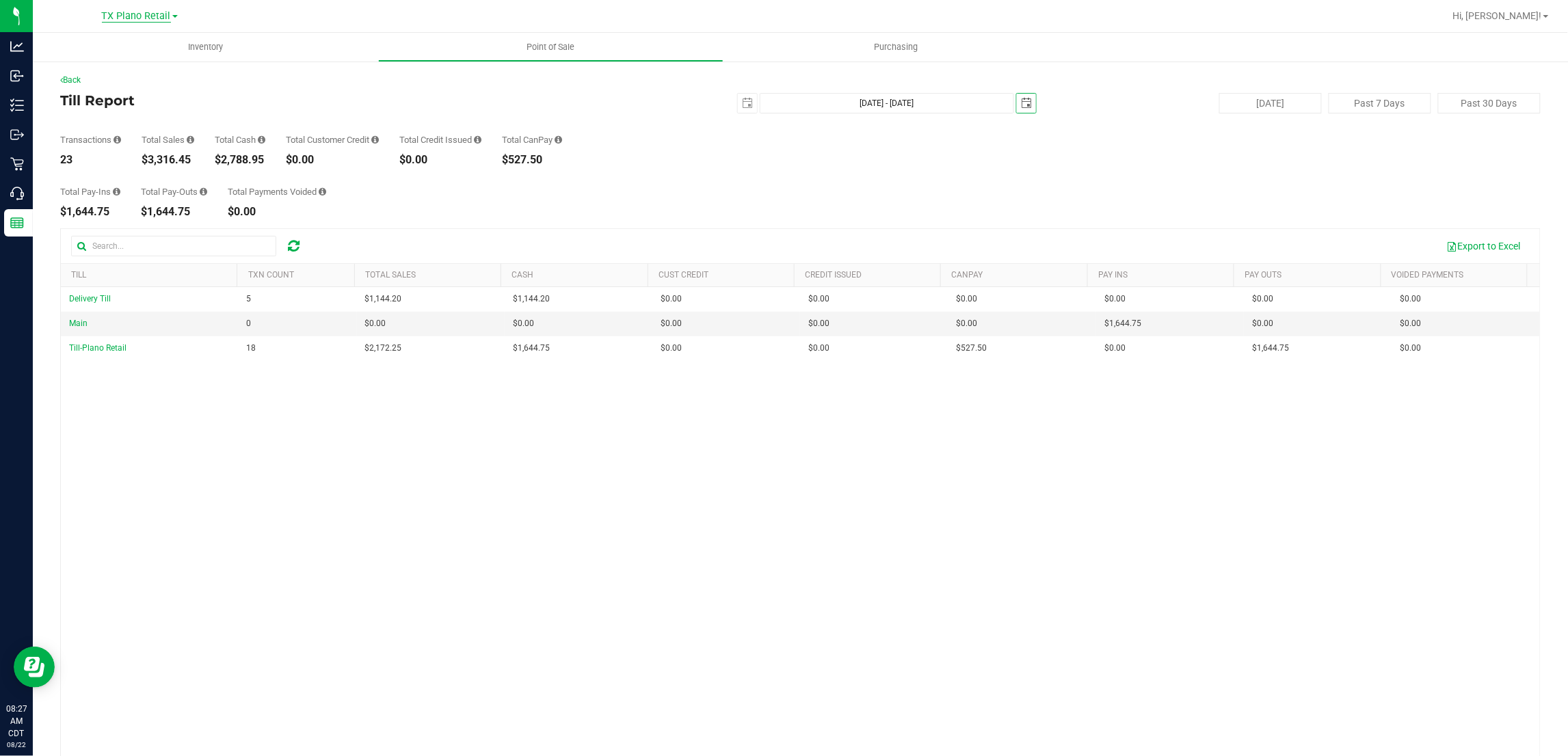
click at [145, 18] on span "TX Plano Retail" at bounding box center [137, 16] width 69 height 12
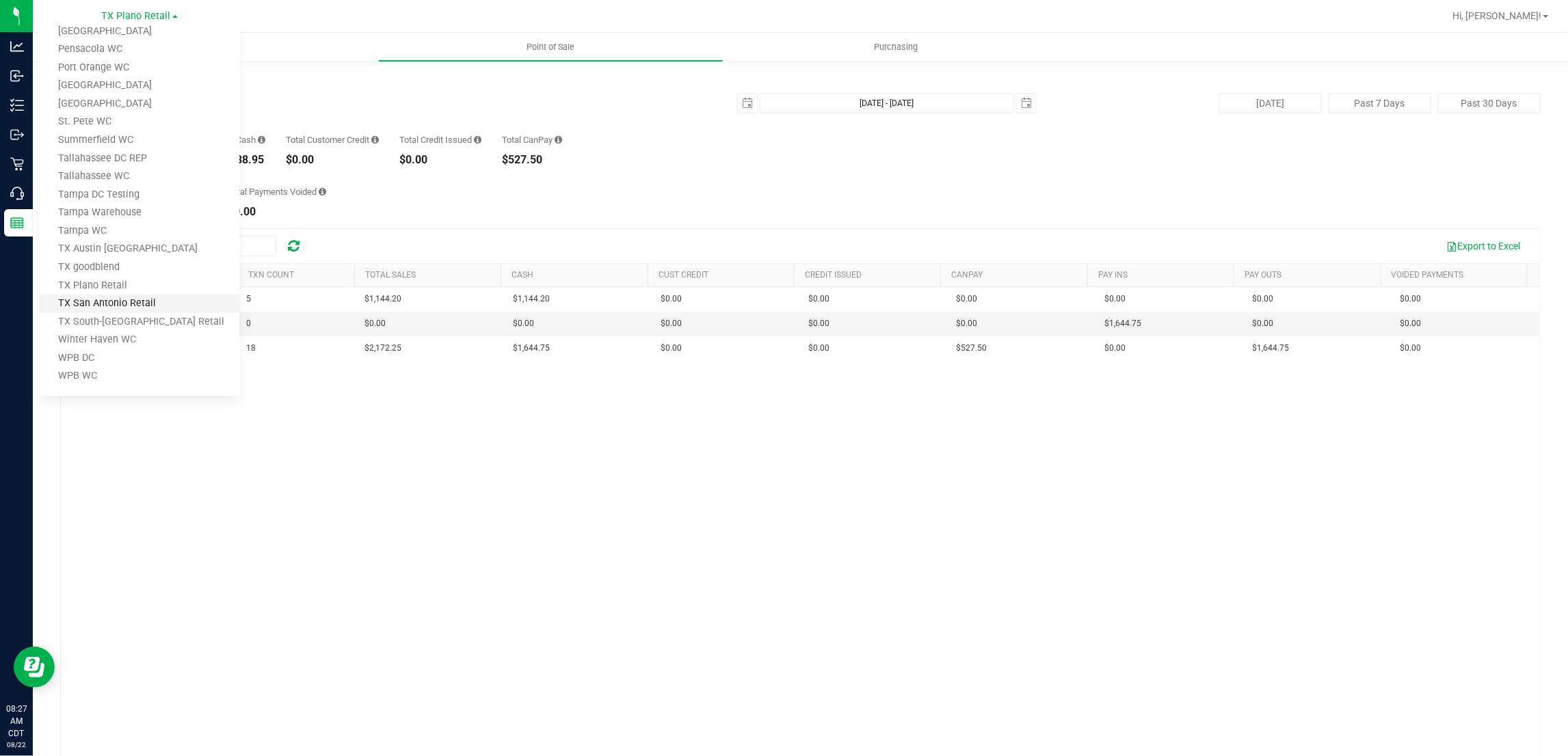
click at [127, 305] on link "TX San Antonio Retail" at bounding box center [139, 304] width 200 height 18
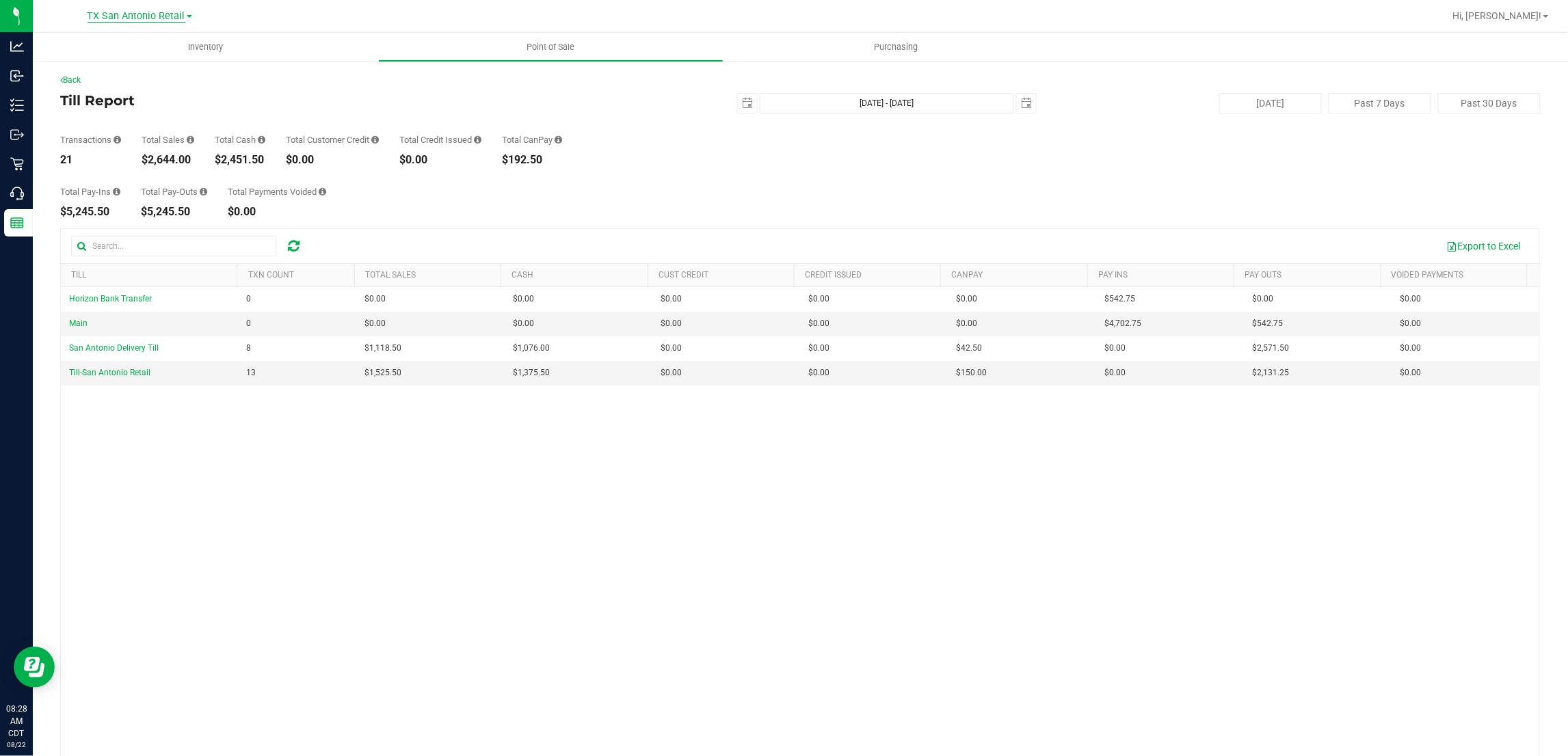
click at [122, 19] on span "TX San Antonio Retail" at bounding box center [136, 16] width 98 height 12
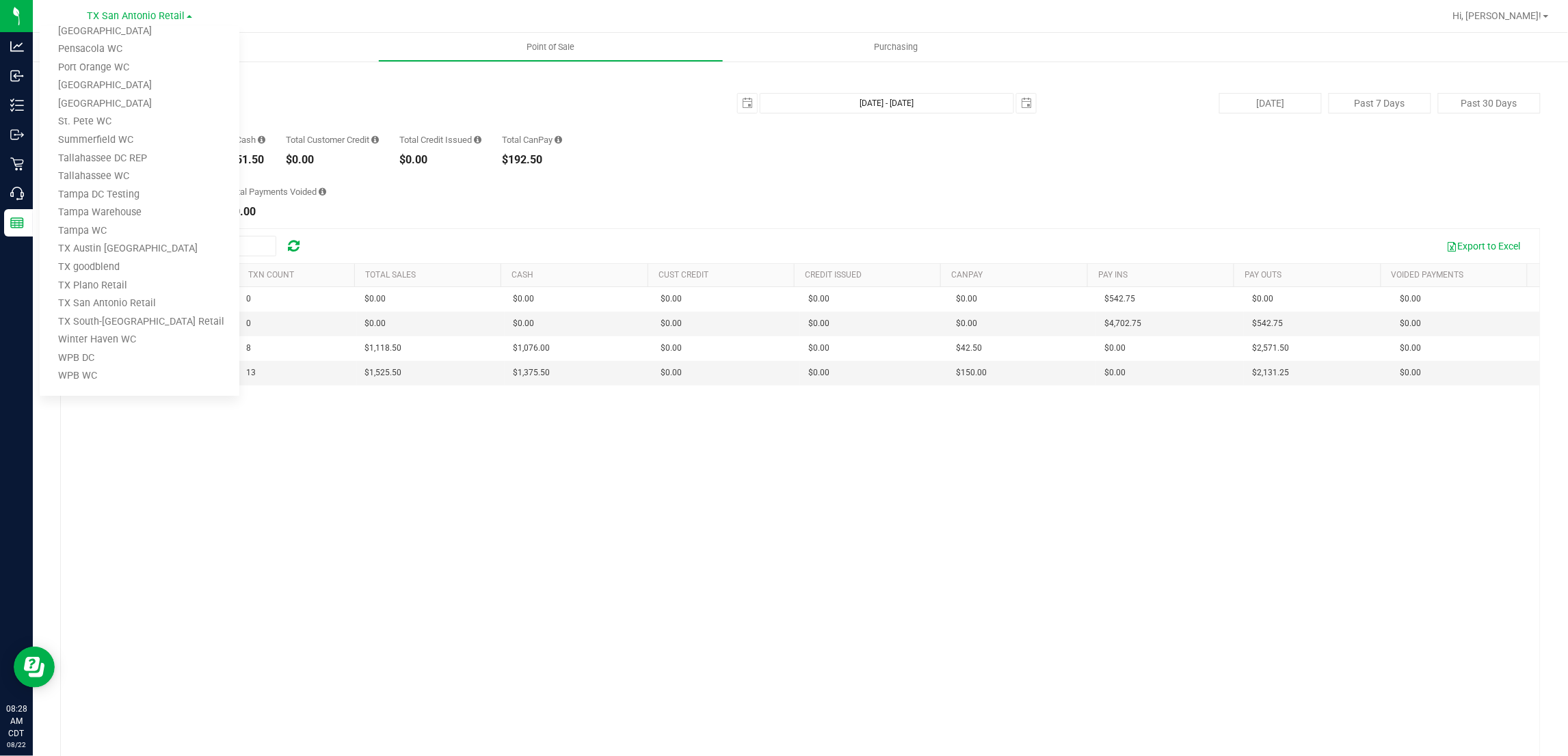
click at [573, 210] on div "Total Pay-Ins $5,245.50 Total Pay-Outs $5,245.50 Total Payments Voided $0.00" at bounding box center [800, 191] width 1481 height 52
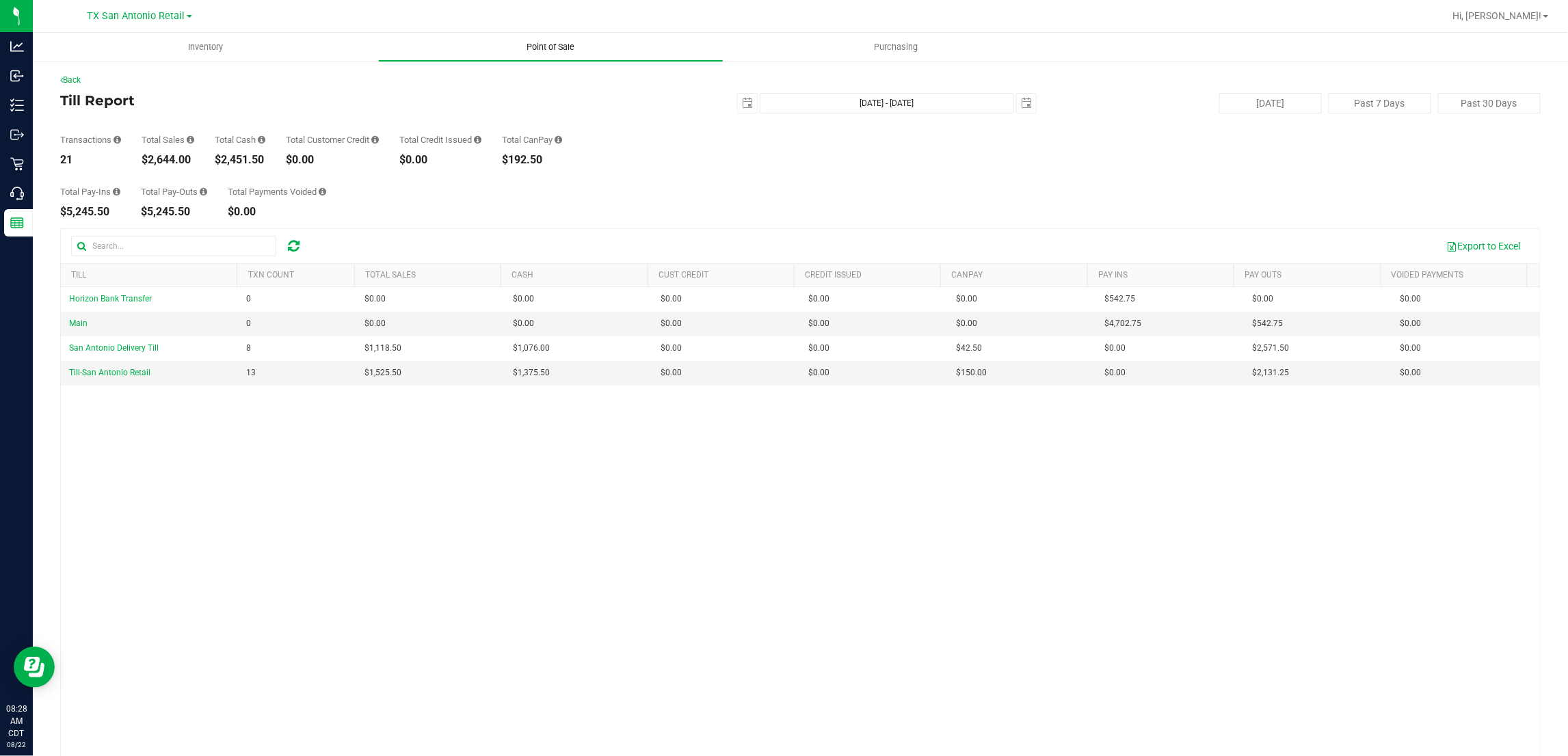
click at [563, 46] on span "Point of Sale" at bounding box center [551, 47] width 85 height 12
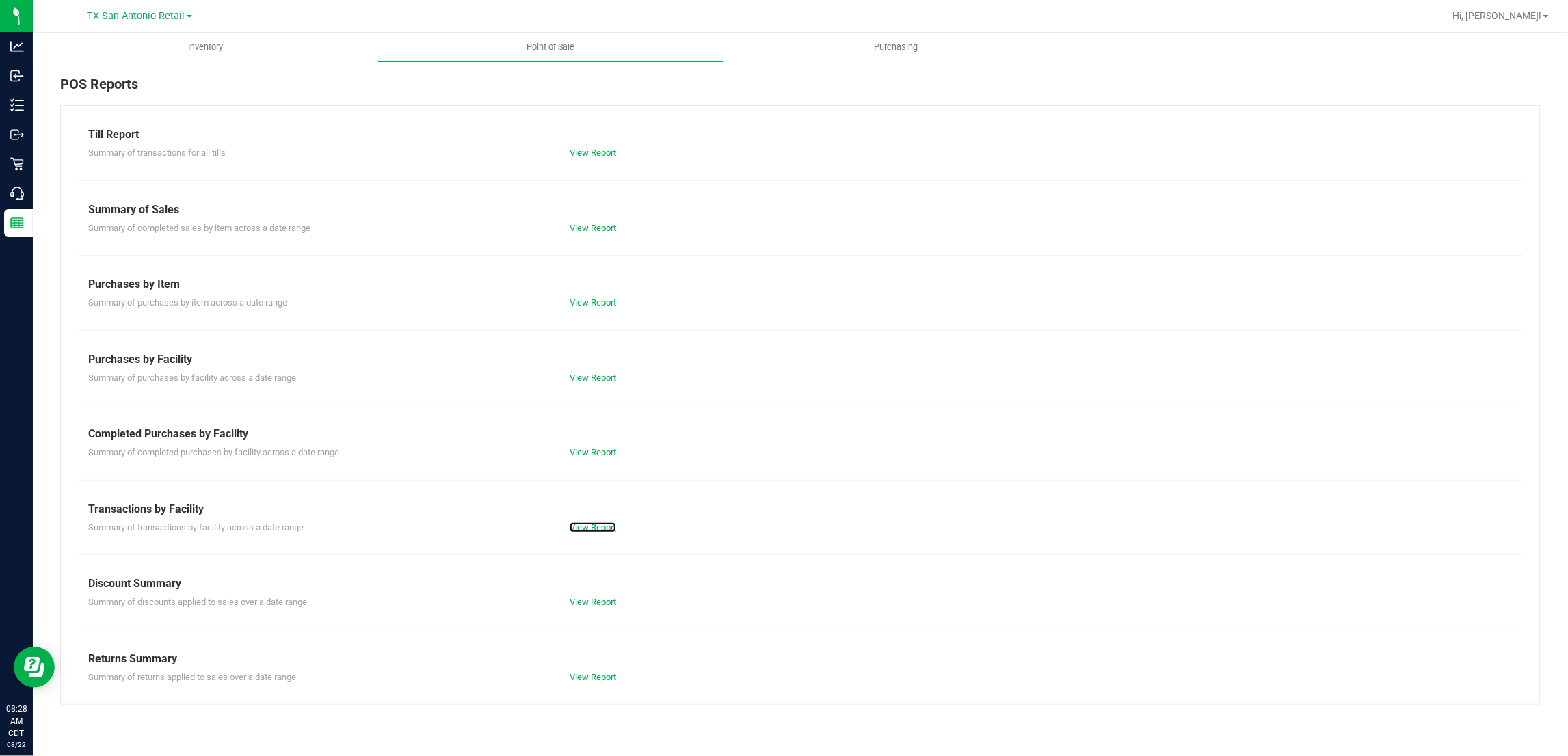
click at [596, 531] on link "View Report" at bounding box center [593, 527] width 46 height 10
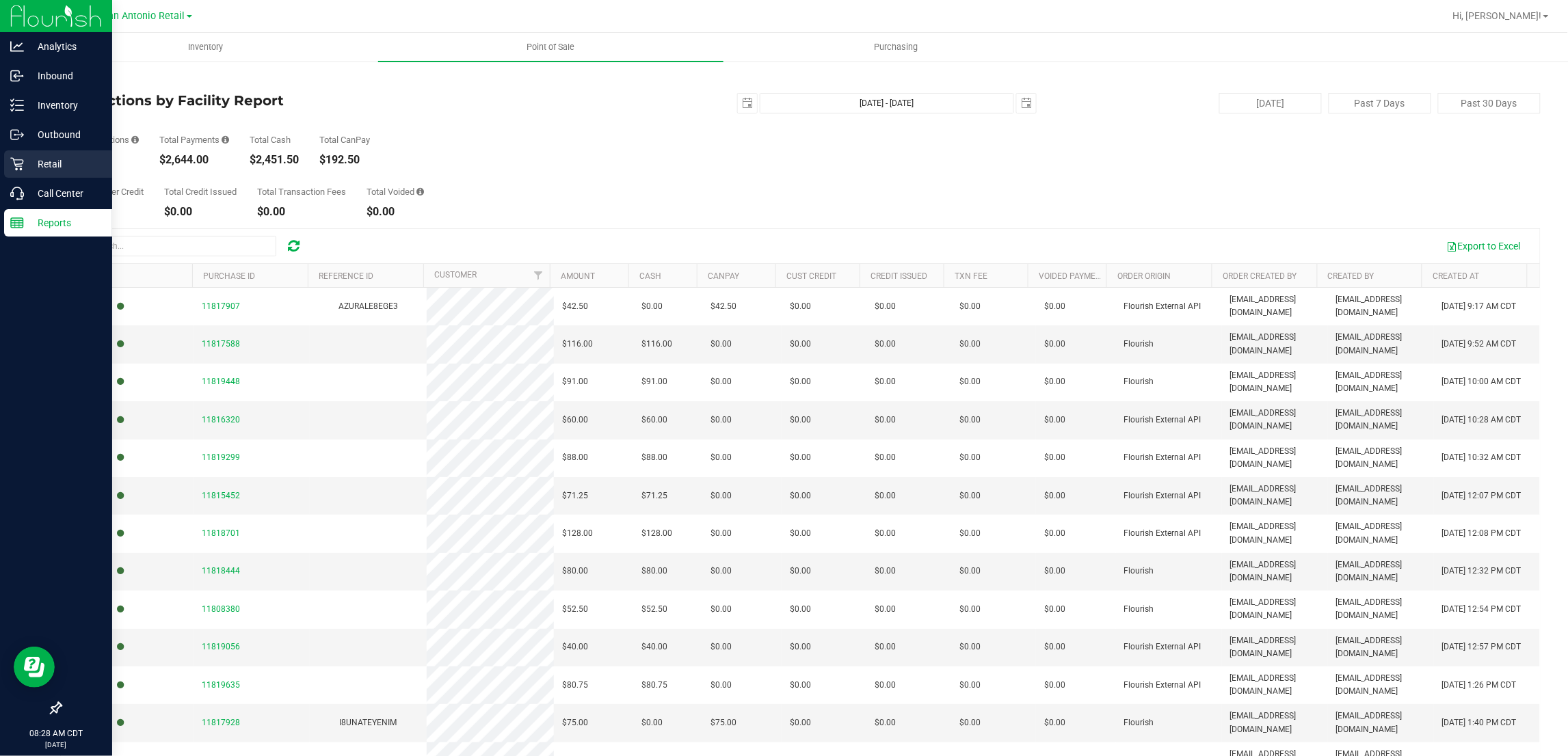
click at [41, 169] on p "Retail" at bounding box center [65, 164] width 82 height 16
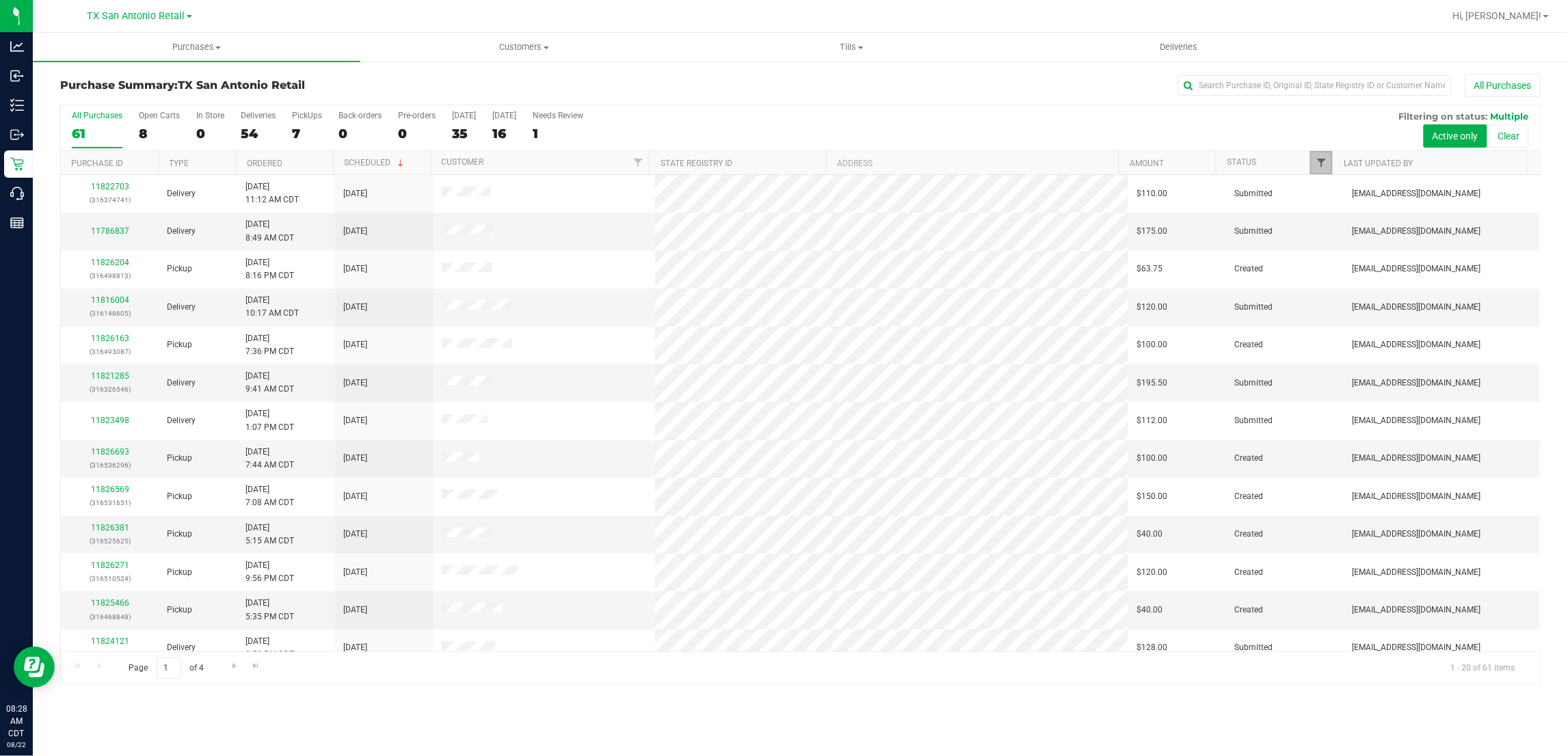
click at [1324, 160] on span "Filter" at bounding box center [1320, 162] width 11 height 11
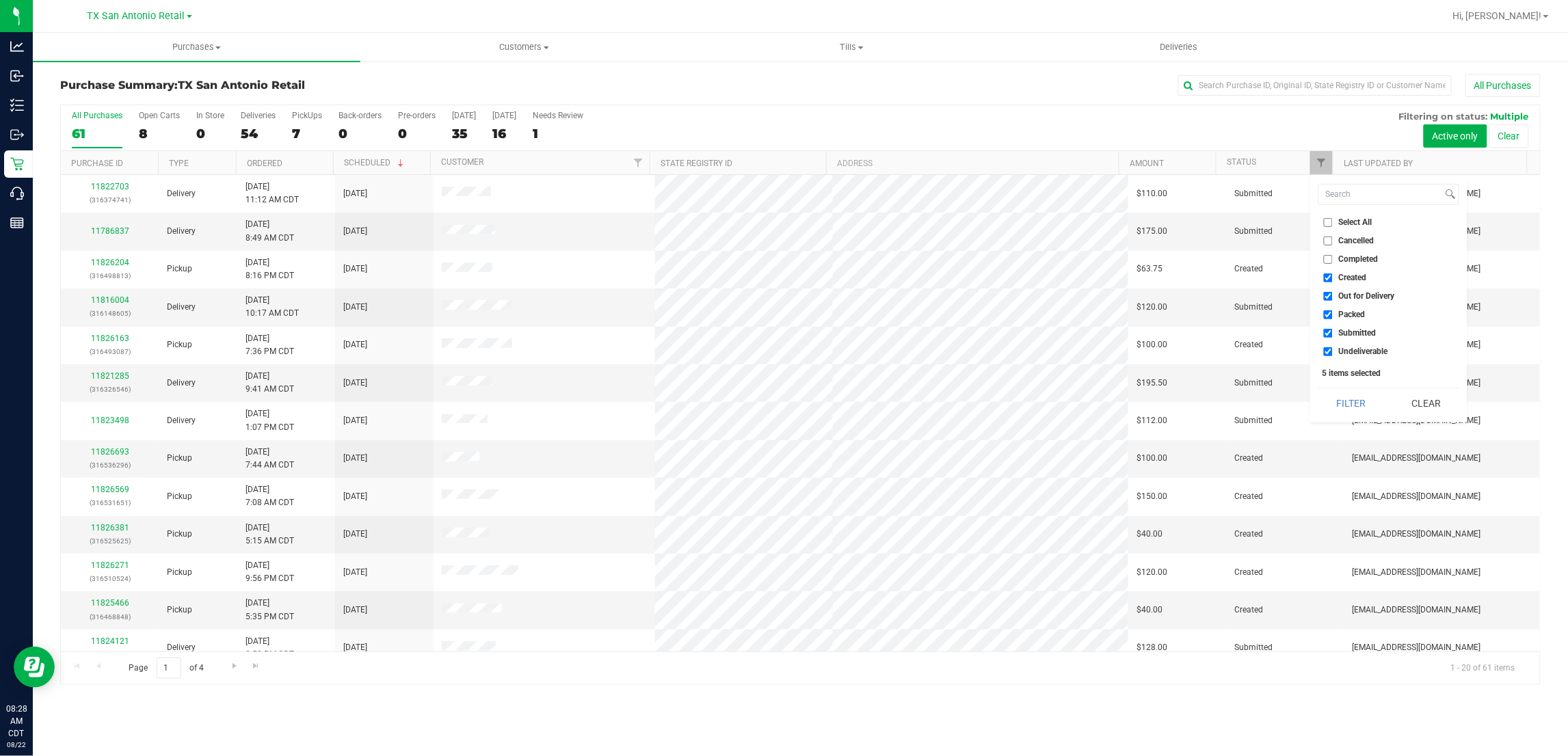
click at [1357, 276] on span "Created" at bounding box center [1353, 277] width 28 height 8
click at [1333, 276] on input "Created" at bounding box center [1328, 277] width 9 height 9
checkbox input "false"
click at [1362, 313] on span "Packed" at bounding box center [1352, 314] width 26 height 8
click at [1333, 313] on input "Packed" at bounding box center [1328, 314] width 9 height 9
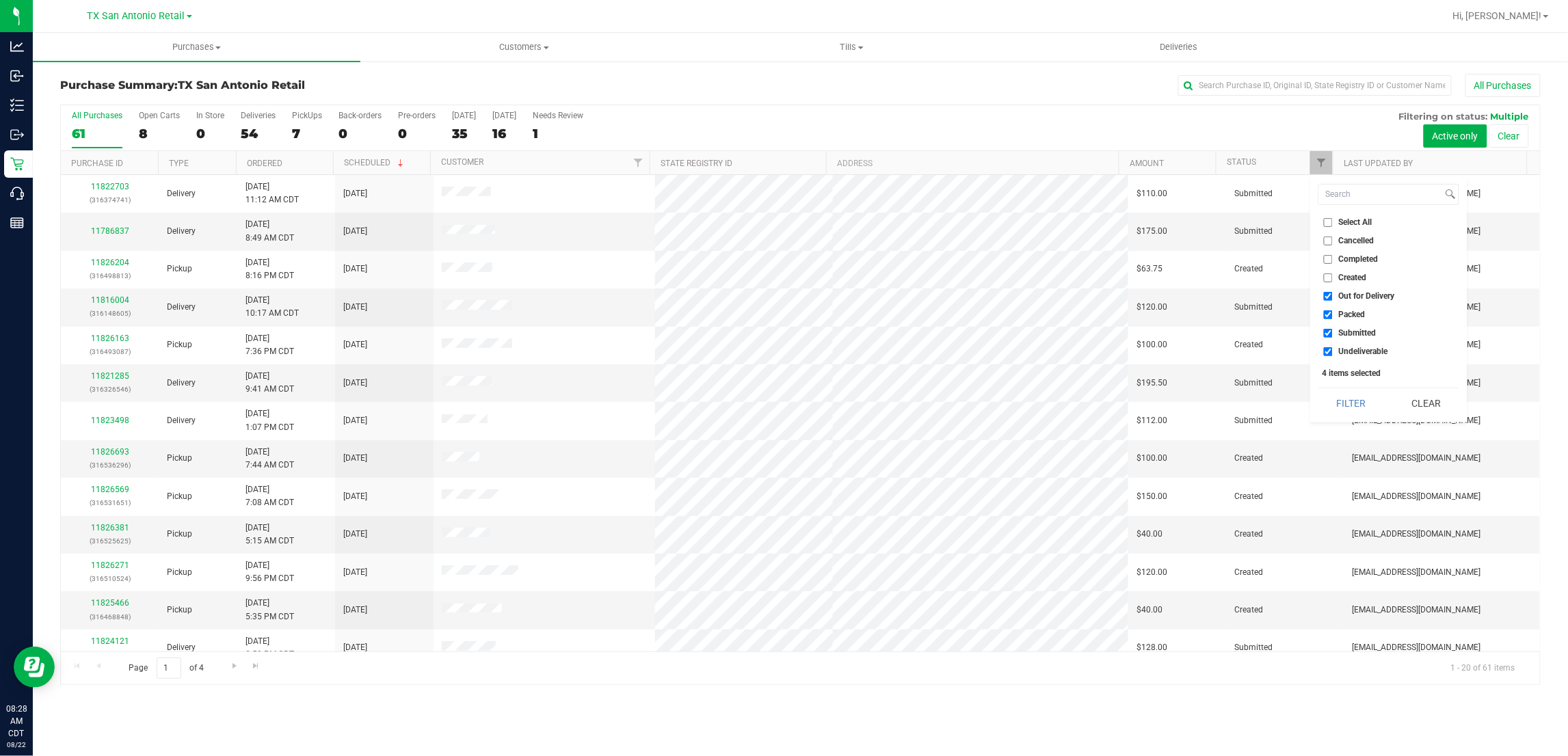
checkbox input "false"
click at [1361, 332] on span "Submitted" at bounding box center [1358, 333] width 38 height 8
click at [1333, 332] on input "Submitted" at bounding box center [1328, 333] width 9 height 9
checkbox input "false"
click at [1362, 401] on button "Filter" at bounding box center [1352, 403] width 66 height 30
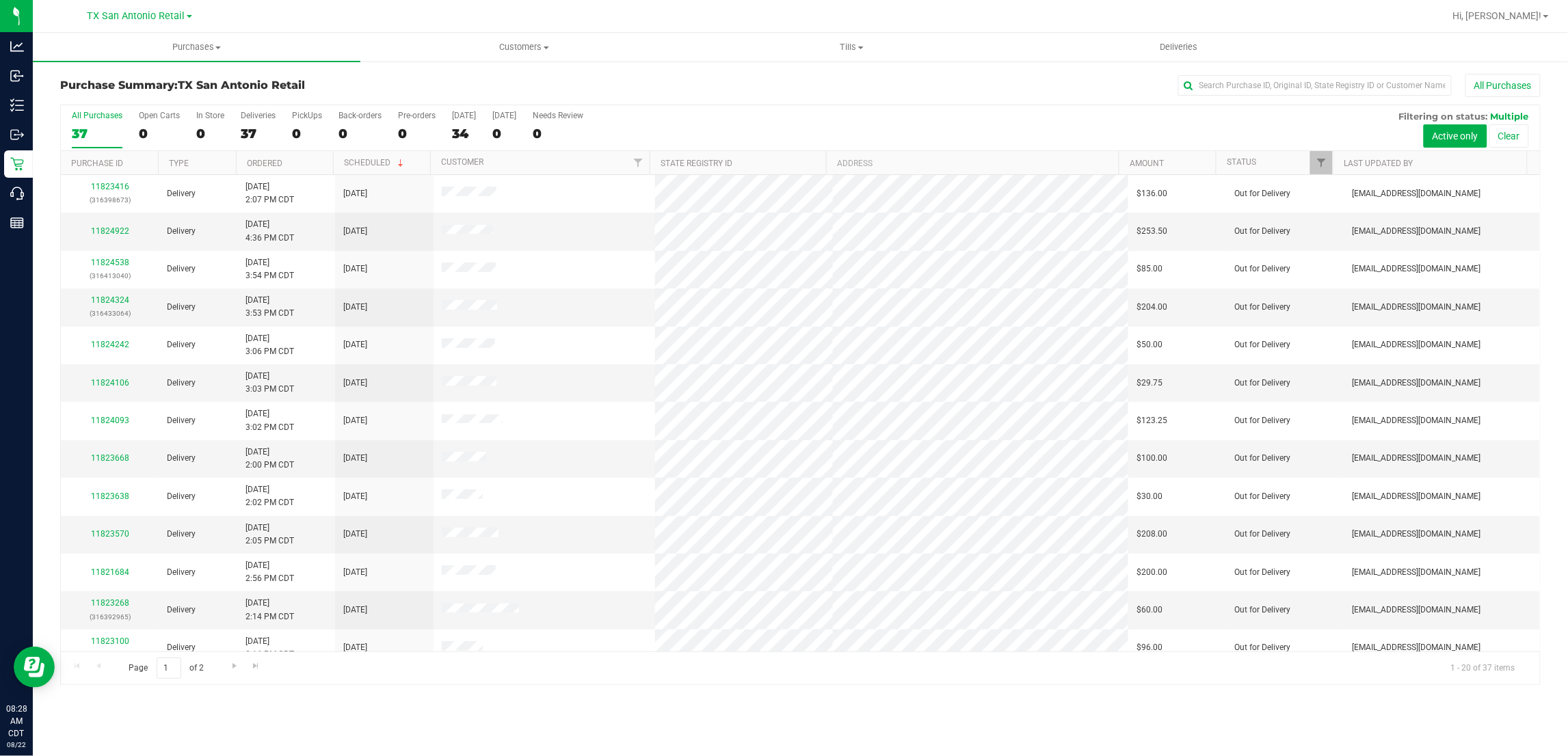
click at [354, 169] on th "Scheduled" at bounding box center [382, 163] width 97 height 24
click at [357, 168] on th "Scheduled" at bounding box center [382, 163] width 97 height 24
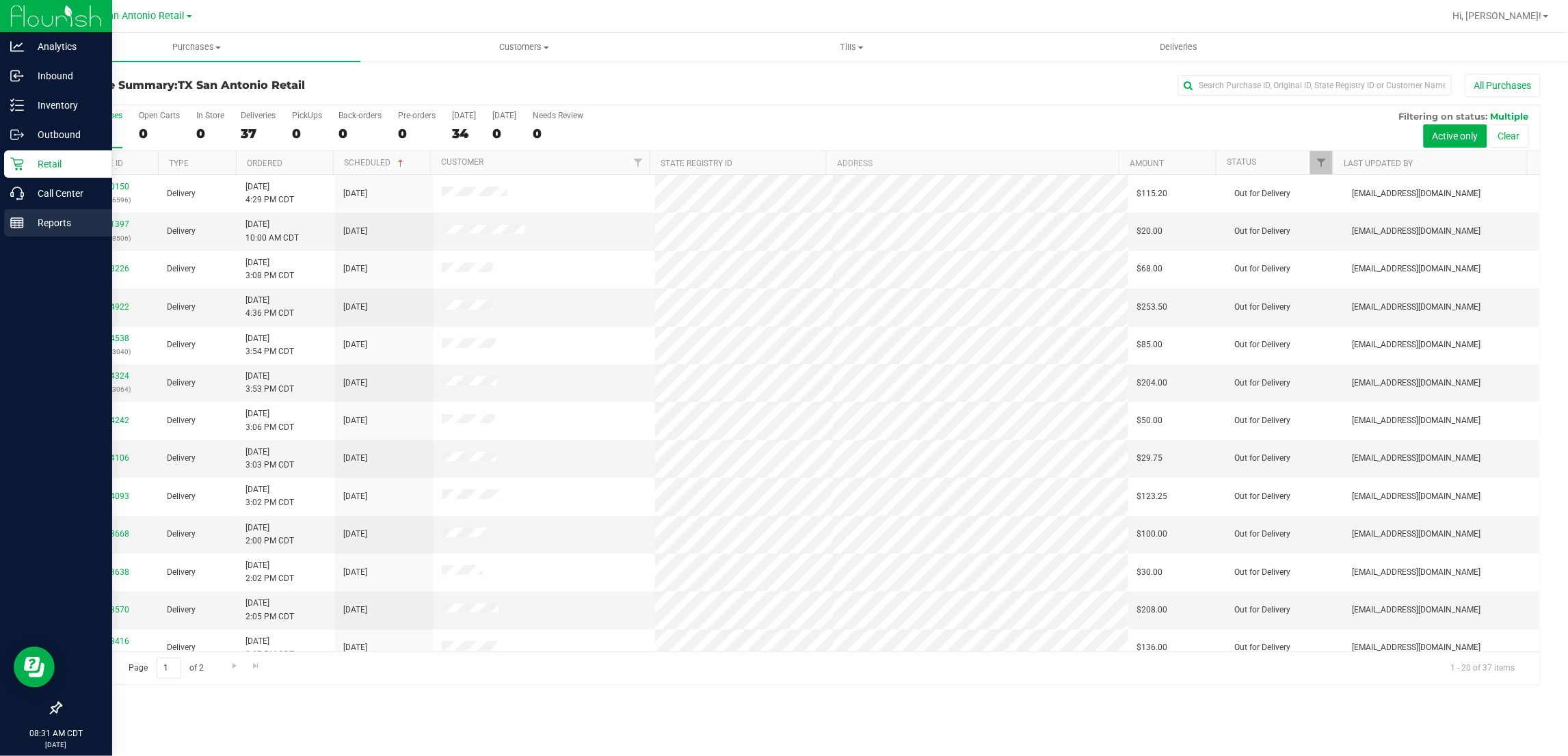
click at [27, 224] on p "Reports" at bounding box center [65, 223] width 82 height 16
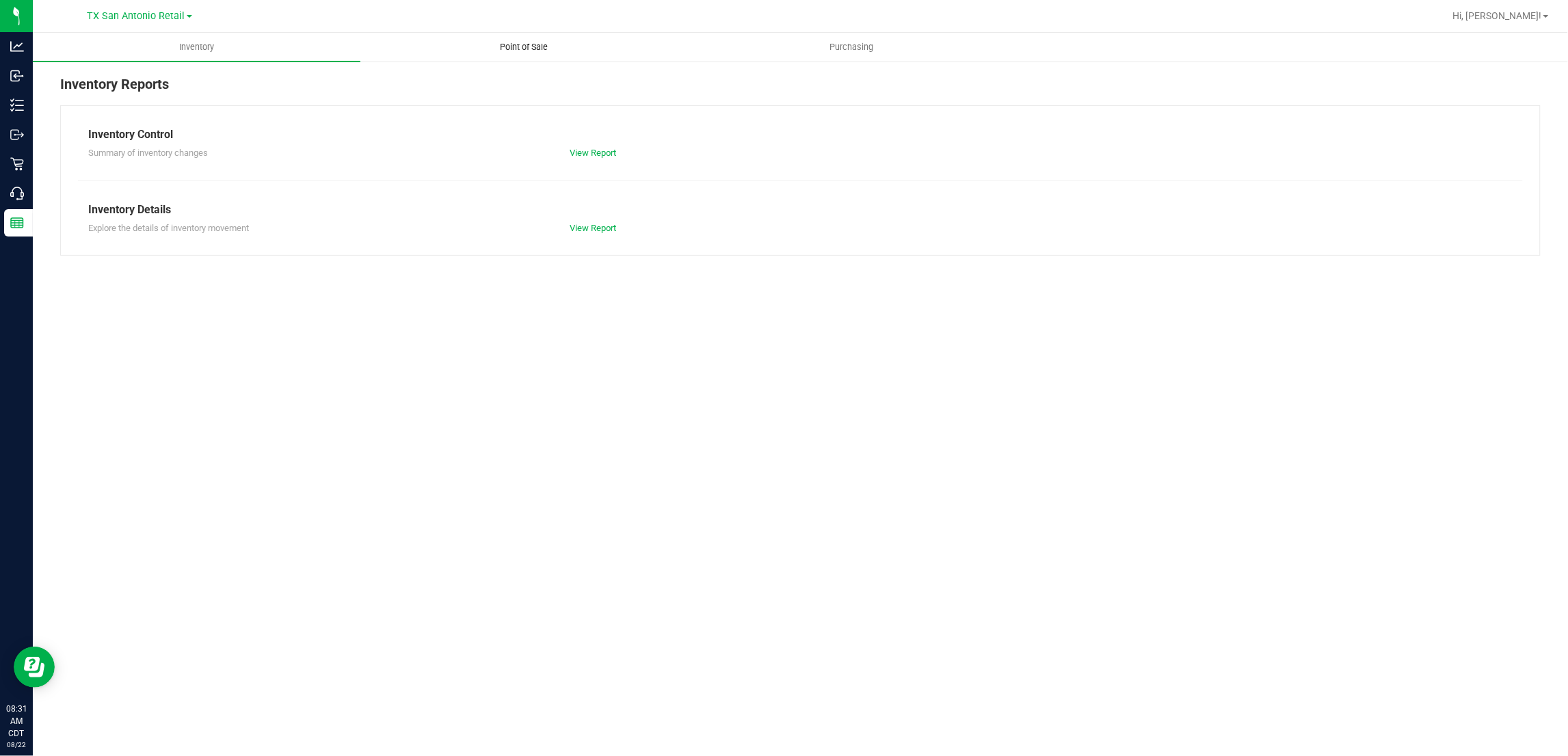
click at [510, 44] on span "Point of Sale" at bounding box center [524, 47] width 85 height 12
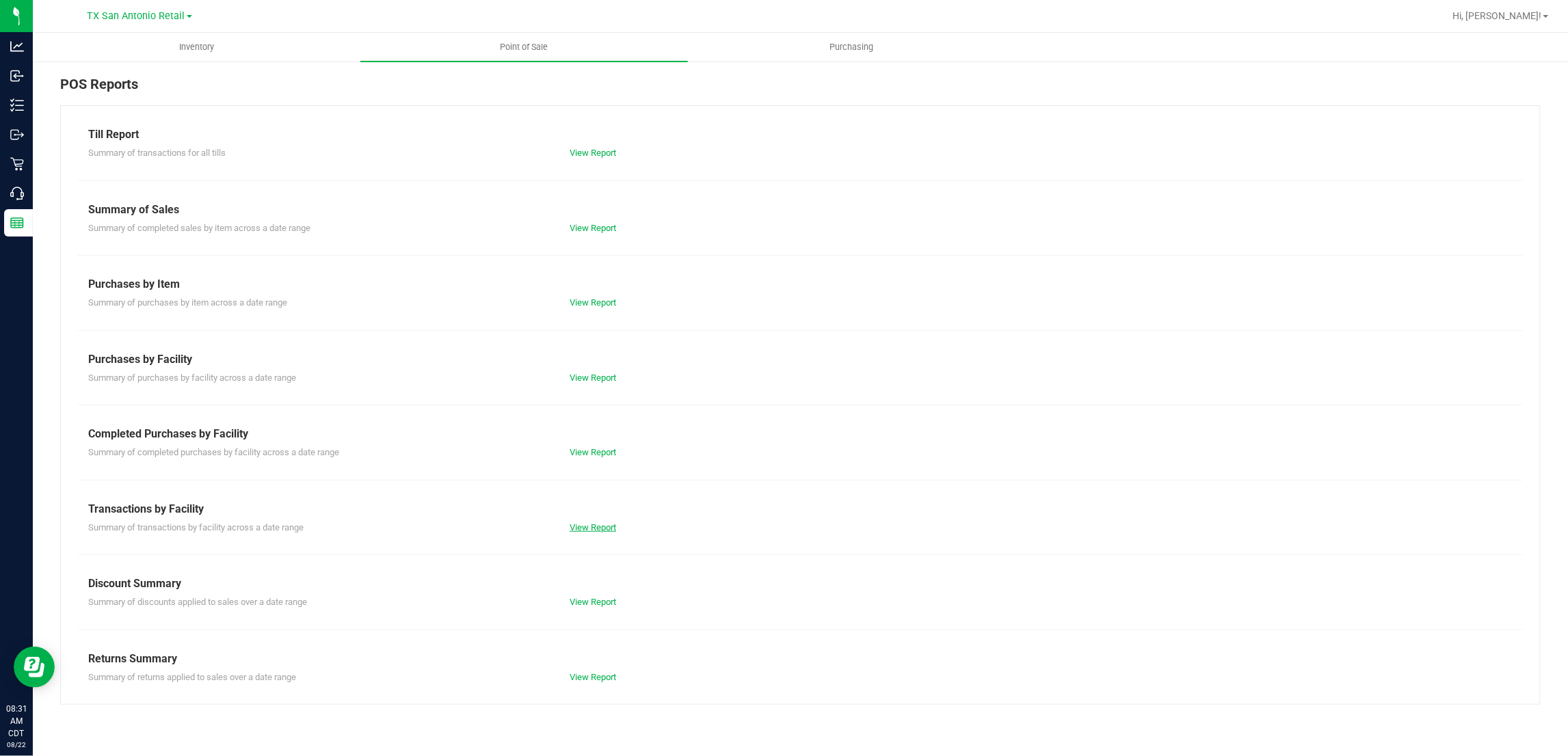
click at [604, 533] on div "View Report" at bounding box center [680, 527] width 240 height 14
click at [590, 448] on link "View Report" at bounding box center [593, 452] width 46 height 10
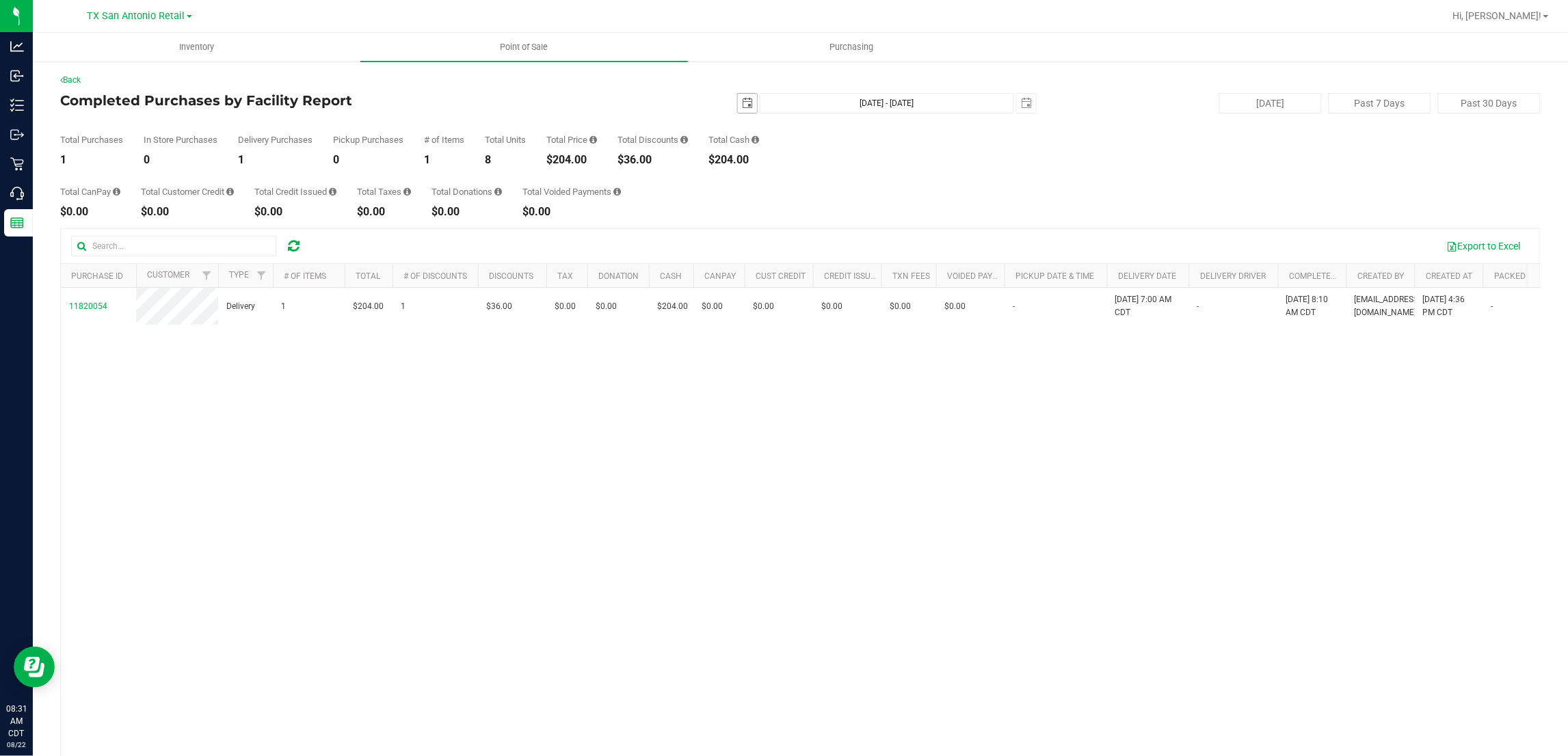
click at [742, 103] on span "select" at bounding box center [747, 103] width 11 height 11
click at [821, 248] on link "21" at bounding box center [821, 243] width 20 height 21
type input "2025-08-21"
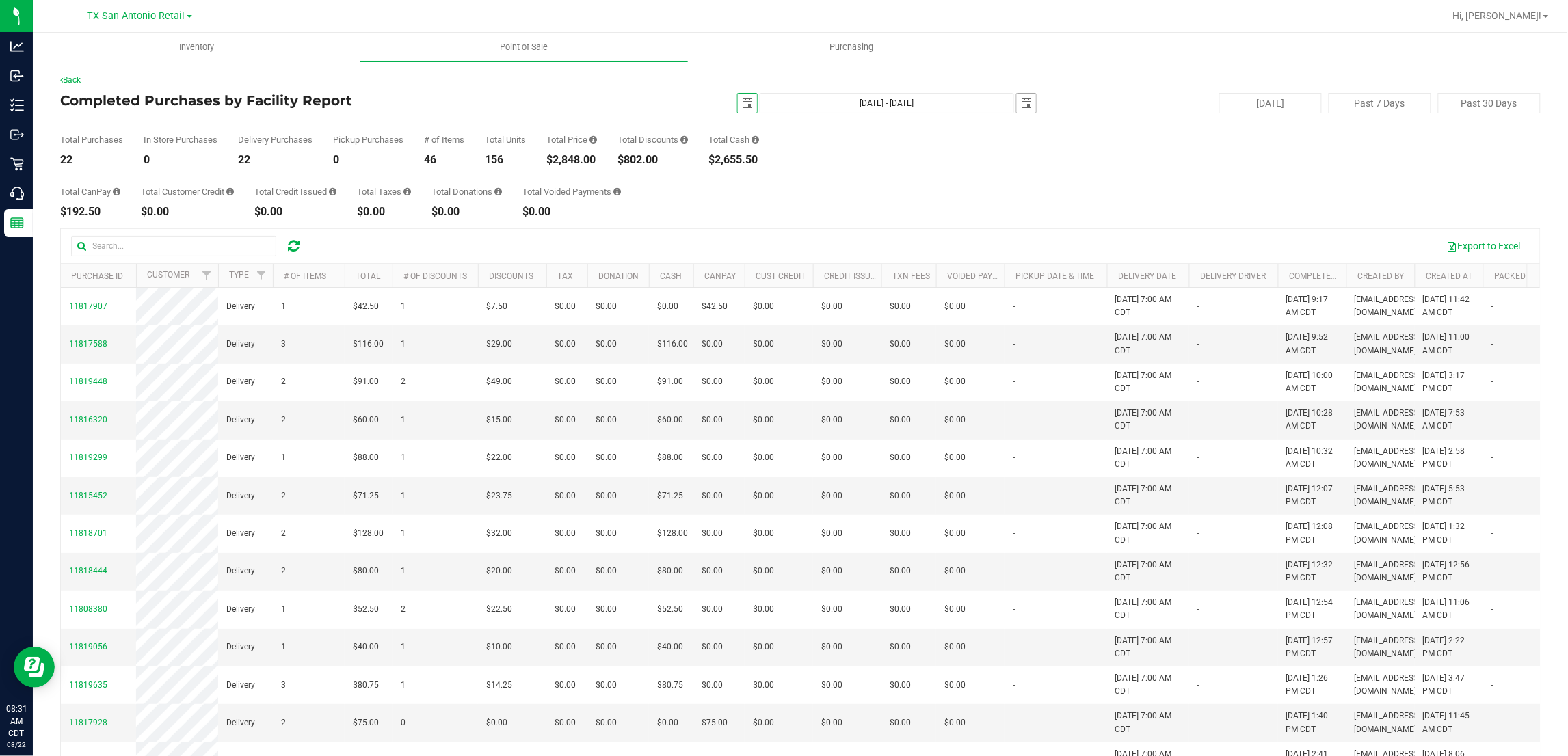
click at [1021, 104] on span "select" at bounding box center [1026, 103] width 11 height 11
click at [1099, 241] on link "21" at bounding box center [1100, 239] width 20 height 21
type input "Aug 21, 2025 - Aug 21, 2025"
type input "2025-08-21"
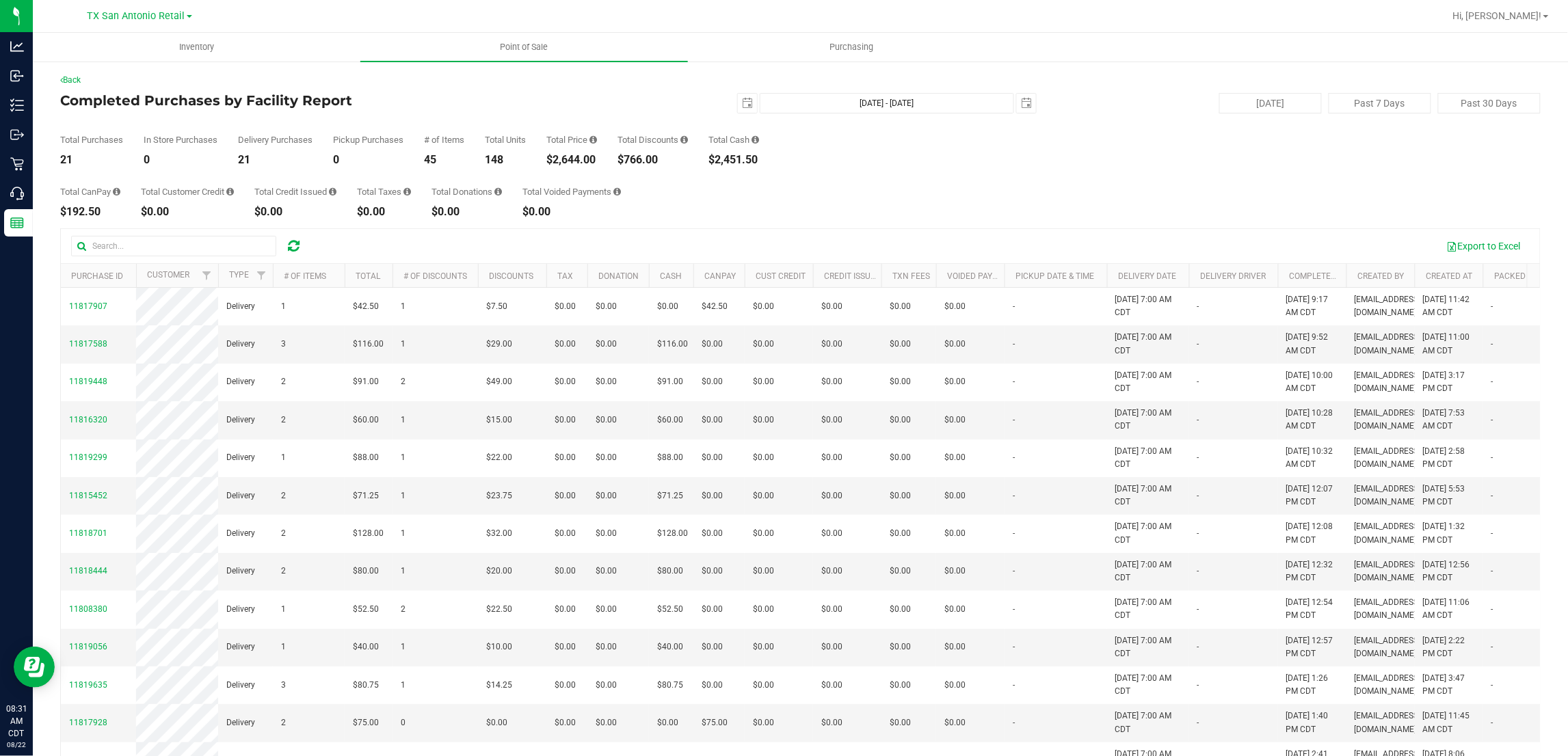
drag, startPoint x: 773, startPoint y: 161, endPoint x: 714, endPoint y: 159, distance: 59.0
click at [714, 159] on div "Total Purchases 21 In Store Purchases 0 Delivery Purchases 21 Pickup Purchases …" at bounding box center [800, 139] width 1481 height 52
click at [916, 186] on div "Total CanPay $192.50 Total Customer Credit $0.00 Total Credit Issued $0.00 Tota…" at bounding box center [800, 191] width 1481 height 52
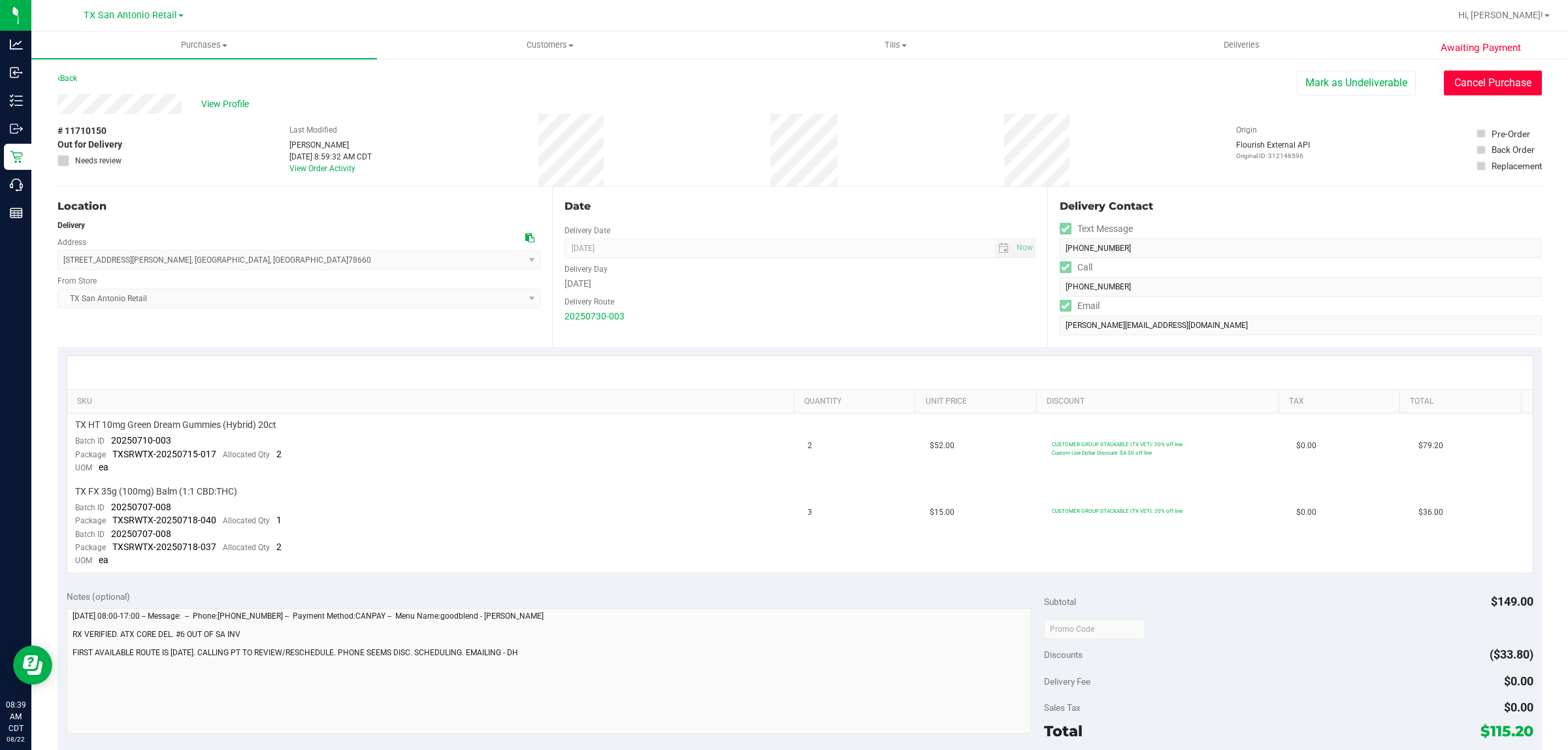
click at [1477, 82] on button "Cancel Purchase" at bounding box center [1493, 83] width 98 height 25
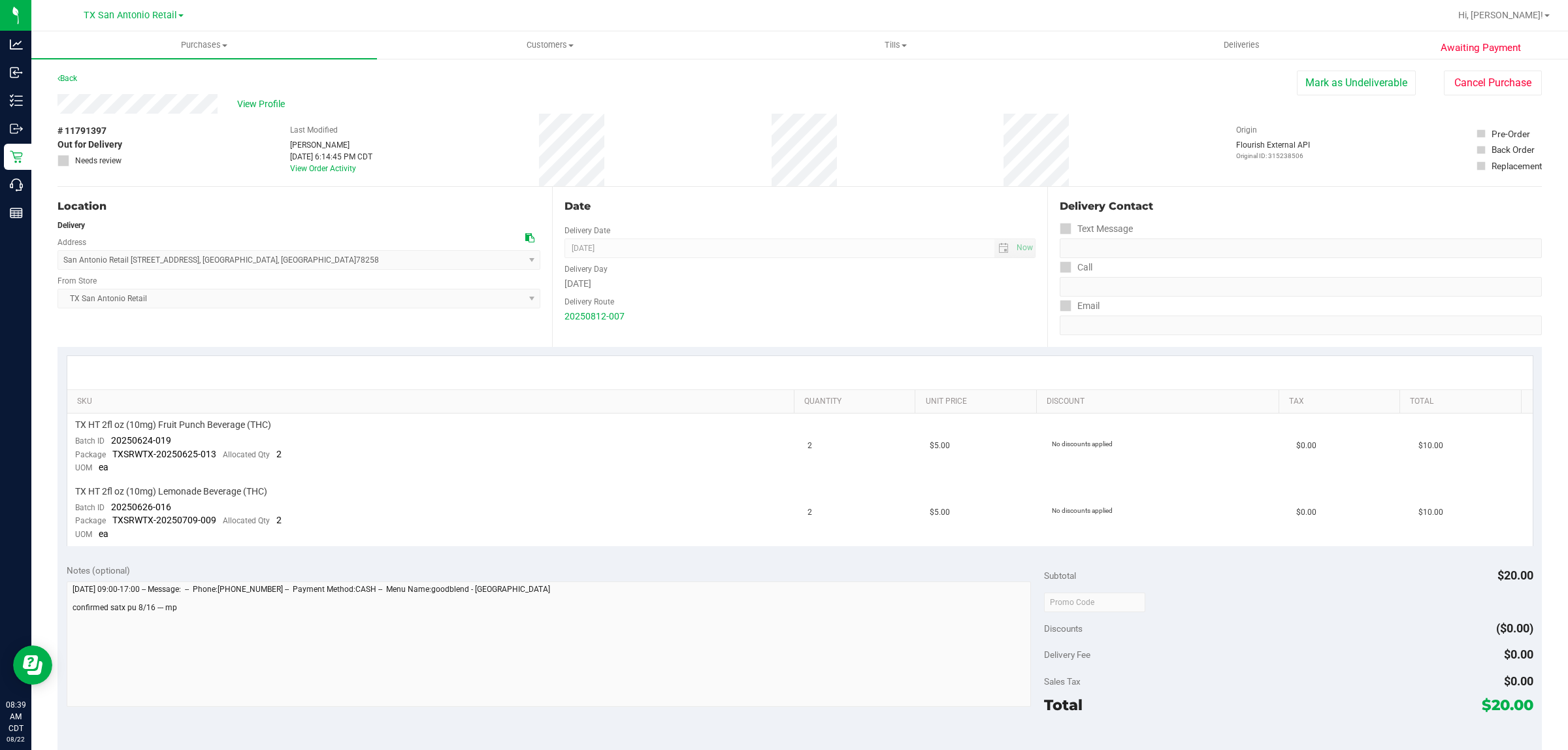
drag, startPoint x: 1467, startPoint y: 88, endPoint x: 1165, endPoint y: 93, distance: 302.0
click at [1165, 93] on div "Back Mark as Undeliverable Cancel Purchase" at bounding box center [800, 83] width 1485 height 24
drag, startPoint x: 1472, startPoint y: 86, endPoint x: 859, endPoint y: 88, distance: 613.0
click at [1472, 85] on button "Cancel Purchase" at bounding box center [1493, 83] width 98 height 25
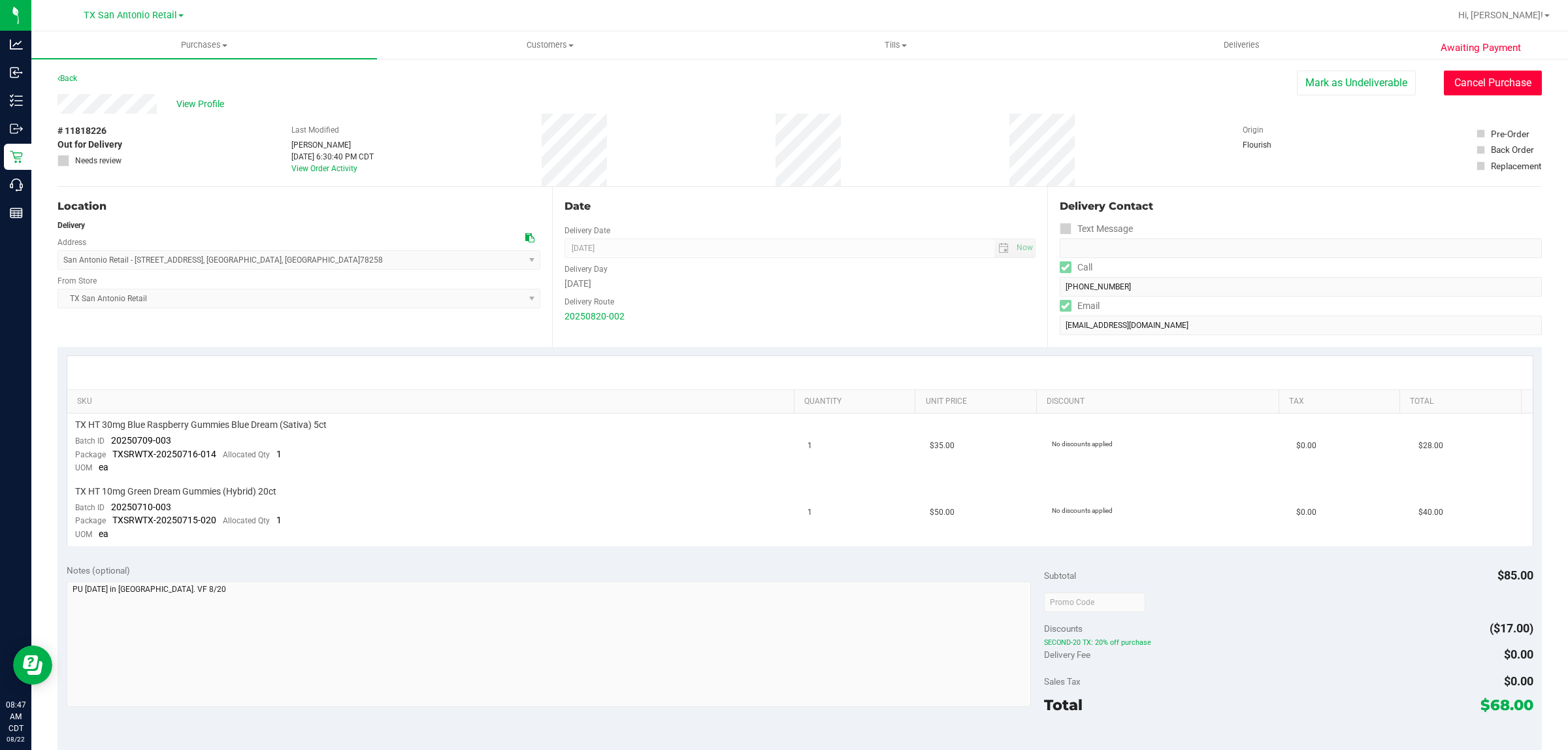
click at [1475, 86] on button "Cancel Purchase" at bounding box center [1493, 83] width 98 height 25
